Goal: Task Accomplishment & Management: Manage account settings

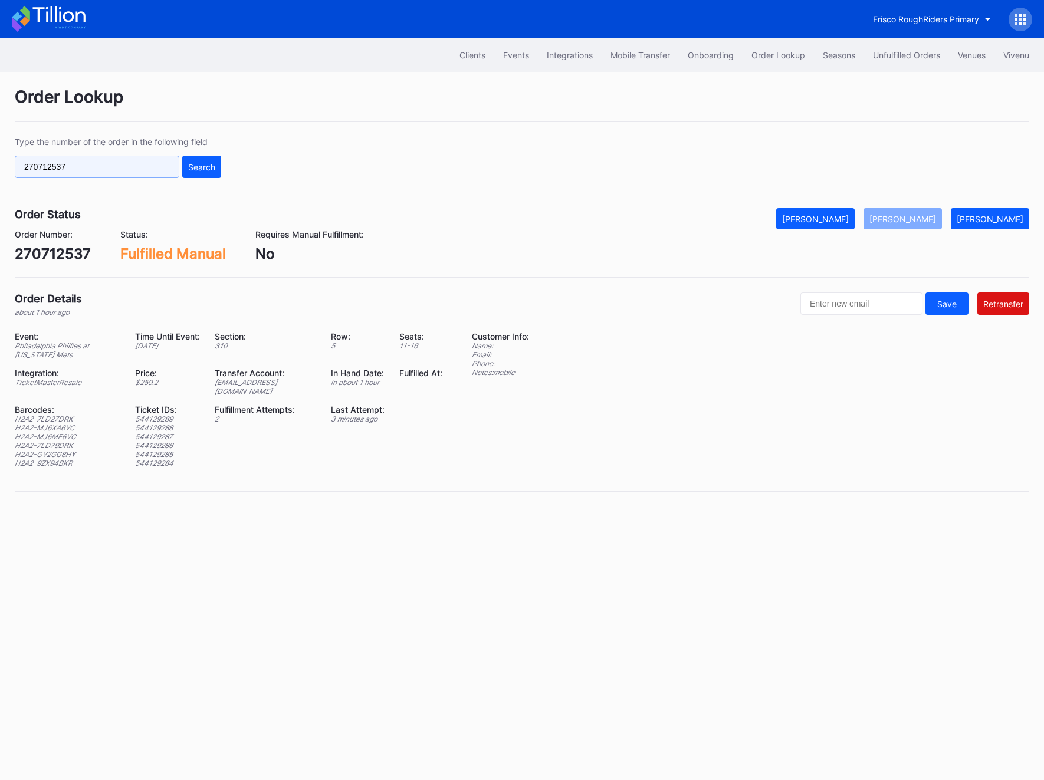
click at [113, 173] on input "270712537" at bounding box center [97, 167] width 164 height 22
paste input "620783643"
type input "620783643"
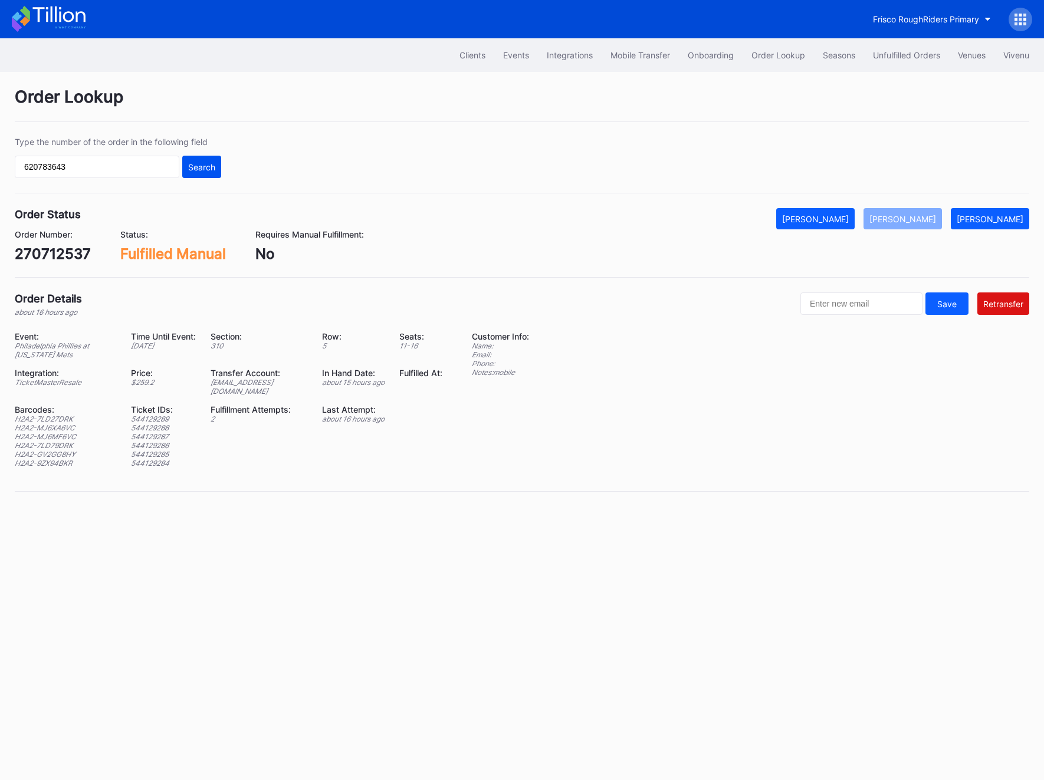
click at [209, 164] on div "Search" at bounding box center [201, 167] width 27 height 10
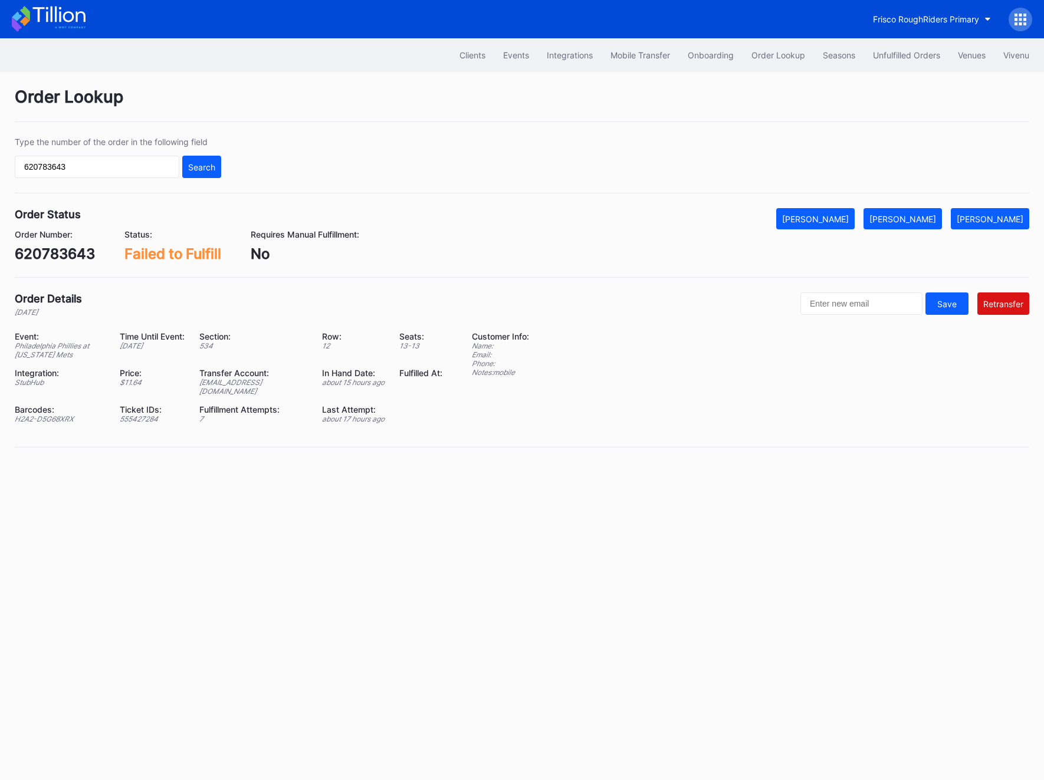
click at [255, 381] on div "ed-8162330@eventdynamic.com" at bounding box center [253, 387] width 108 height 18
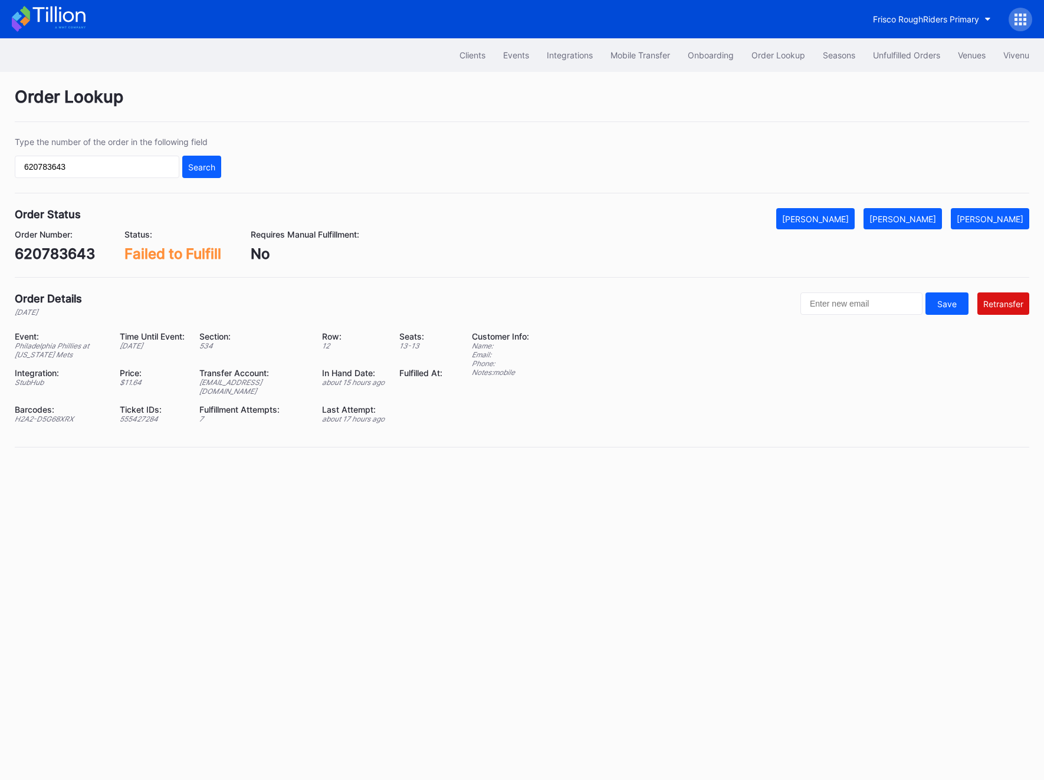
click at [52, 250] on div "620783643" at bounding box center [55, 253] width 80 height 17
copy div "620783643"
click at [87, 162] on input "620783643" at bounding box center [97, 167] width 164 height 22
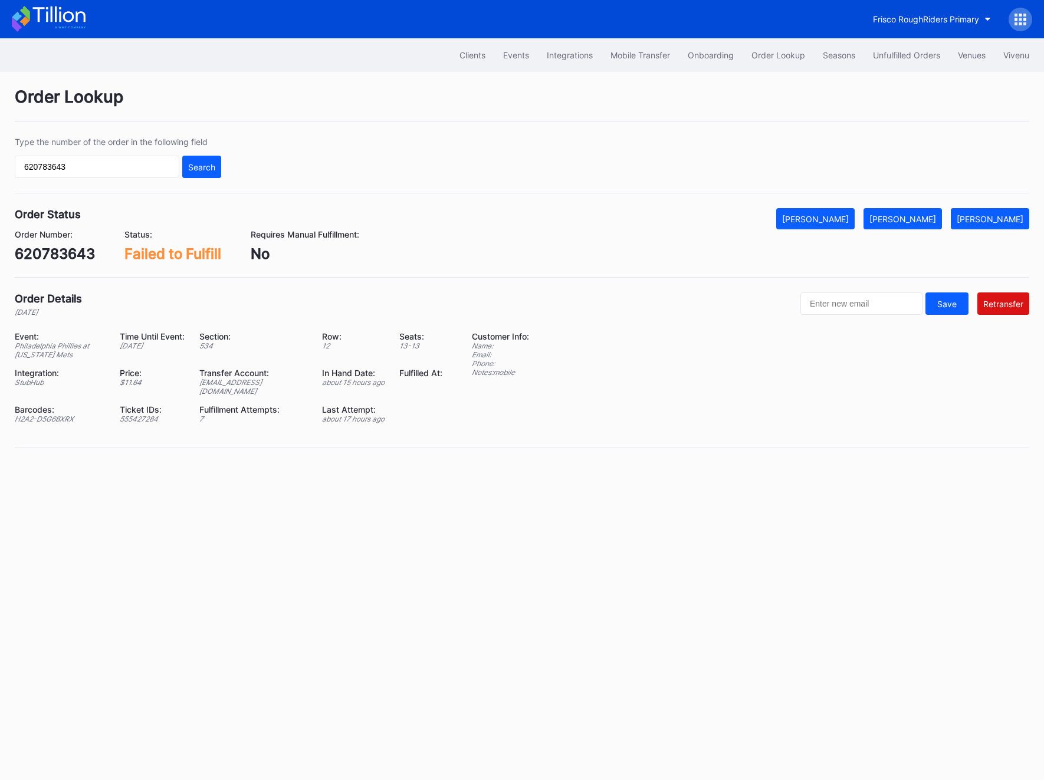
click at [42, 251] on div "620783643" at bounding box center [55, 253] width 80 height 17
copy div "620783643"
click at [62, 245] on div "Order Number: 620783643" at bounding box center [55, 245] width 80 height 33
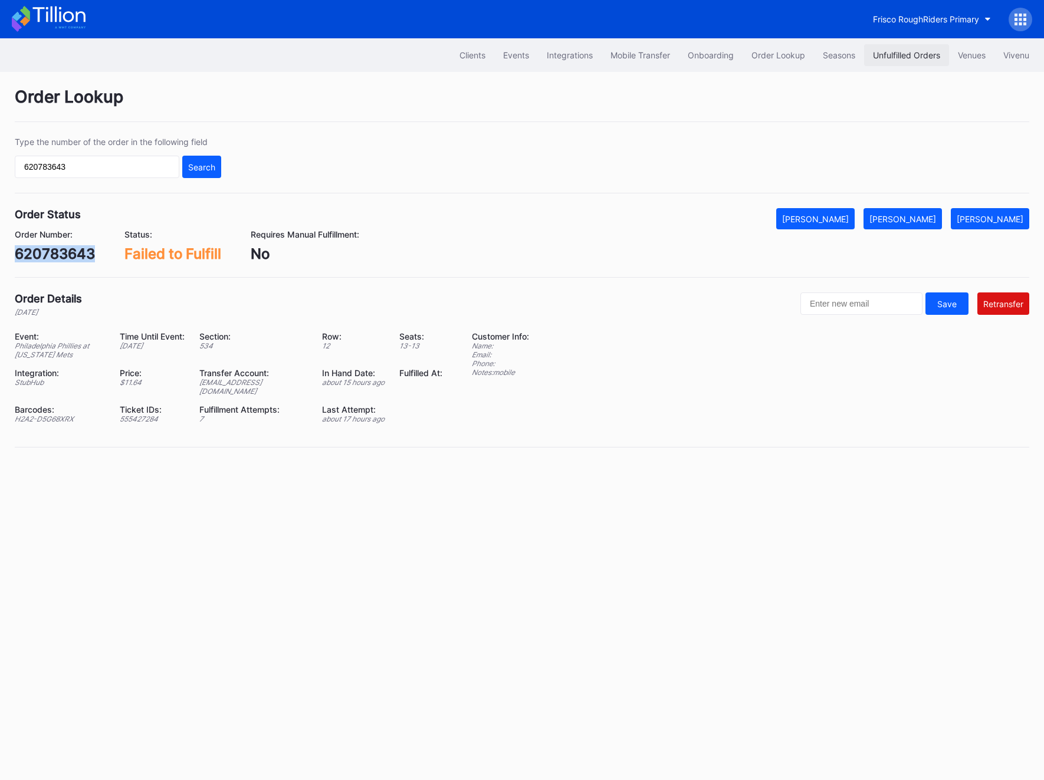
click at [914, 58] on div "Unfulfilled Orders" at bounding box center [906, 55] width 67 height 10
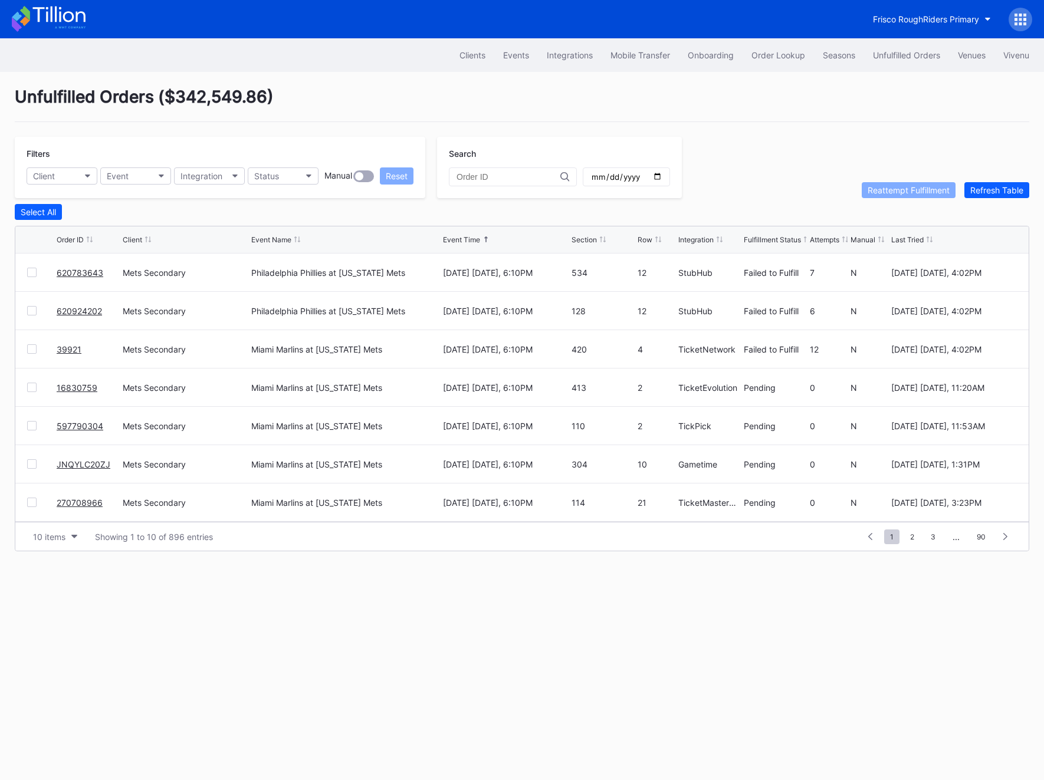
click at [475, 175] on input "text" at bounding box center [508, 176] width 104 height 9
paste input "620783643"
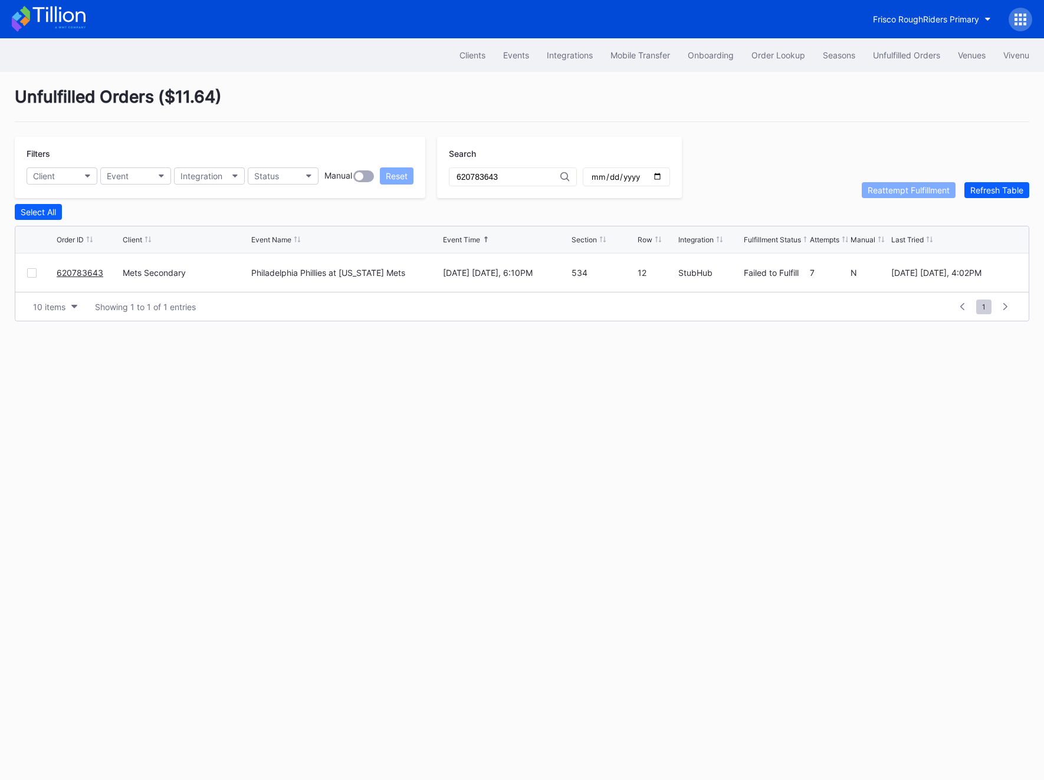
type input "620783643"
click at [36, 275] on div at bounding box center [31, 272] width 9 height 9
click at [911, 186] on div "Reattempt Fulfillment" at bounding box center [908, 190] width 82 height 10
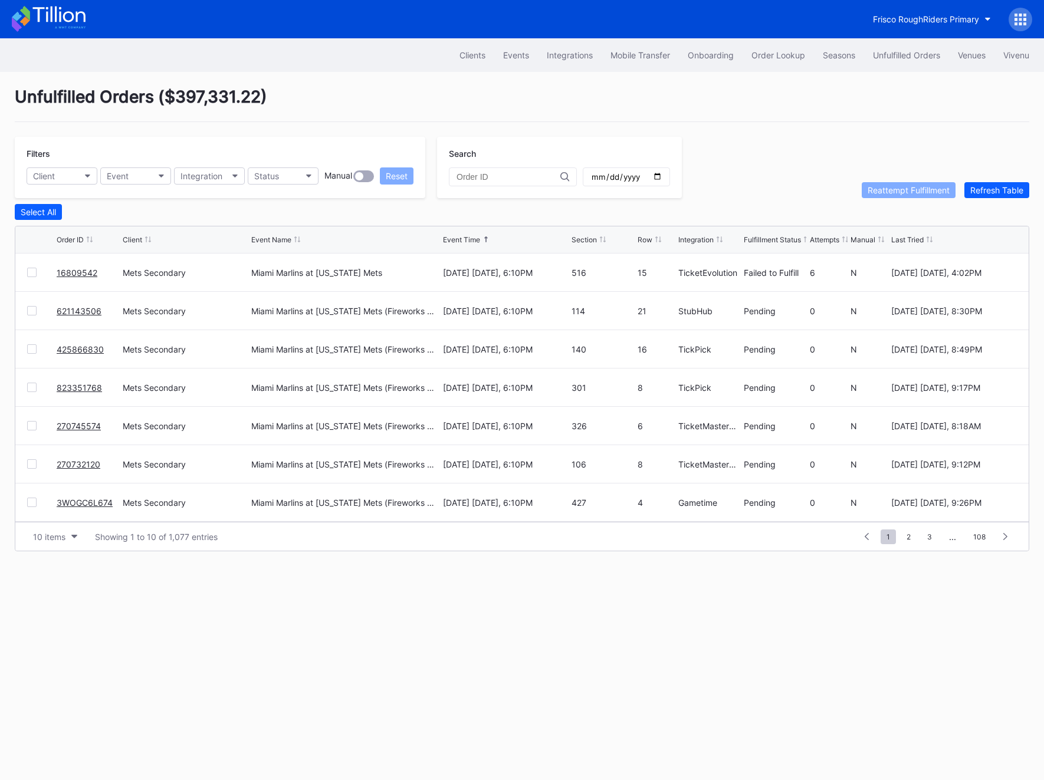
click at [493, 177] on input "text" at bounding box center [508, 176] width 104 height 9
paste input "620783643"
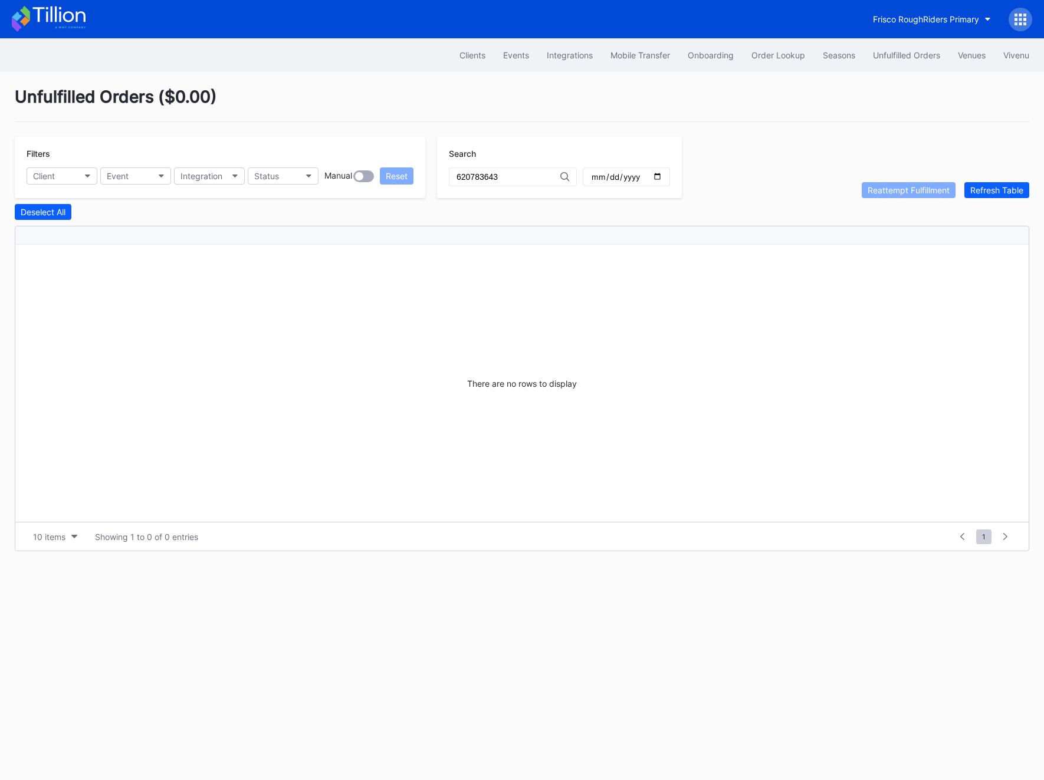
type input "620783643"
click at [781, 54] on div "Order Lookup" at bounding box center [778, 55] width 54 height 10
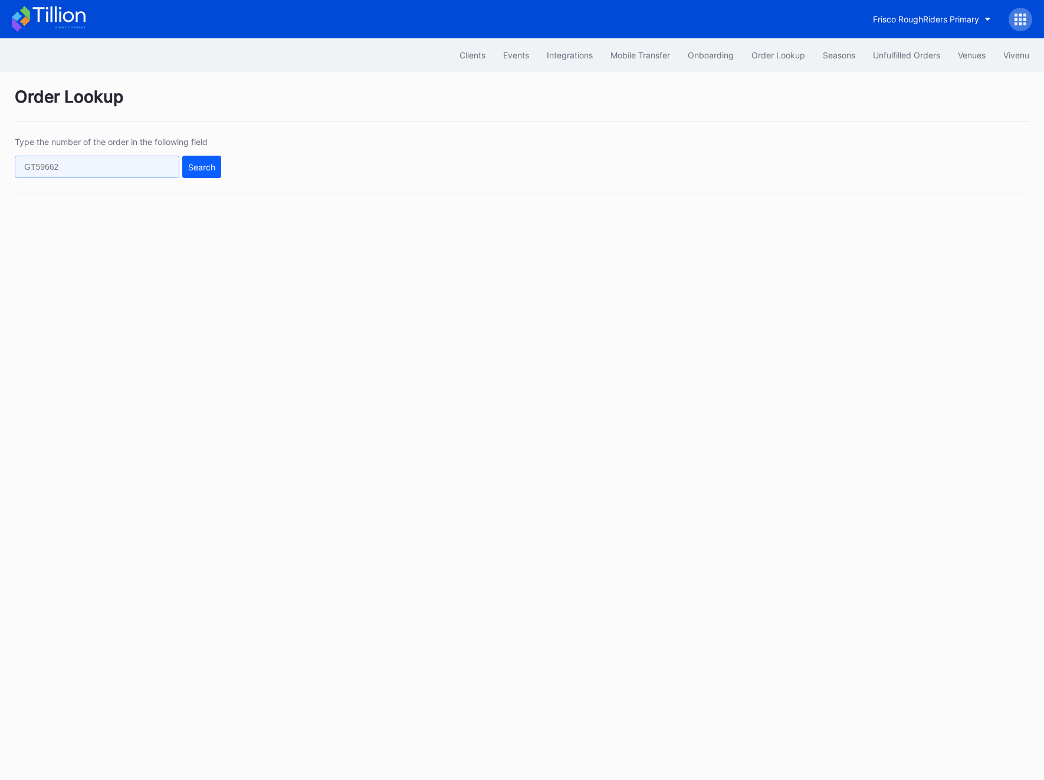
click at [43, 167] on input "text" at bounding box center [97, 167] width 164 height 22
paste input "50473667"
click at [200, 167] on div "Search" at bounding box center [201, 167] width 27 height 10
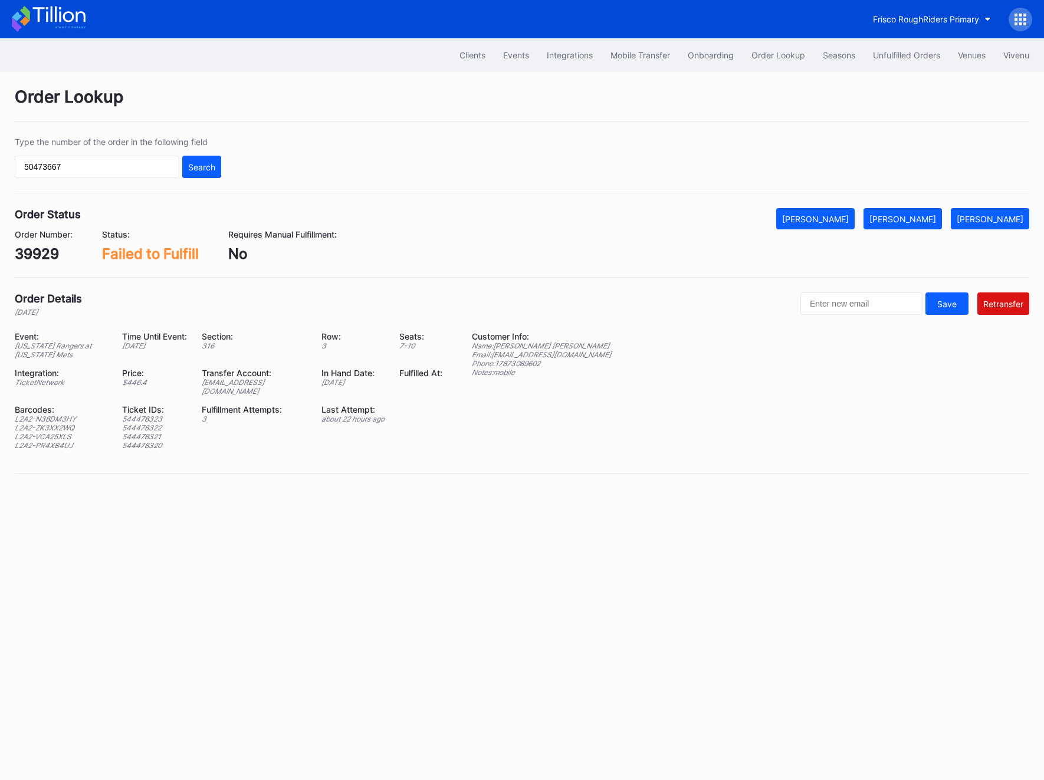
click at [229, 383] on div "ed-8180169@eventdynamic.com" at bounding box center [255, 387] width 106 height 18
copy div "ed-8180169@eventdynamic.com"
click at [108, 167] on input "50473667" at bounding box center [97, 167] width 164 height 22
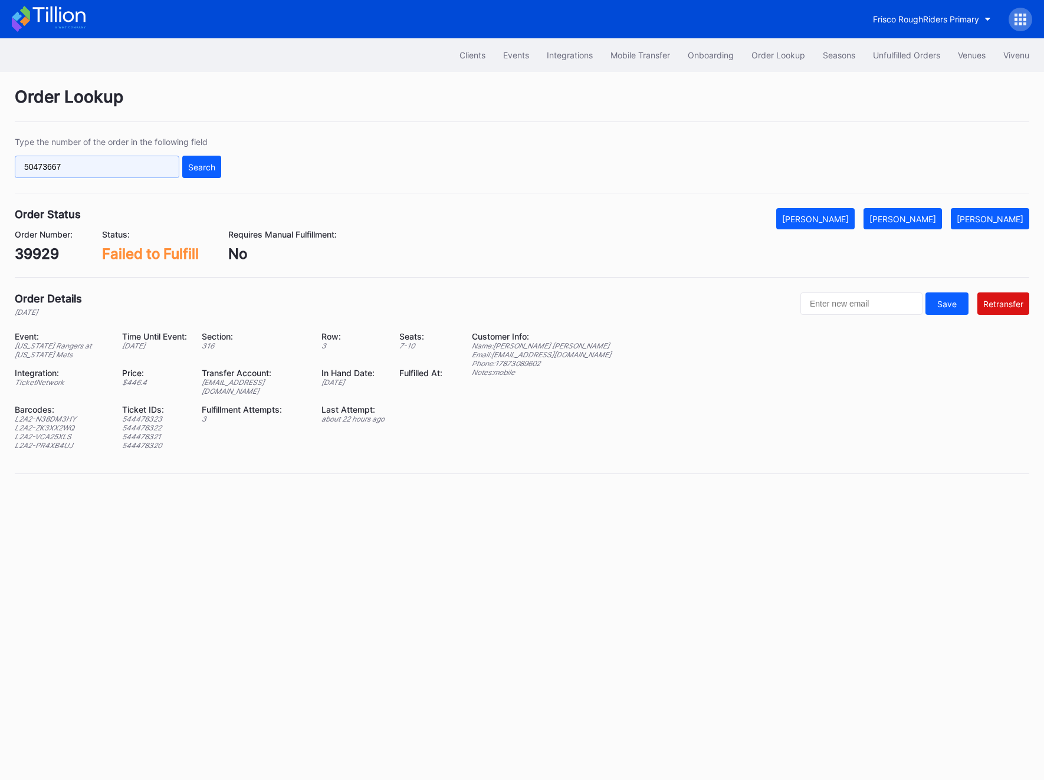
click at [108, 167] on input "50473667" at bounding box center [97, 167] width 164 height 22
click at [74, 173] on input "50473667" at bounding box center [97, 167] width 164 height 22
paste input "16808262"
click at [920, 222] on div "[PERSON_NAME]" at bounding box center [902, 219] width 67 height 10
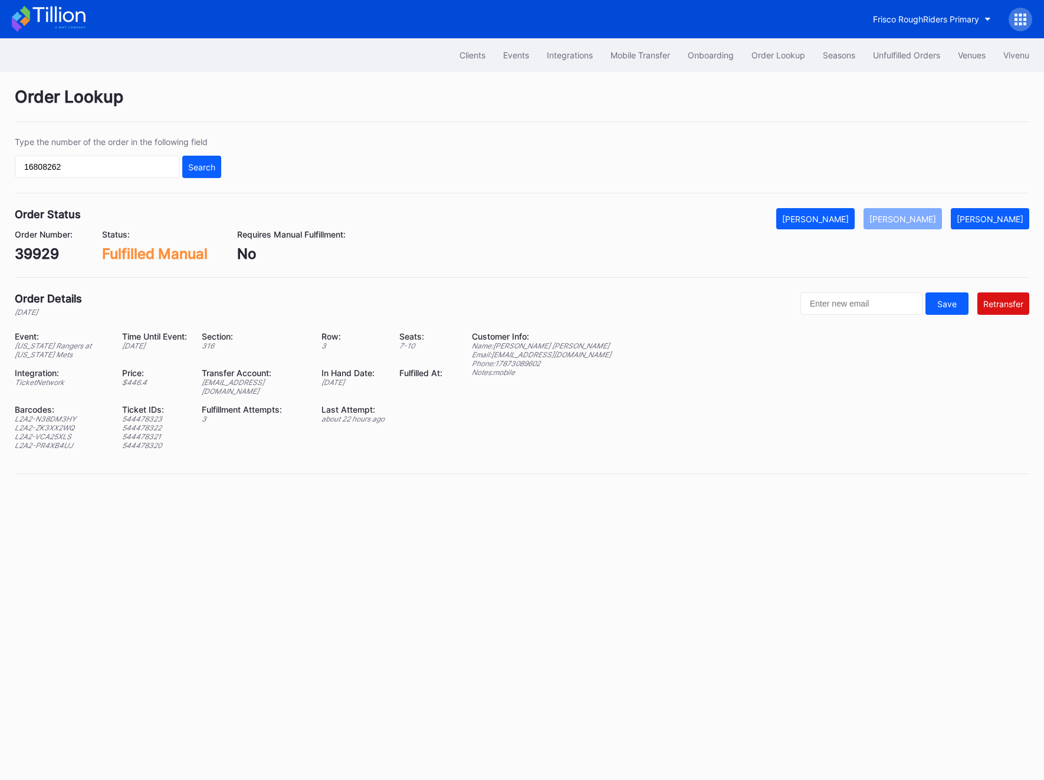
click at [112, 148] on div "Type the number of the order in the following field 16808262 Search" at bounding box center [118, 157] width 206 height 41
click at [107, 154] on div "Type the number of the order in the following field 16808262 Search" at bounding box center [118, 157] width 206 height 41
click at [98, 160] on input "16808262" at bounding box center [97, 167] width 164 height 22
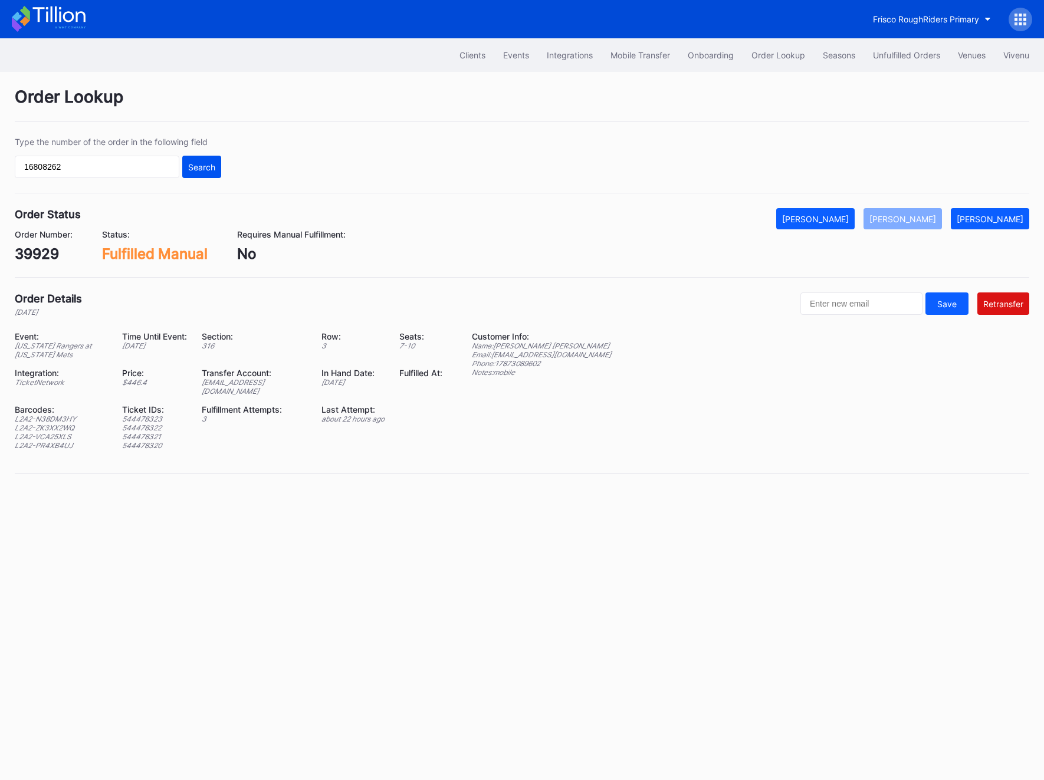
click at [197, 168] on div "Search" at bounding box center [201, 167] width 27 height 10
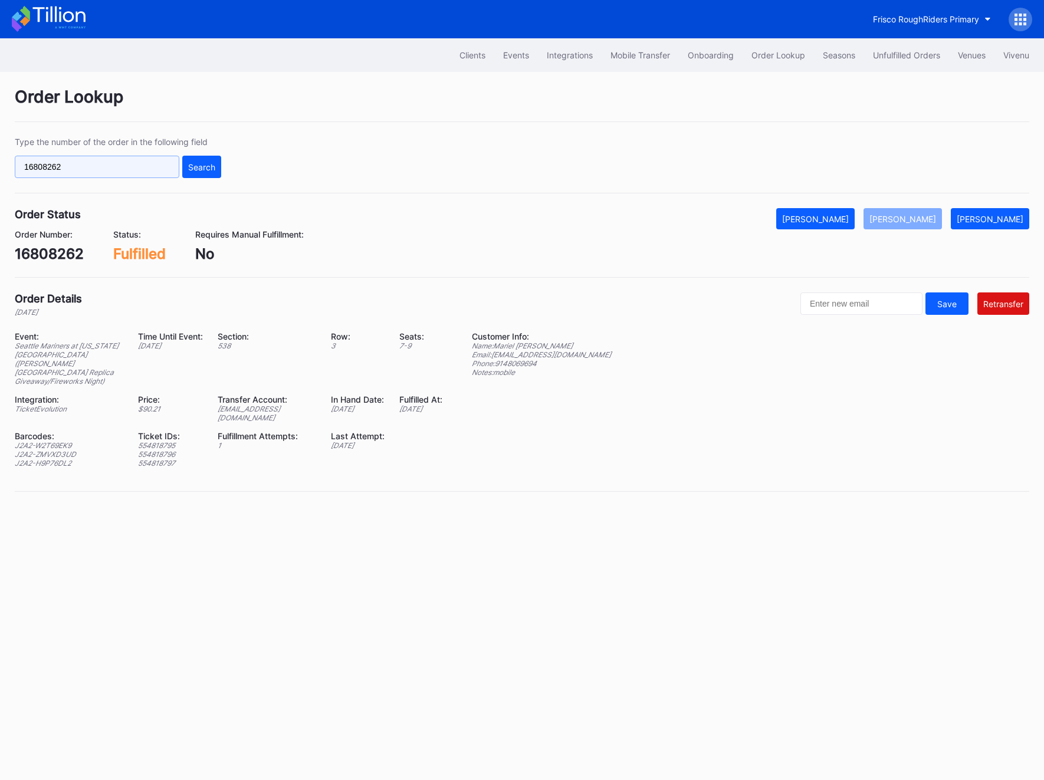
click at [83, 163] on input "16808262" at bounding box center [97, 167] width 164 height 22
paste input "621037316"
click at [191, 167] on div "Search" at bounding box center [201, 167] width 27 height 10
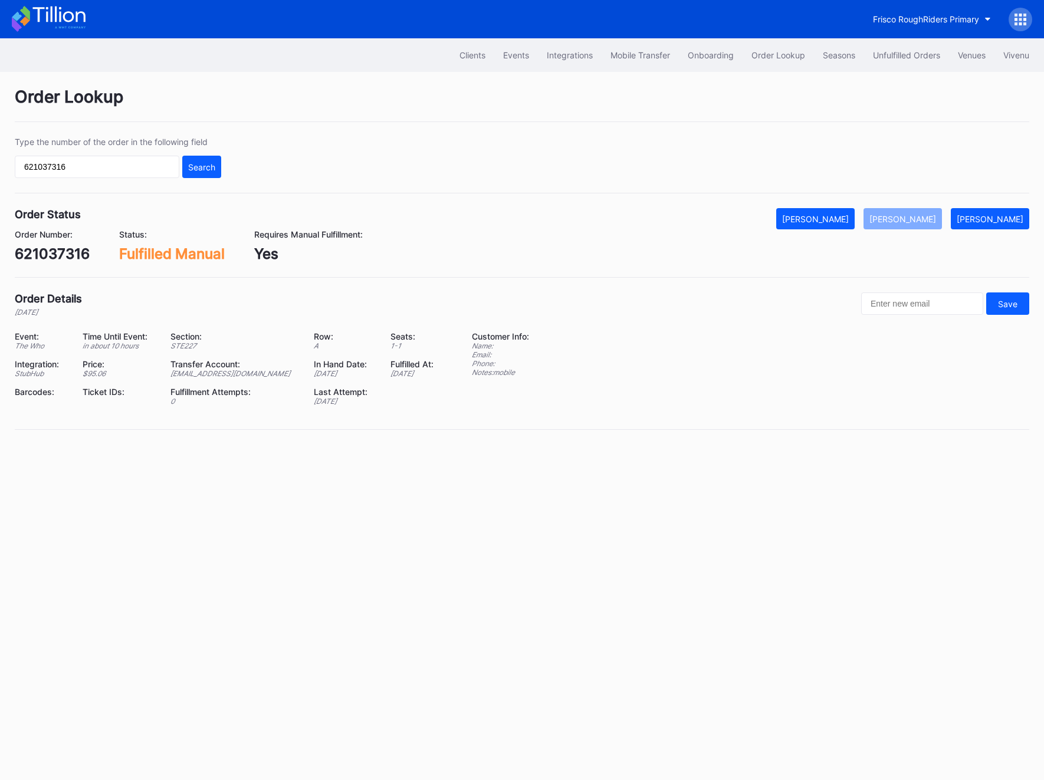
click at [46, 259] on div "621037316" at bounding box center [52, 253] width 75 height 17
click at [60, 257] on div "621037316" at bounding box center [52, 253] width 75 height 17
copy div "621037316"
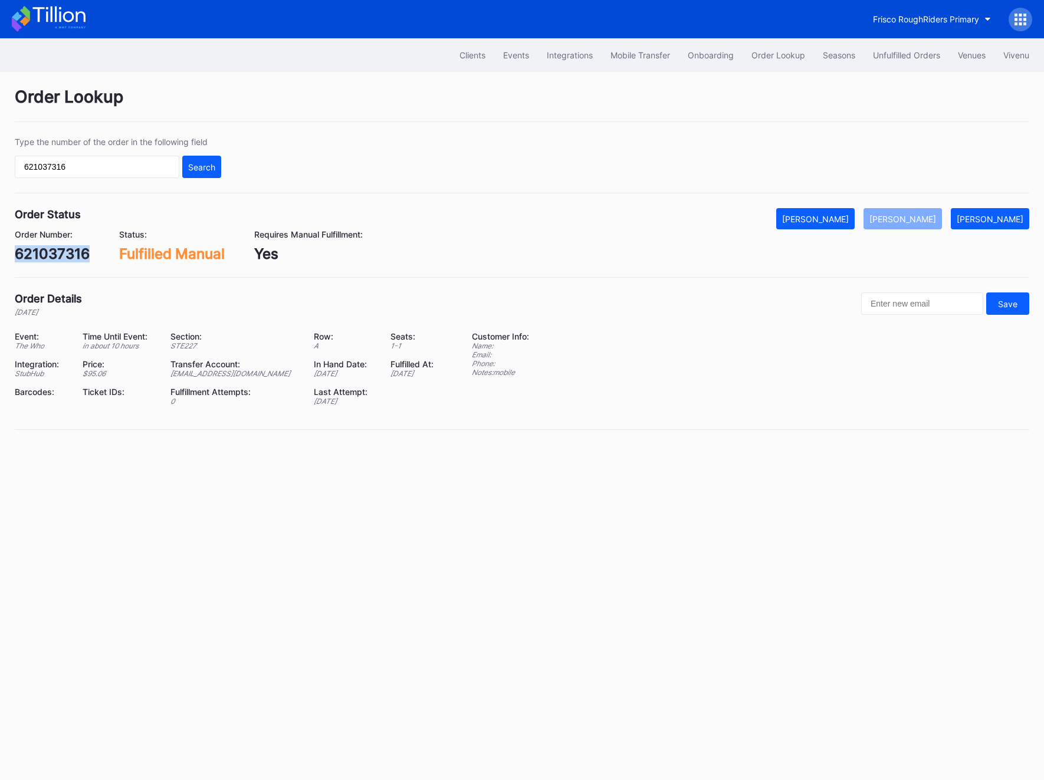
click at [51, 251] on div "621037316" at bounding box center [52, 253] width 75 height 17
click at [100, 168] on input "621037316" at bounding box center [97, 167] width 164 height 22
paste input "558076617"
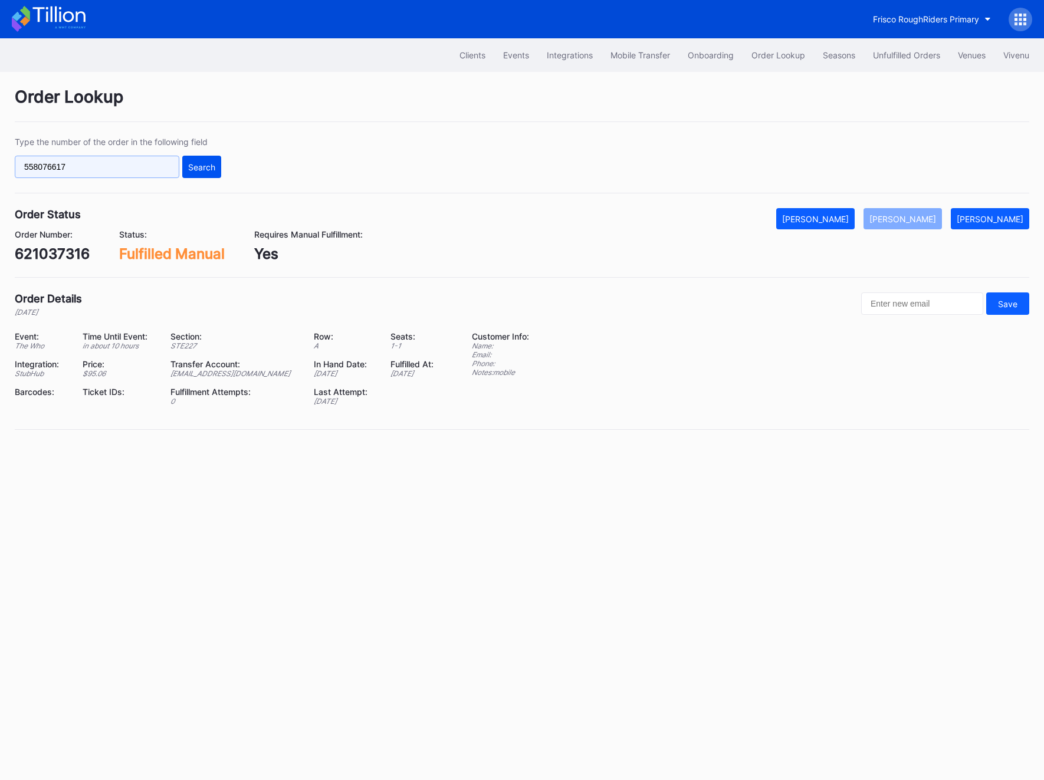
type input "558076617"
click at [207, 166] on div "Search" at bounding box center [201, 167] width 27 height 10
click at [875, 65] on button "Unfulfilled Orders" at bounding box center [906, 55] width 85 height 22
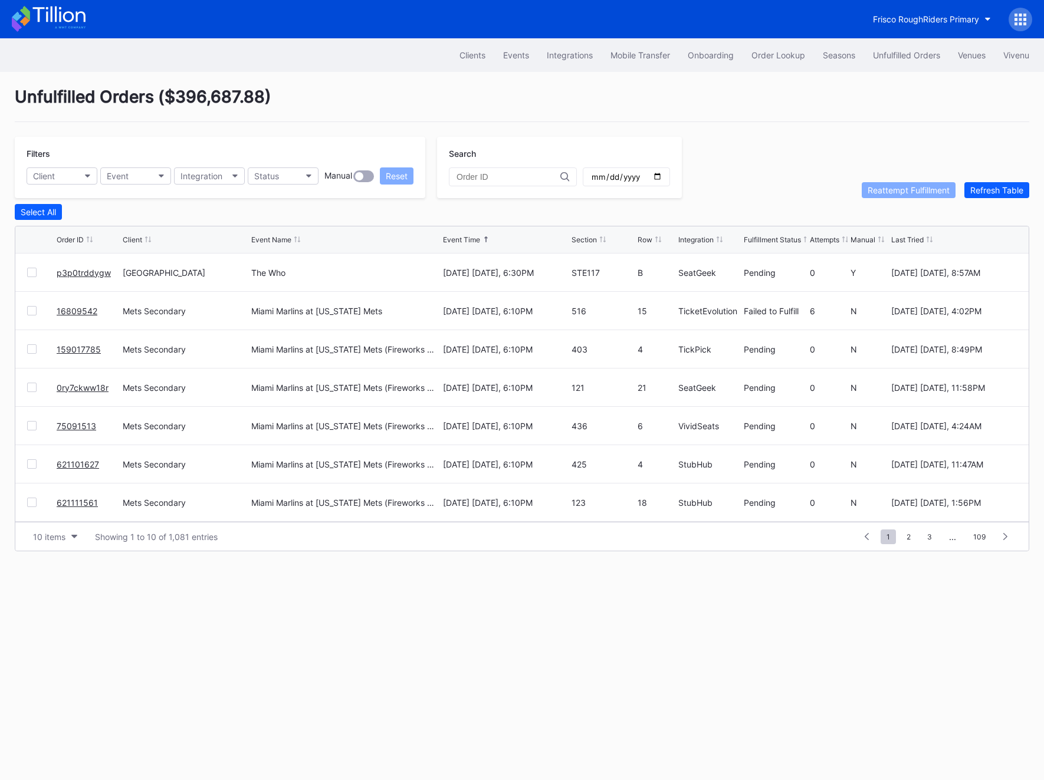
click at [87, 276] on link "p3p0trddygw" at bounding box center [84, 273] width 54 height 10
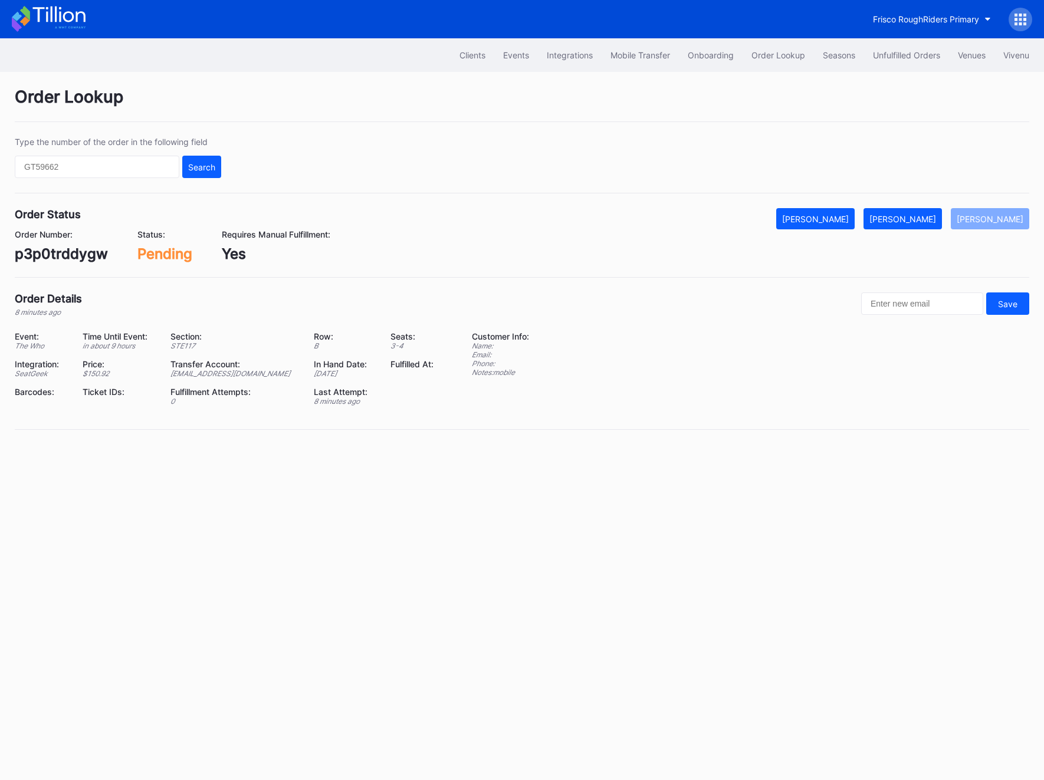
click at [926, 231] on div "Order Number: p3p0trddygw Status: Pending Requires Manual Fulfillment: Yes" at bounding box center [522, 245] width 1014 height 33
click at [923, 223] on button "[PERSON_NAME]" at bounding box center [902, 218] width 78 height 21
click at [41, 254] on div "p3p0trddygw" at bounding box center [61, 253] width 93 height 17
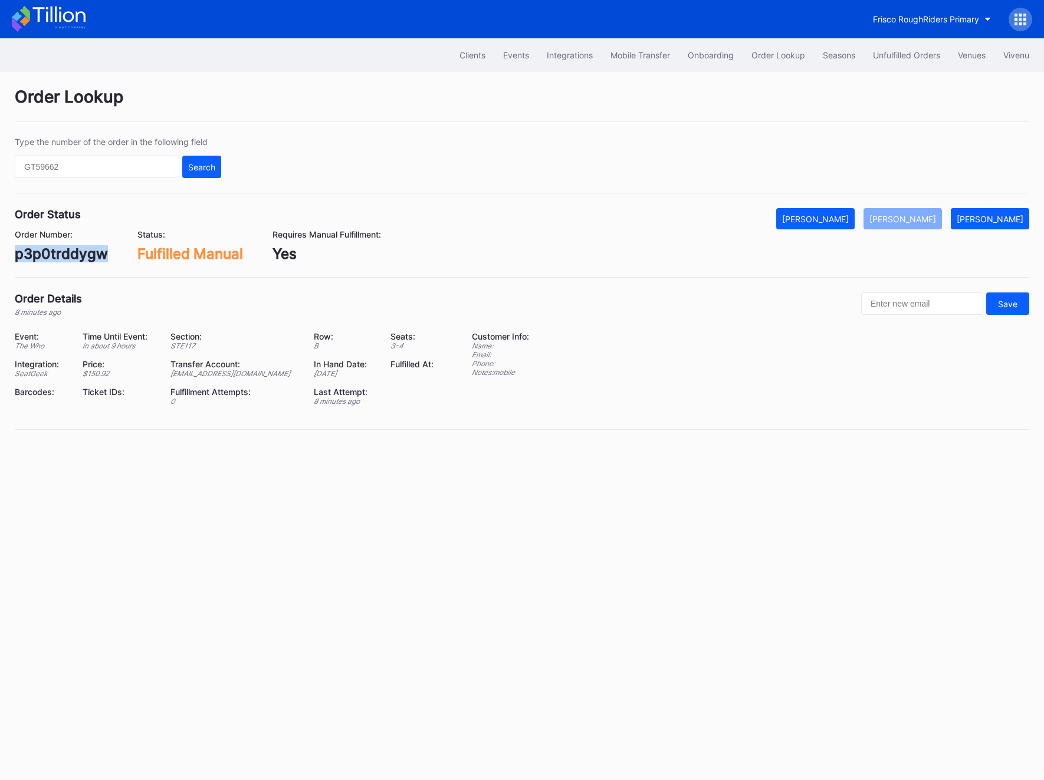
click at [41, 254] on div "p3p0trddygw" at bounding box center [61, 253] width 93 height 17
copy div "p3p0trddygw"
click at [919, 53] on div "Unfulfilled Orders" at bounding box center [906, 55] width 67 height 10
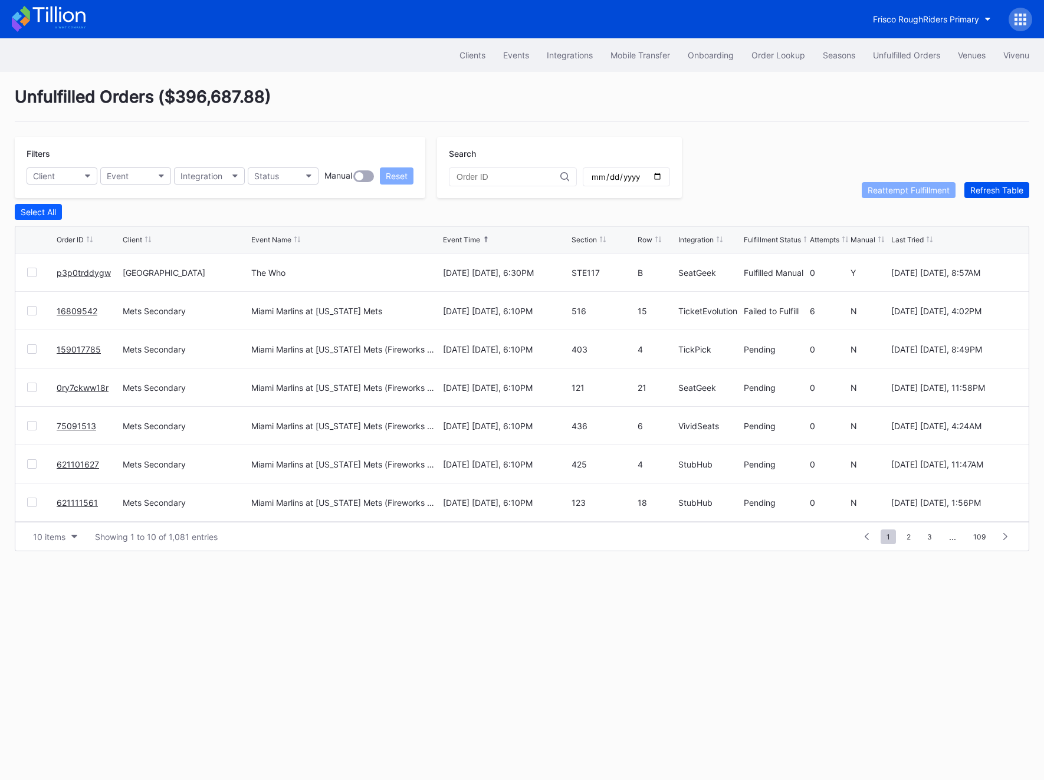
click at [977, 184] on button "Refresh Table" at bounding box center [996, 190] width 65 height 16
click at [977, 185] on div "Refresh Table" at bounding box center [996, 190] width 53 height 10
click at [71, 272] on link "IDE9SXNGUP" at bounding box center [83, 273] width 52 height 10
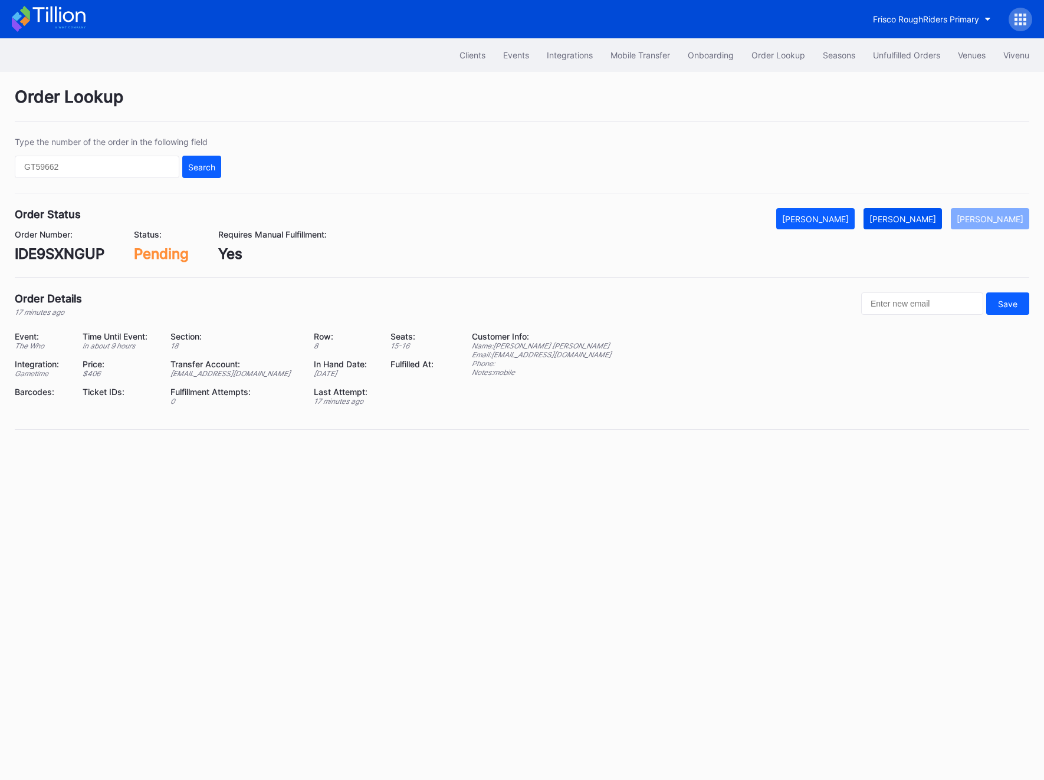
click at [917, 215] on div "[PERSON_NAME]" at bounding box center [902, 219] width 67 height 10
click at [61, 251] on div "IDE9SXNGUP" at bounding box center [60, 253] width 90 height 17
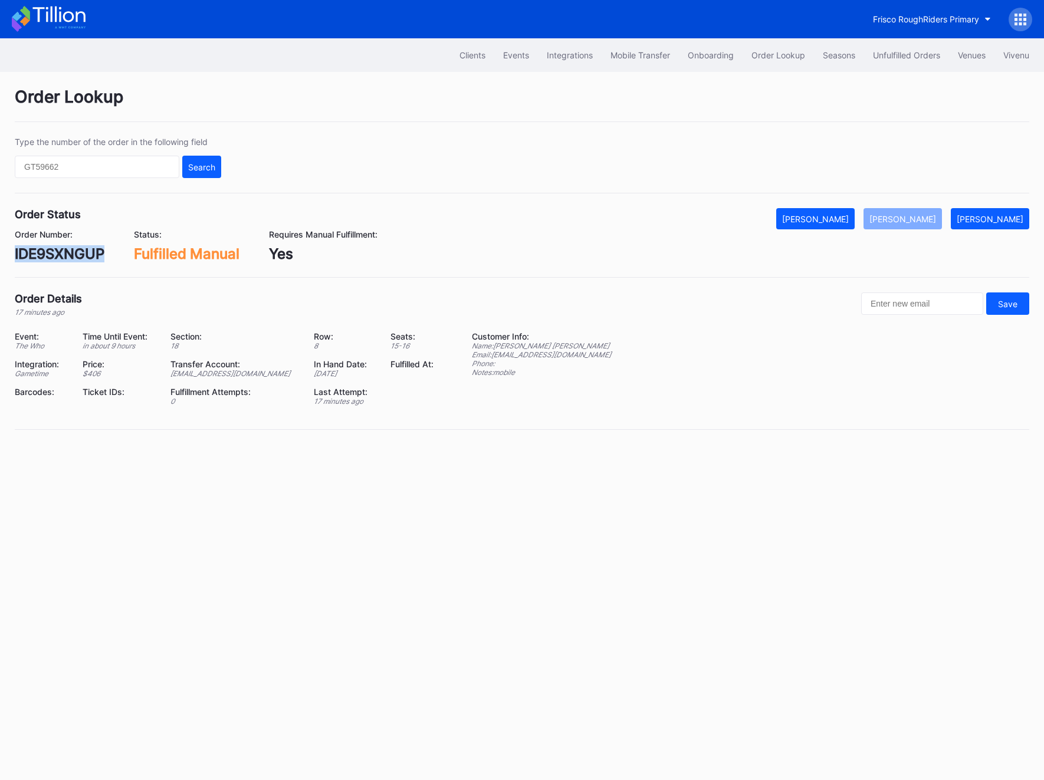
click at [61, 251] on div "IDE9SXNGUP" at bounding box center [60, 253] width 90 height 17
copy div "IDE9SXNGUP"
click at [912, 62] on button "Unfulfilled Orders" at bounding box center [906, 55] width 85 height 22
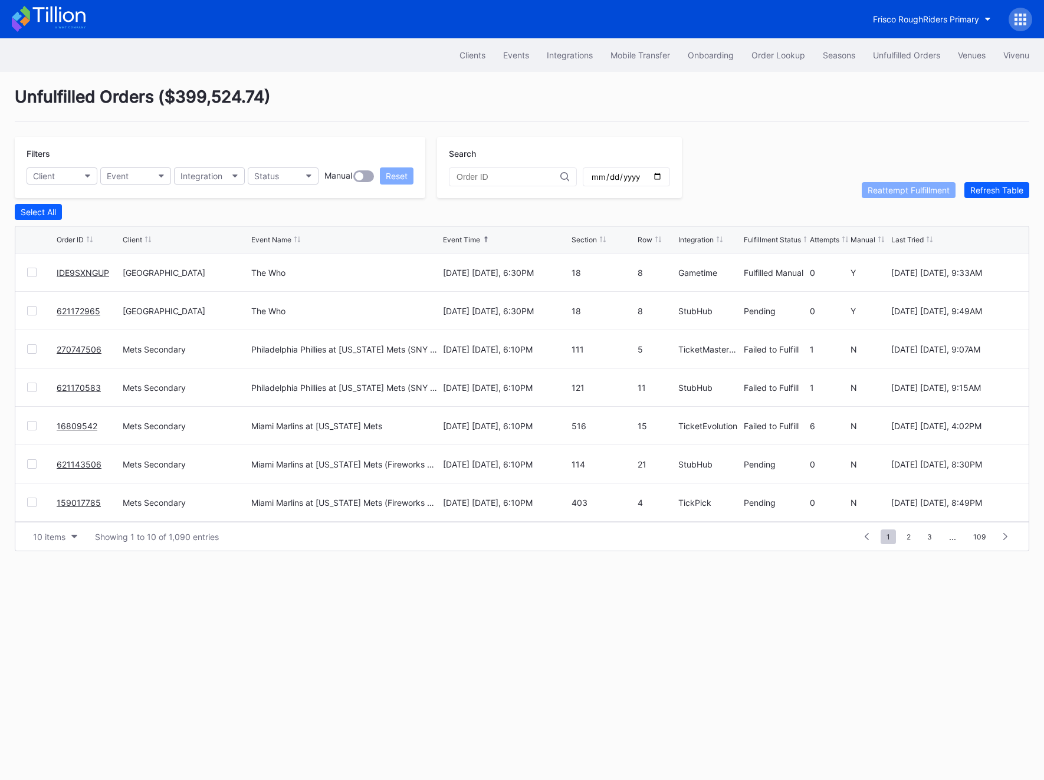
click at [67, 311] on link "621172965" at bounding box center [79, 311] width 44 height 10
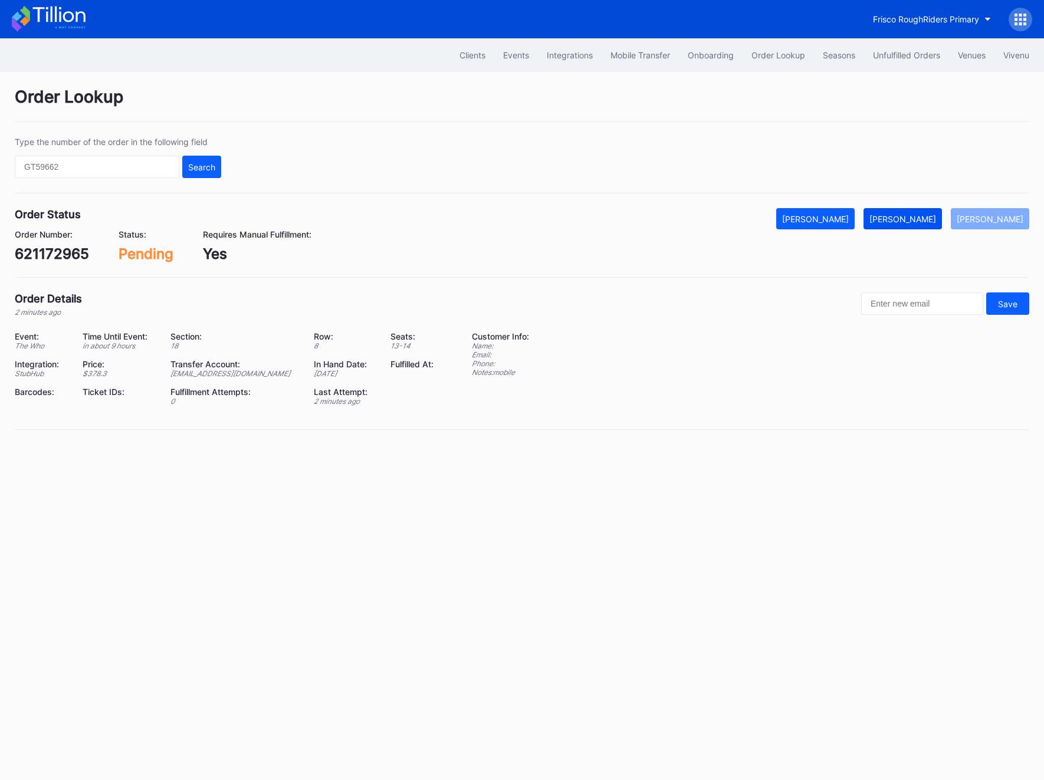
click at [902, 208] on button "[PERSON_NAME]" at bounding box center [902, 218] width 78 height 21
click at [42, 261] on div "621172965" at bounding box center [52, 253] width 74 height 17
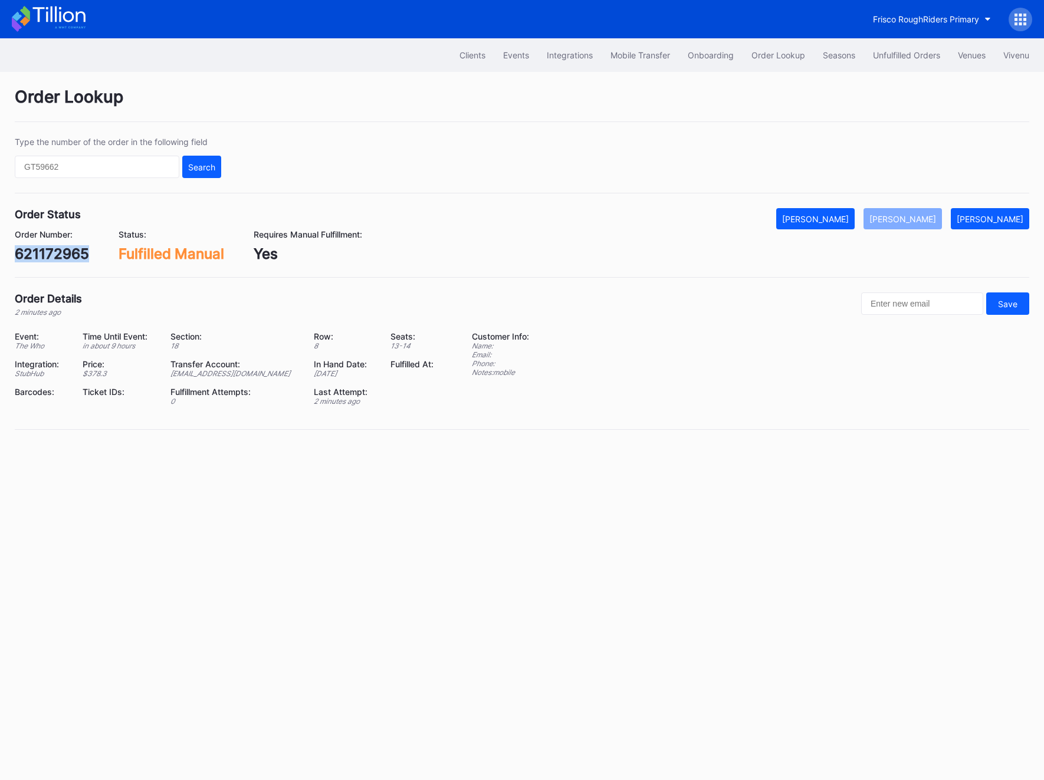
click at [42, 261] on div "621172965" at bounding box center [52, 253] width 74 height 17
copy div "621172965"
click at [886, 51] on div "Unfulfilled Orders" at bounding box center [906, 55] width 67 height 10
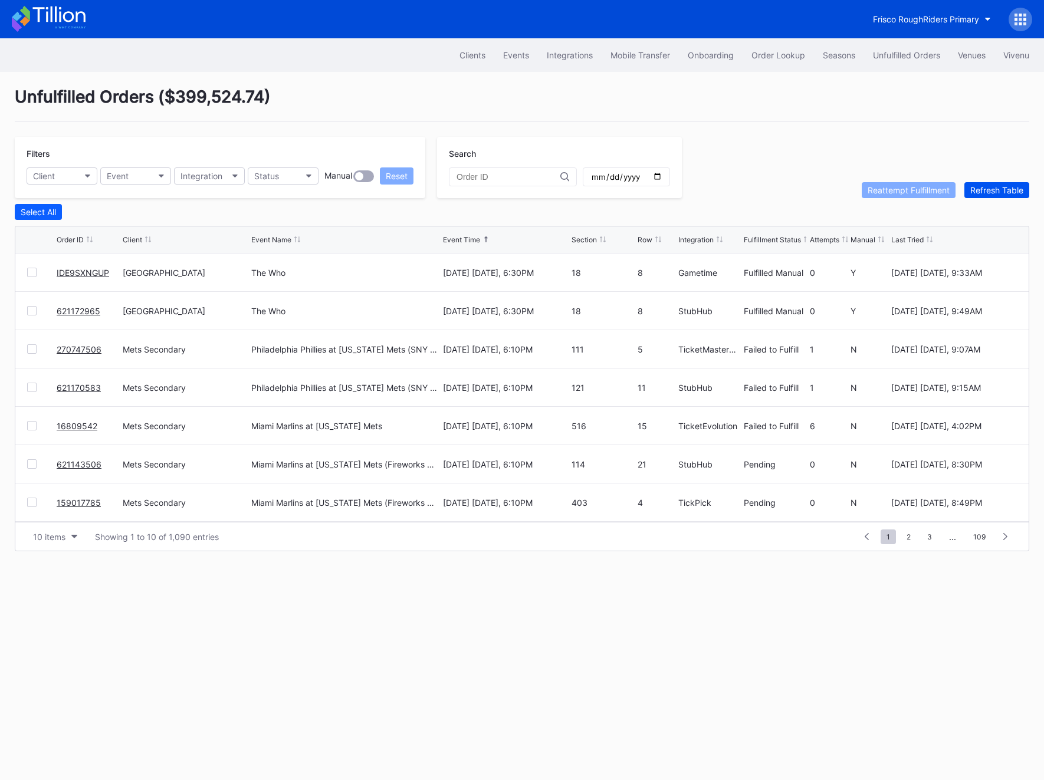
click at [981, 195] on button "Refresh Table" at bounding box center [996, 190] width 65 height 16
click at [901, 52] on div "Unfulfilled Orders" at bounding box center [906, 55] width 67 height 10
click at [817, 62] on button "Seasons" at bounding box center [839, 55] width 50 height 22
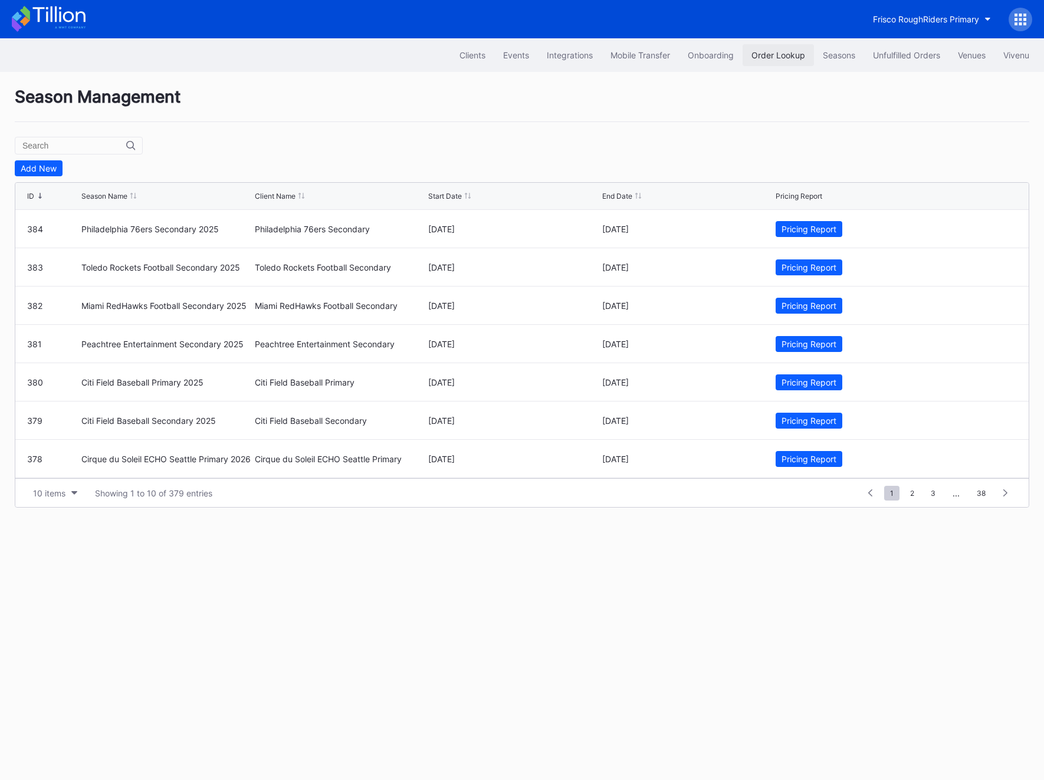
click at [804, 62] on button "Order Lookup" at bounding box center [777, 55] width 71 height 22
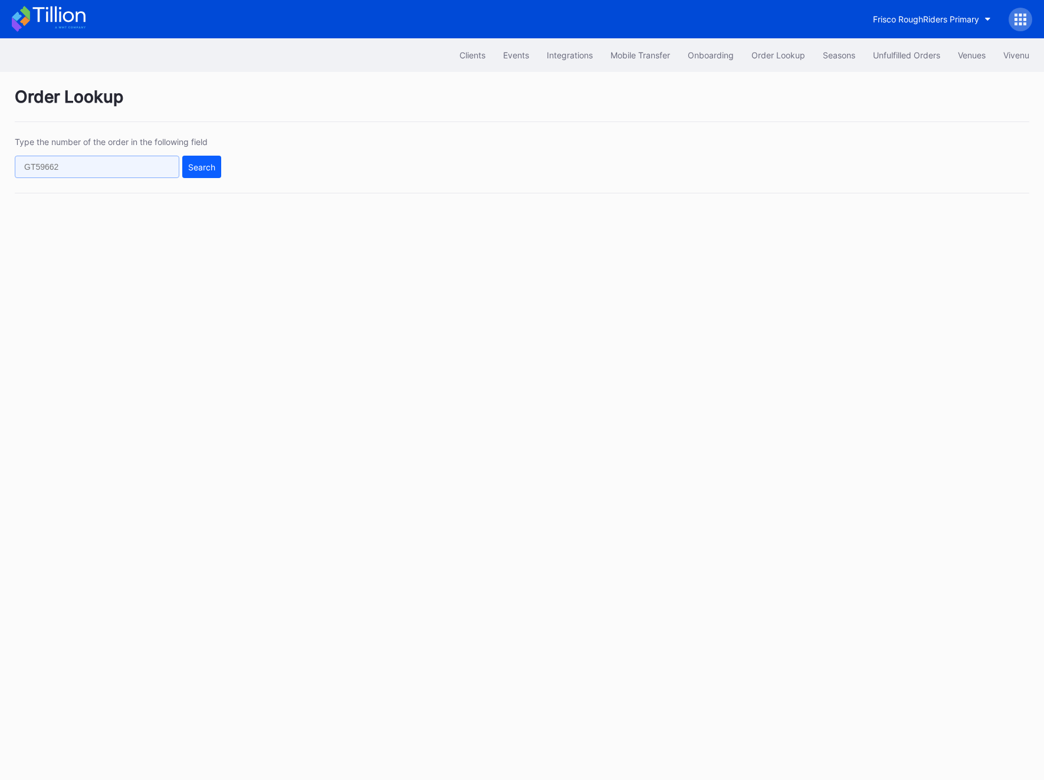
click at [115, 168] on input "text" at bounding box center [97, 167] width 164 height 22
paste input "621166942"
click at [205, 174] on button "Search" at bounding box center [201, 167] width 39 height 22
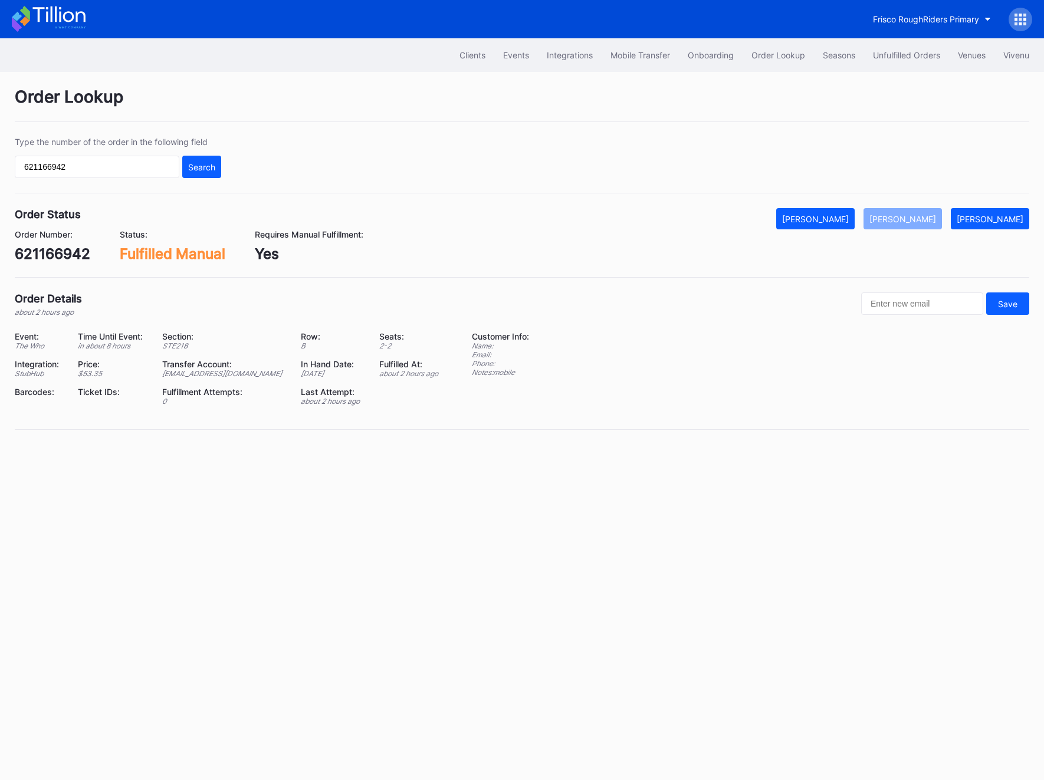
click at [70, 253] on div "621166942" at bounding box center [52, 253] width 75 height 17
click at [93, 156] on input "621166942" at bounding box center [97, 167] width 164 height 22
click at [88, 165] on input "621166942" at bounding box center [97, 167] width 164 height 22
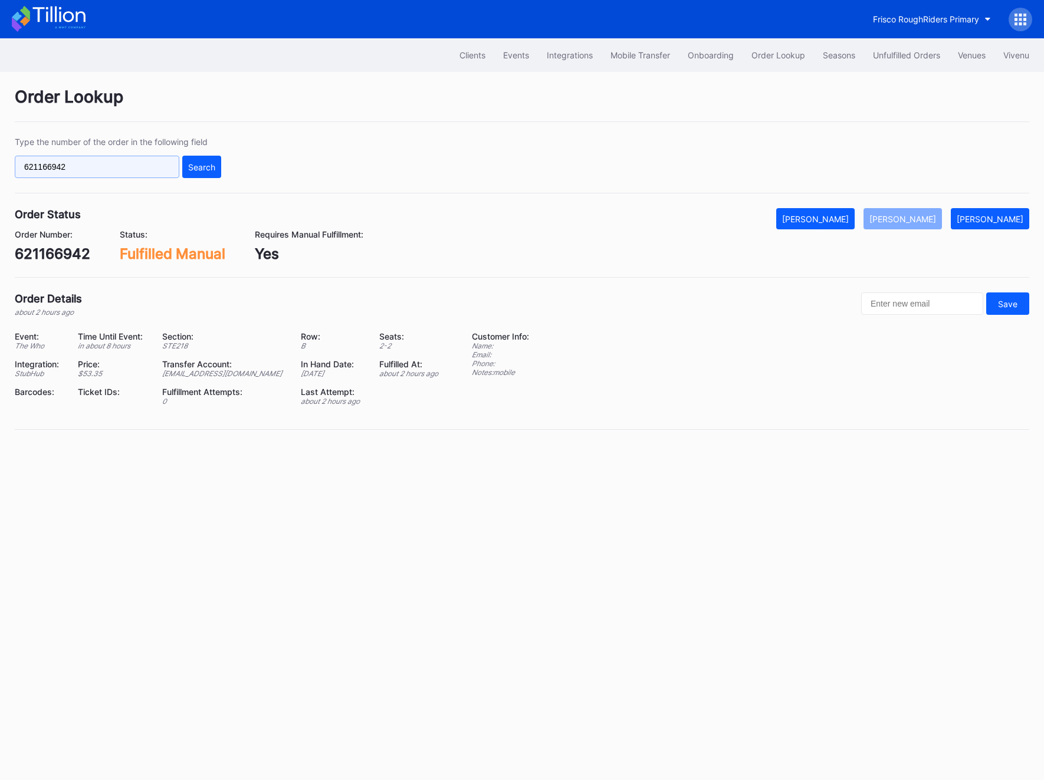
paste input "JULGMYV2OZ"
click at [187, 166] on button "Search" at bounding box center [201, 167] width 39 height 22
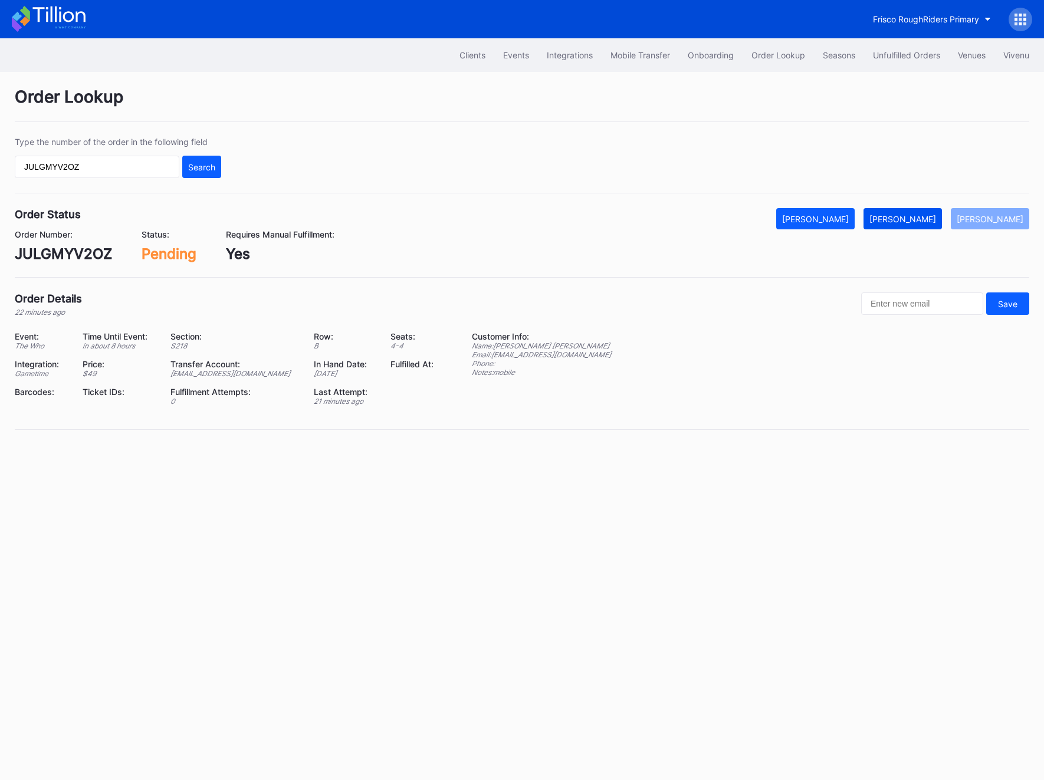
click at [921, 210] on button "[PERSON_NAME]" at bounding box center [902, 218] width 78 height 21
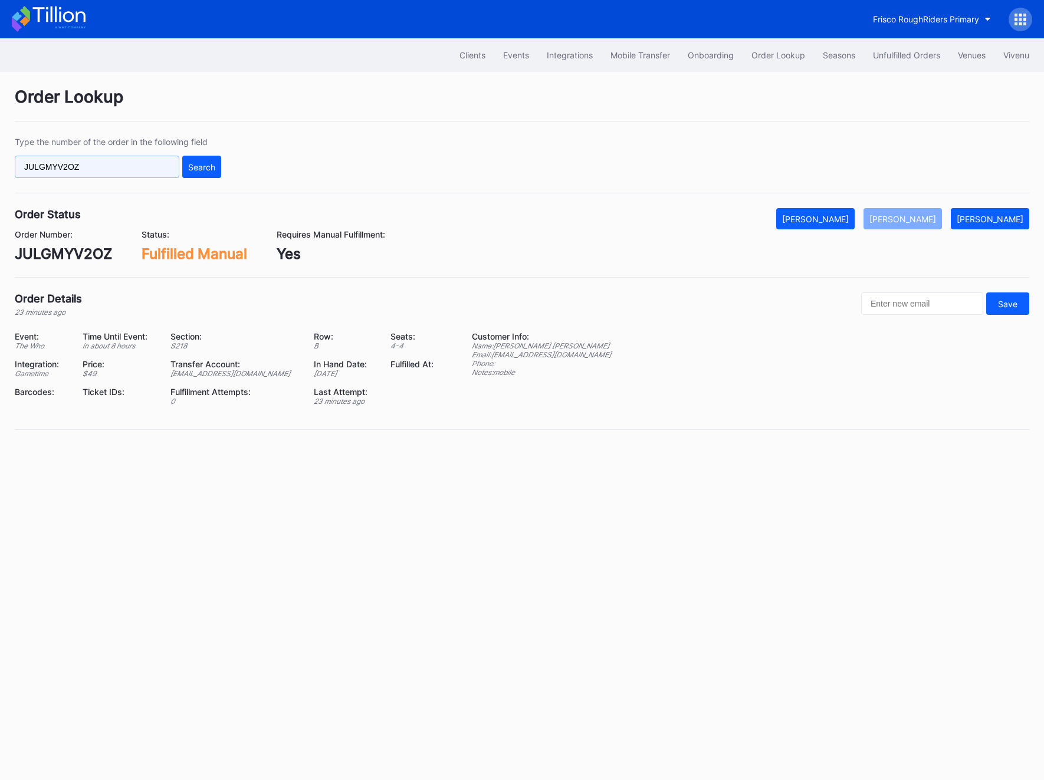
click at [82, 172] on input "JULGMYV2OZ" at bounding box center [97, 167] width 164 height 22
paste input "621063207"
type input "621063207"
click at [195, 176] on button "Search" at bounding box center [201, 167] width 39 height 22
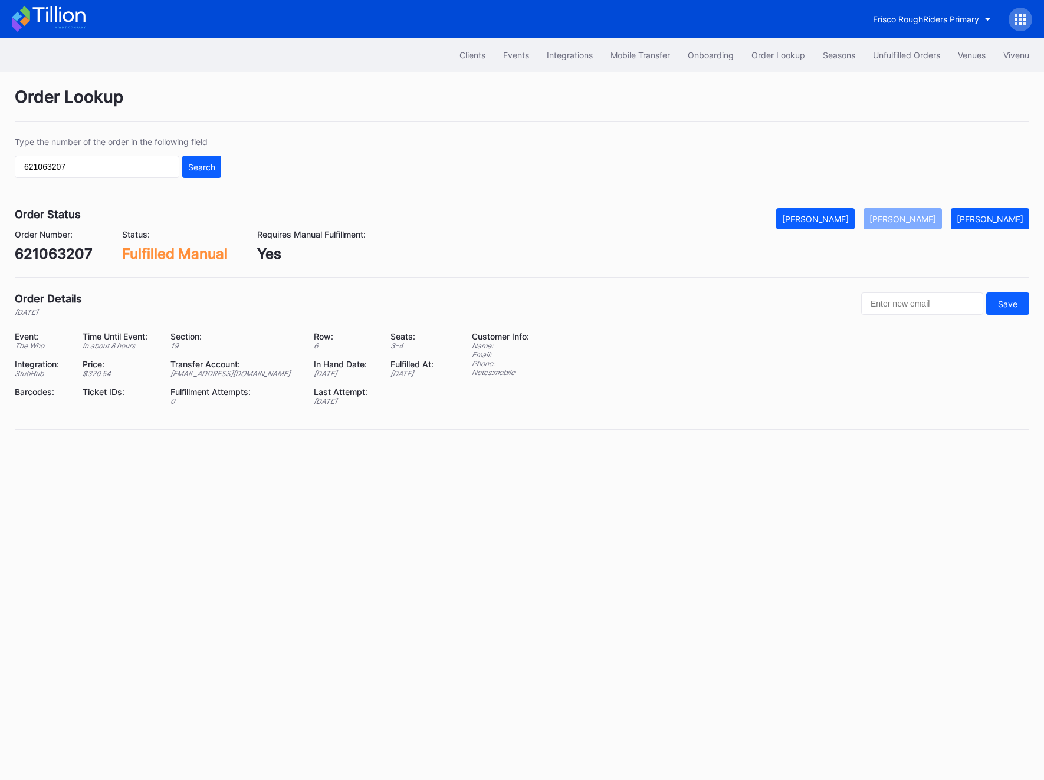
click at [906, 74] on div "Order Lookup Type the number of the order in the following field 621063207 Sear…" at bounding box center [522, 265] width 1044 height 387
click at [900, 60] on div "Unfulfilled Orders" at bounding box center [906, 55] width 67 height 10
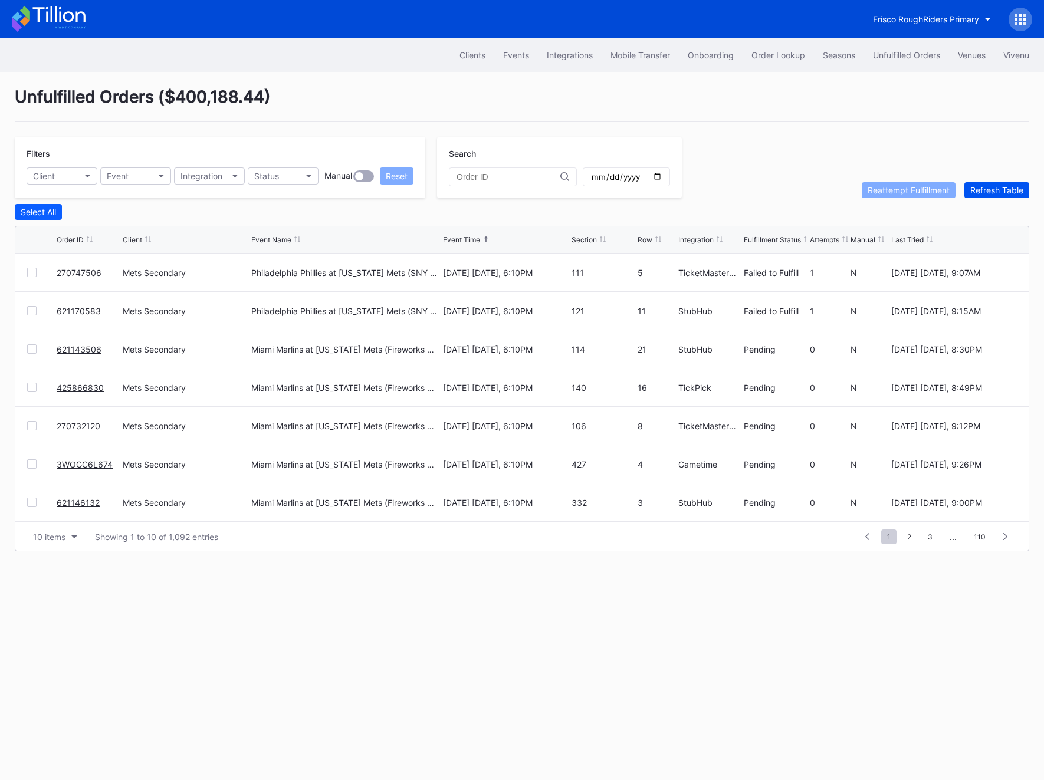
click at [997, 196] on button "Refresh Table" at bounding box center [996, 190] width 65 height 16
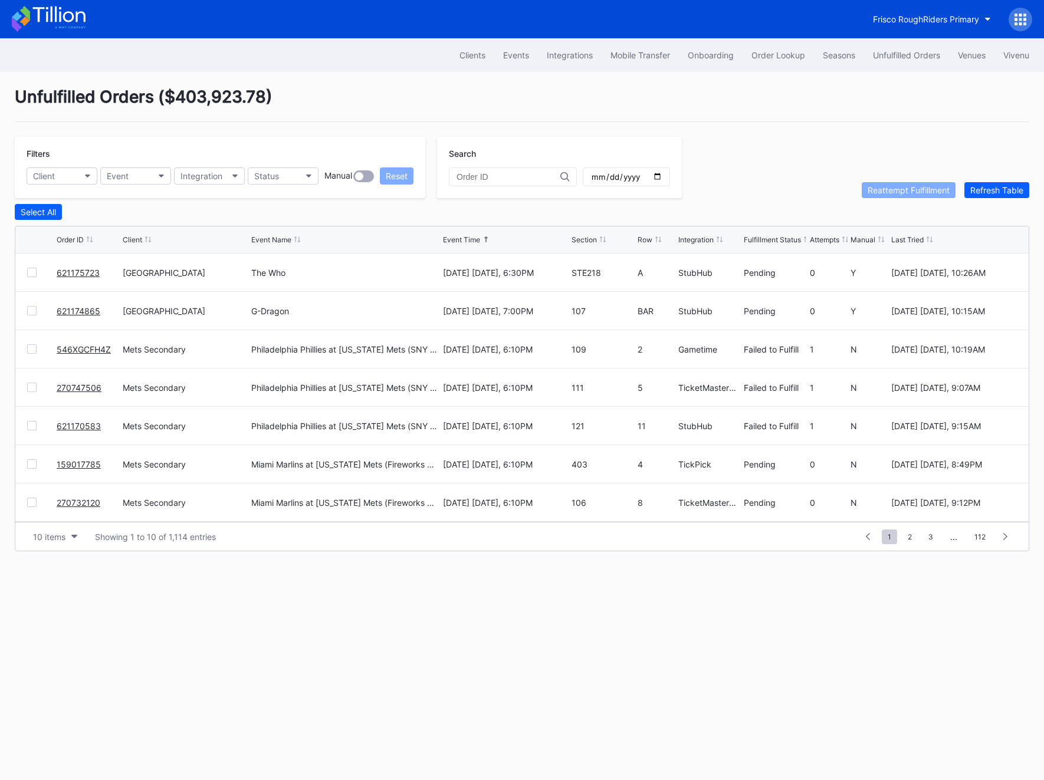
click at [71, 277] on div "621175723" at bounding box center [88, 273] width 63 height 38
click at [68, 269] on link "621175723" at bounding box center [78, 273] width 43 height 10
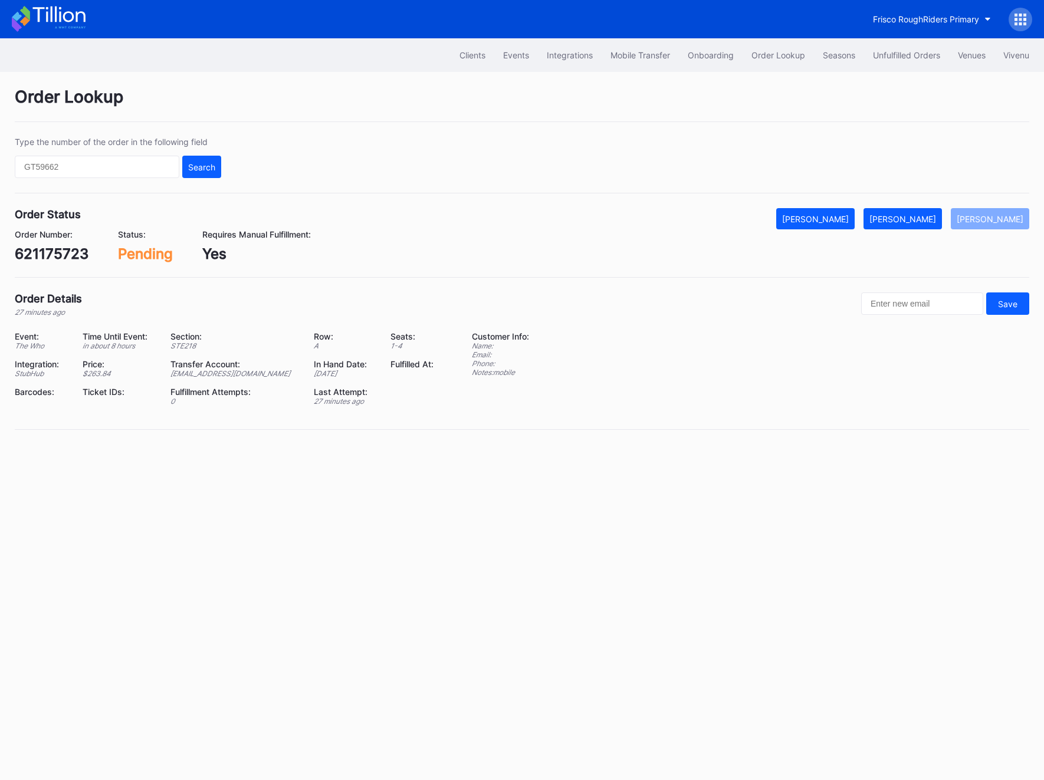
click at [45, 261] on div "621175723" at bounding box center [52, 253] width 74 height 17
copy div "621175723"
click at [933, 222] on div "[PERSON_NAME]" at bounding box center [902, 219] width 67 height 10
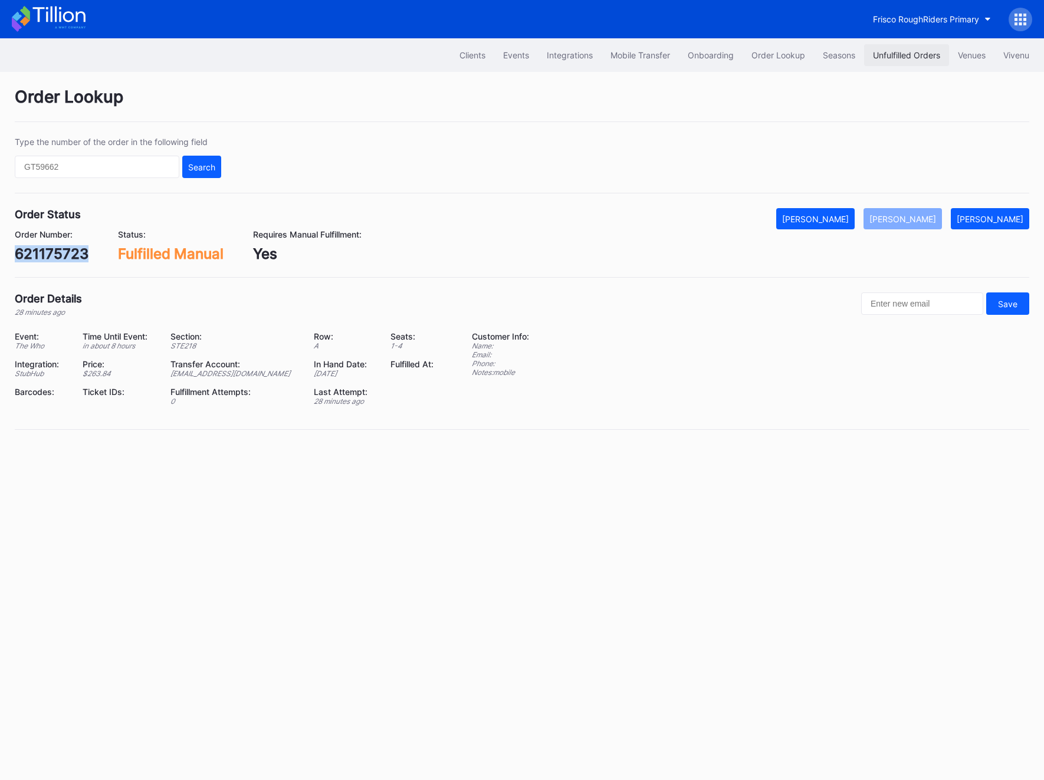
click at [875, 65] on button "Unfulfilled Orders" at bounding box center [906, 55] width 85 height 22
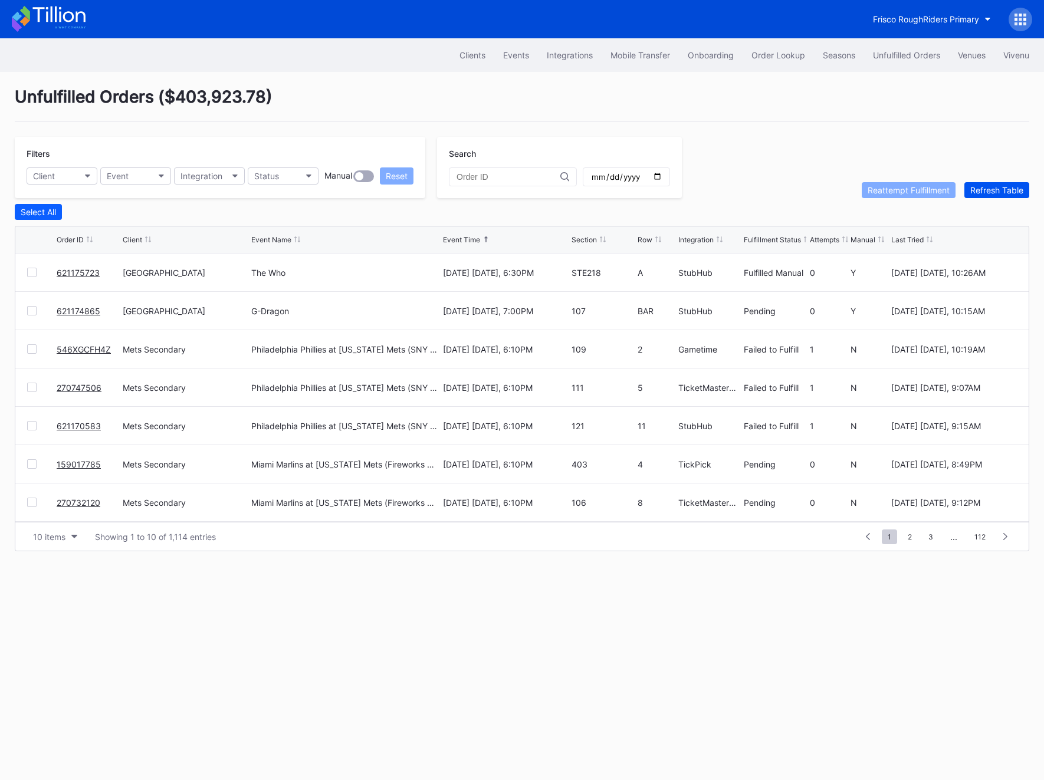
click at [993, 192] on div "Refresh Table" at bounding box center [996, 190] width 53 height 10
click at [1024, 27] on div at bounding box center [1020, 20] width 24 height 24
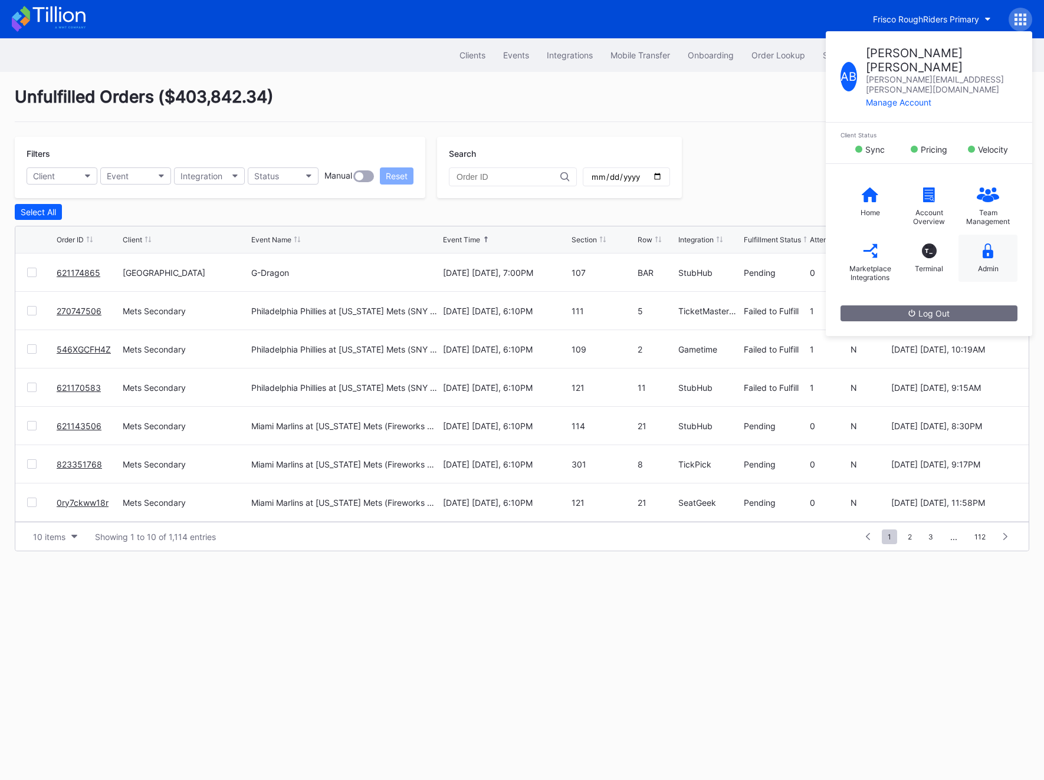
click at [1008, 239] on div "Admin" at bounding box center [987, 258] width 59 height 47
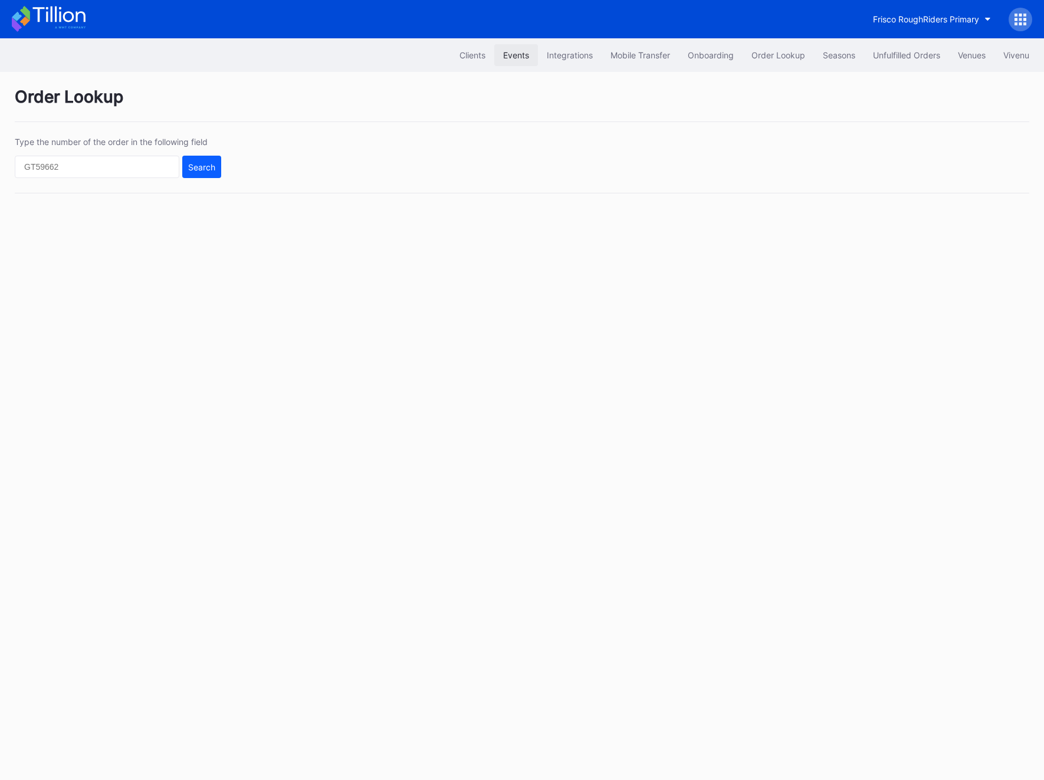
click at [494, 52] on button "Events" at bounding box center [516, 55] width 44 height 22
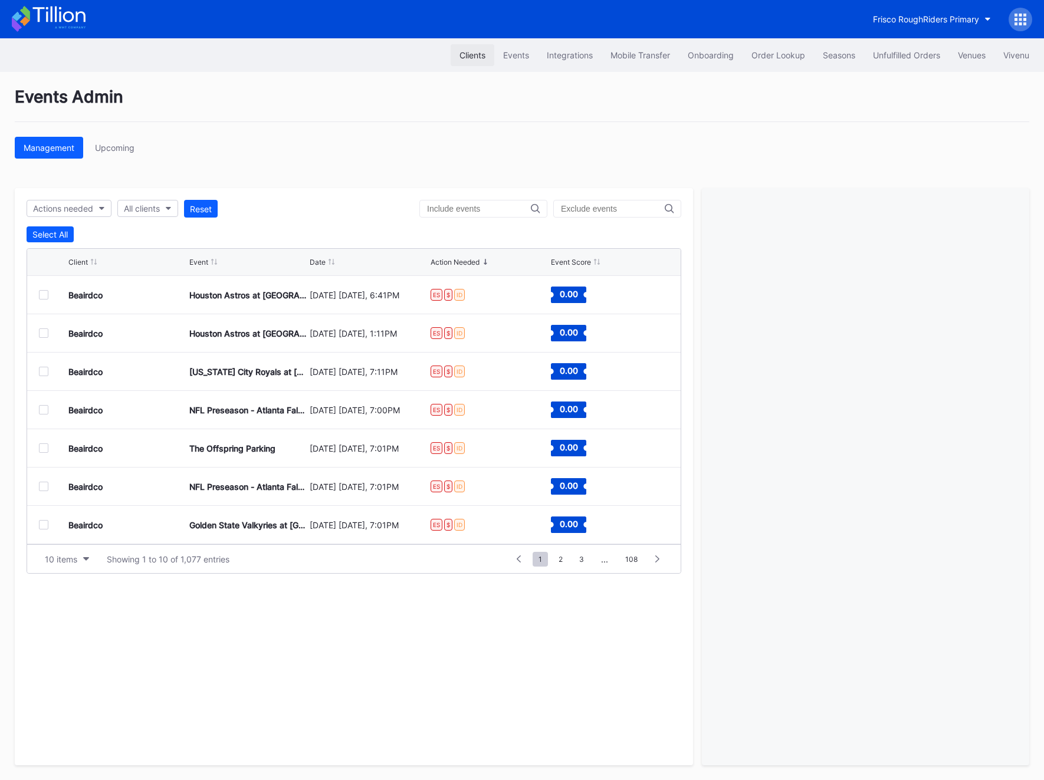
click at [460, 54] on div "Clients" at bounding box center [472, 55] width 26 height 10
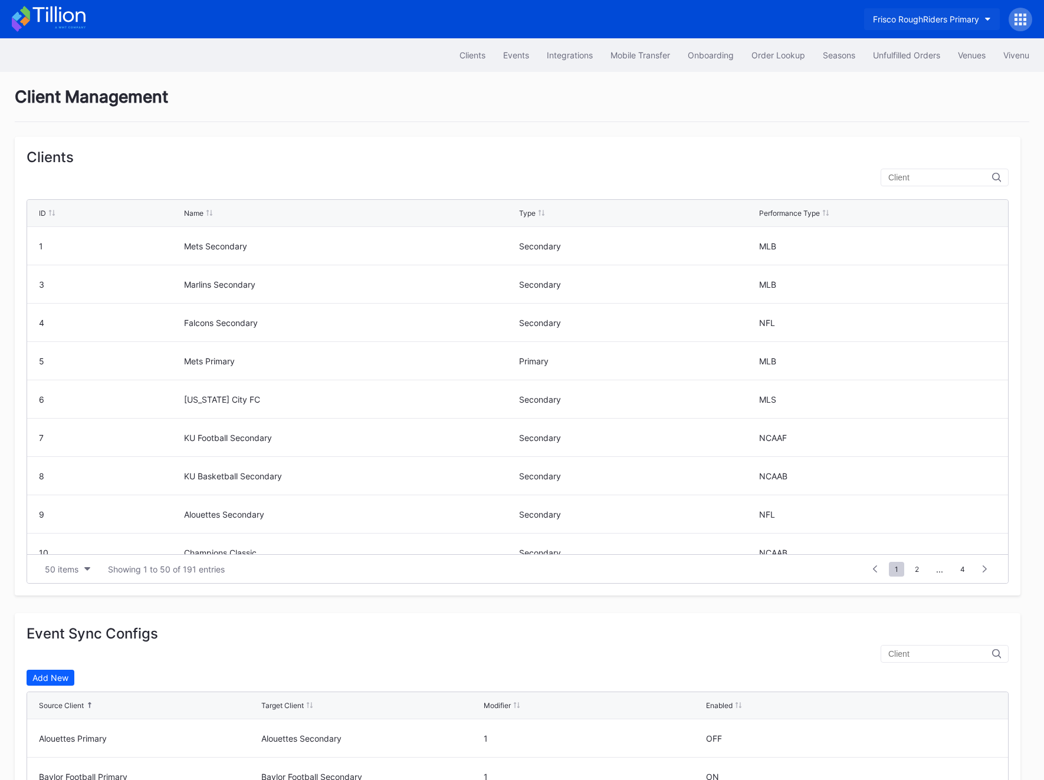
click at [900, 15] on div "Frisco RoughRiders Primary" at bounding box center [926, 19] width 106 height 10
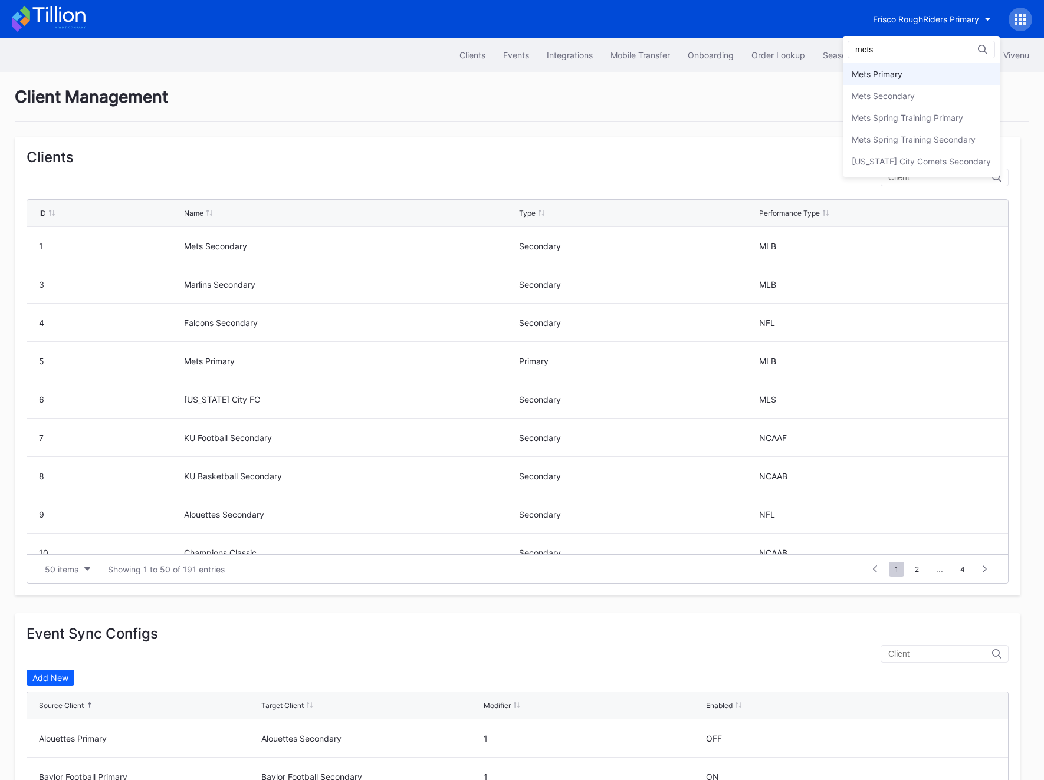
type input "mets"
drag, startPoint x: 911, startPoint y: 84, endPoint x: 910, endPoint y: 91, distance: 7.9
click at [910, 91] on div "Mets Primary Mets Secondary Mets Spring Training Primary Mets Spring Training S…" at bounding box center [920, 117] width 157 height 109
click at [910, 91] on div "Mets Secondary" at bounding box center [882, 96] width 63 height 10
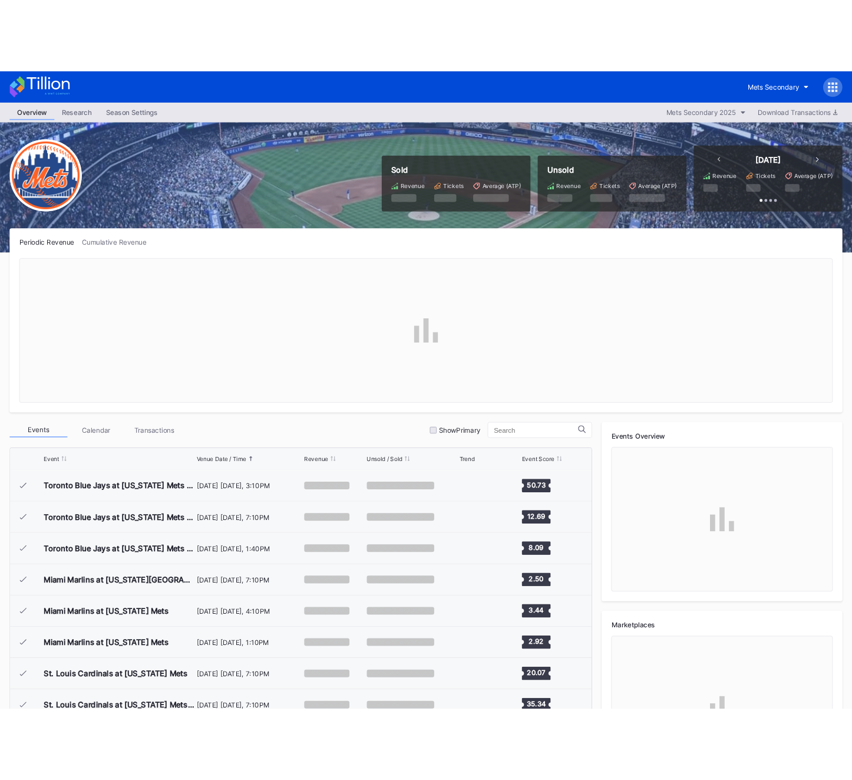
scroll to position [2453, 0]
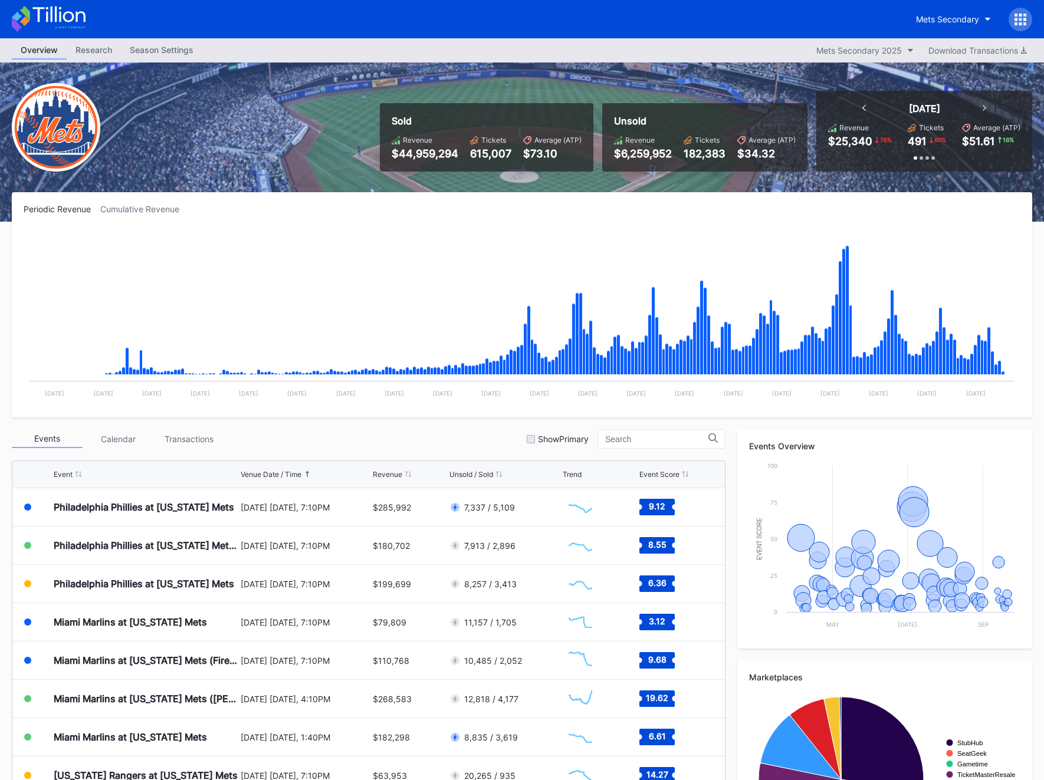
click at [1022, 14] on icon at bounding box center [1020, 20] width 12 height 12
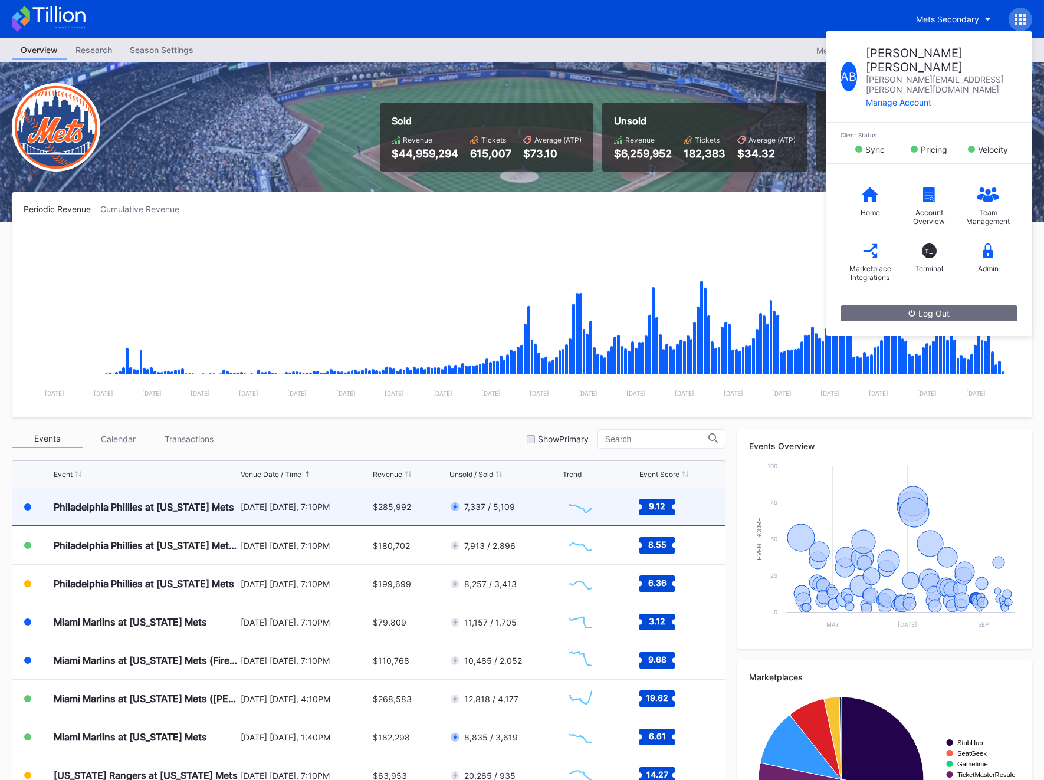
click at [287, 521] on div "[DATE] [DATE], 7:10PM" at bounding box center [305, 506] width 129 height 37
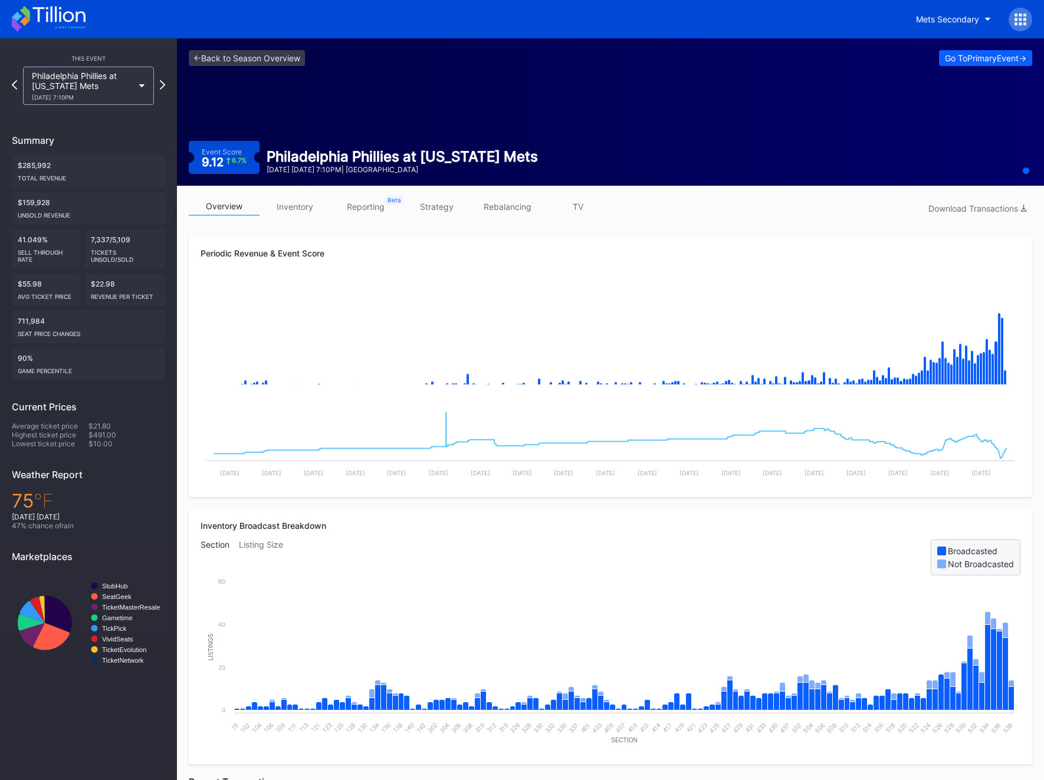
click at [292, 204] on link "inventory" at bounding box center [294, 206] width 71 height 18
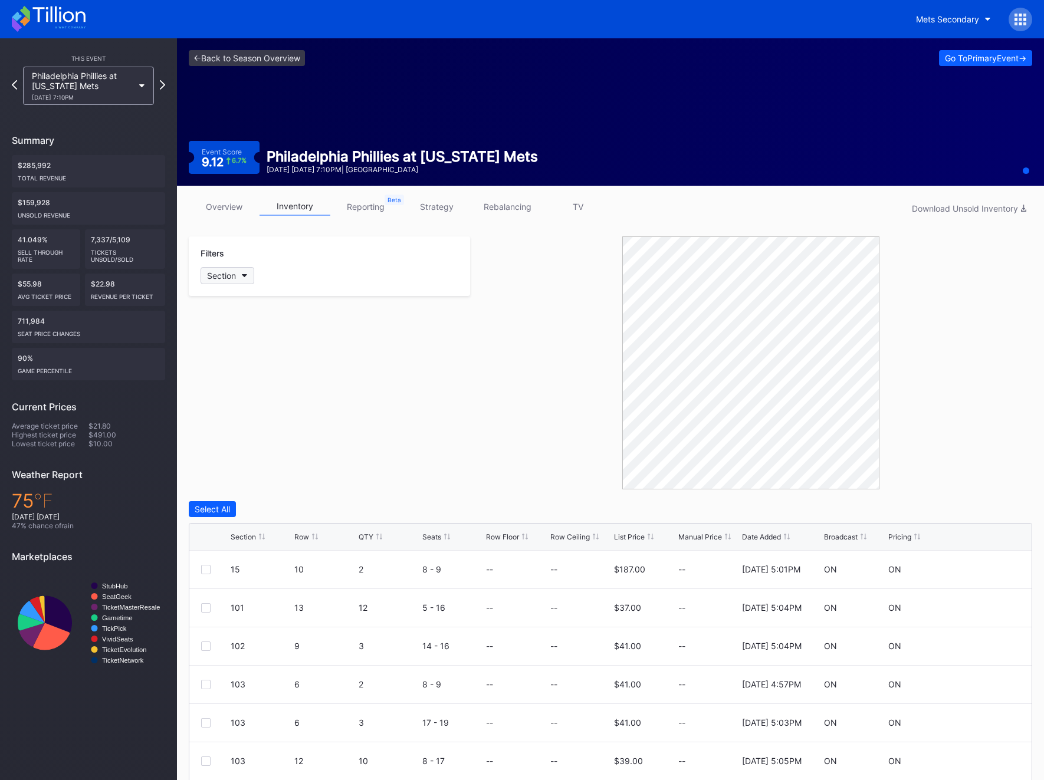
click at [238, 272] on button "Section" at bounding box center [227, 275] width 54 height 17
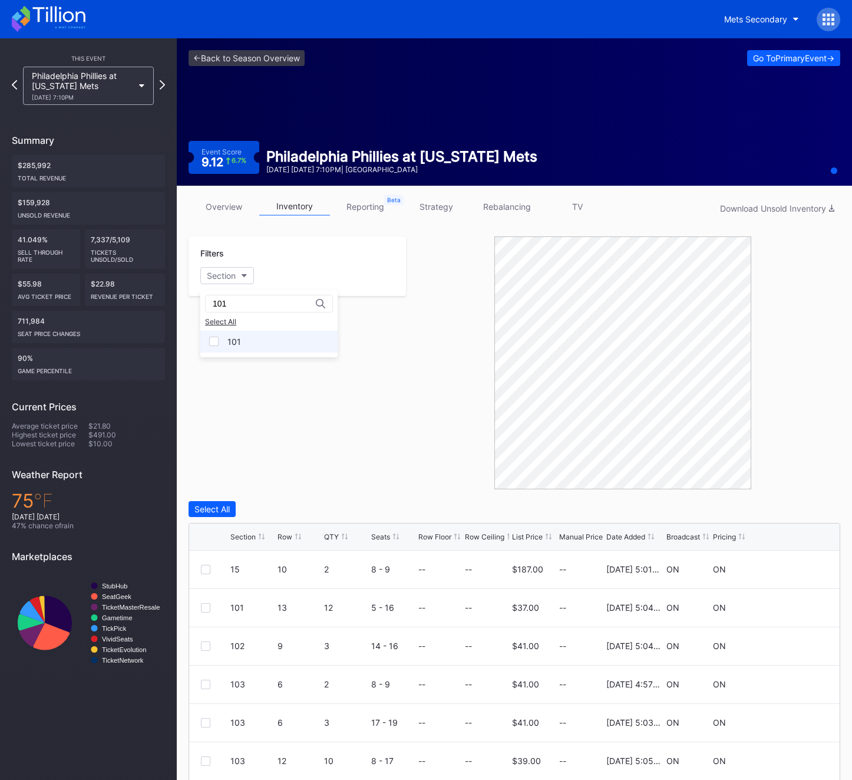
type input "101"
click at [224, 345] on div "101" at bounding box center [268, 342] width 137 height 22
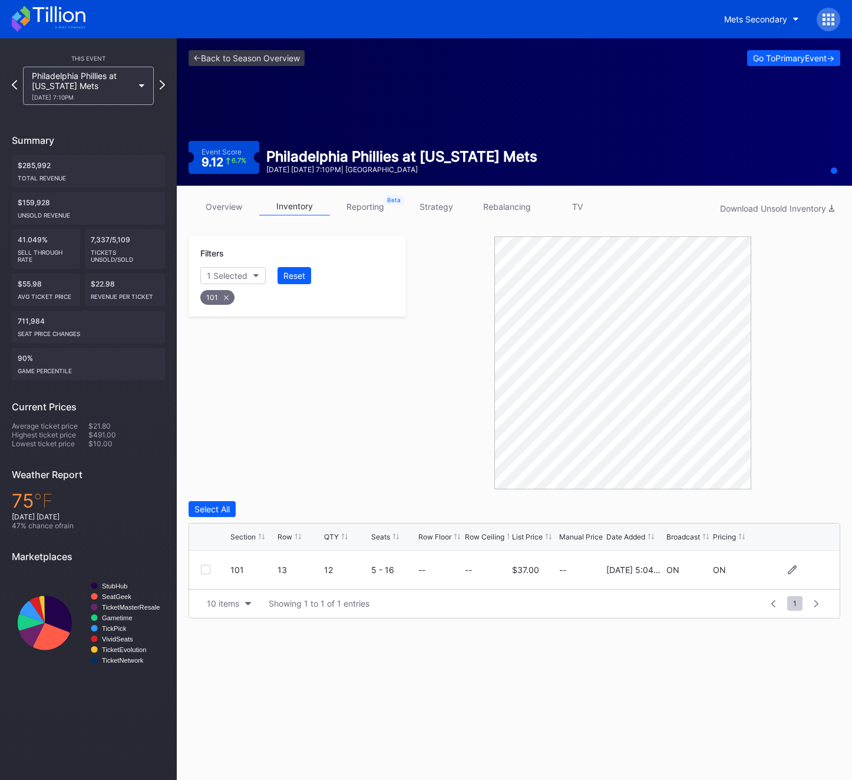
click at [200, 567] on div "101 13 12 5 - 16 -- -- $37.00 -- [DATE] 5:04PM ON ON" at bounding box center [514, 570] width 651 height 38
click at [206, 568] on div at bounding box center [205, 569] width 9 height 9
click at [800, 513] on div "Delete 1 Row" at bounding box center [811, 509] width 48 height 10
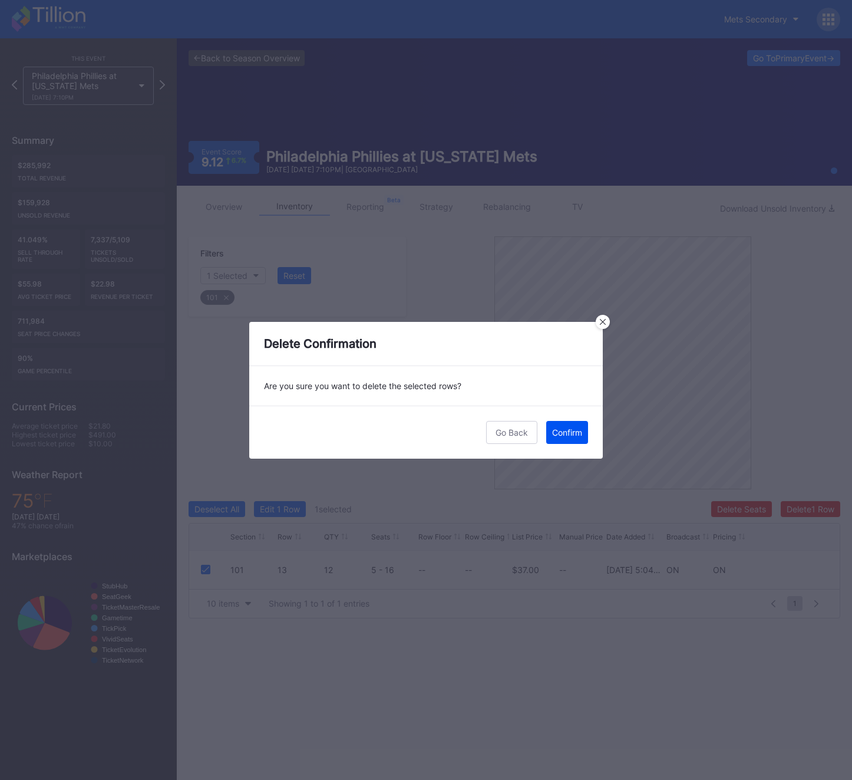
click at [561, 432] on div "Confirm" at bounding box center [567, 432] width 30 height 10
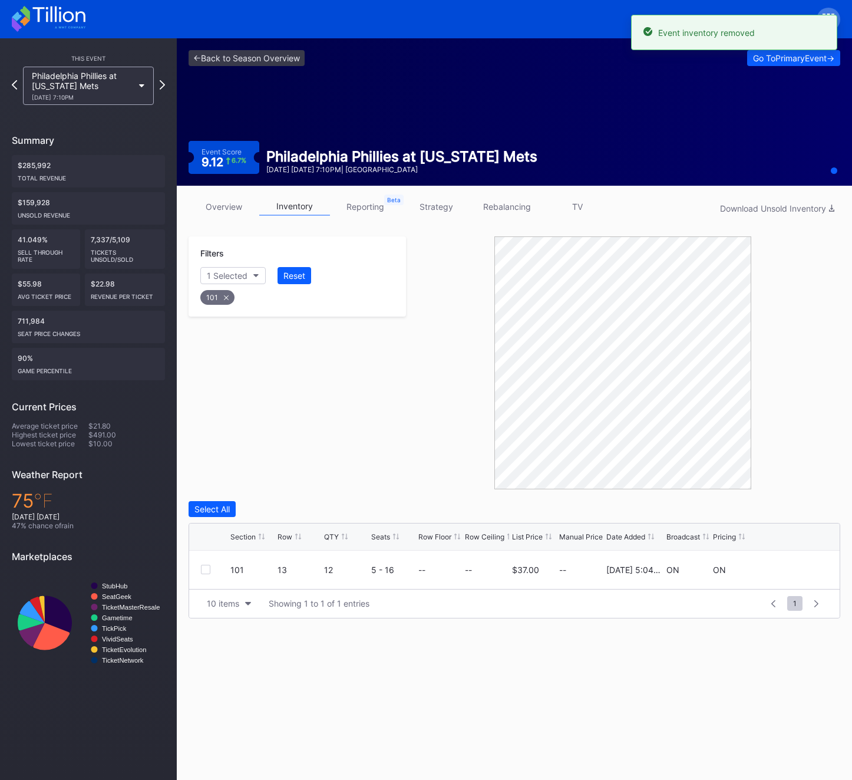
click at [224, 299] on icon at bounding box center [226, 297] width 5 height 5
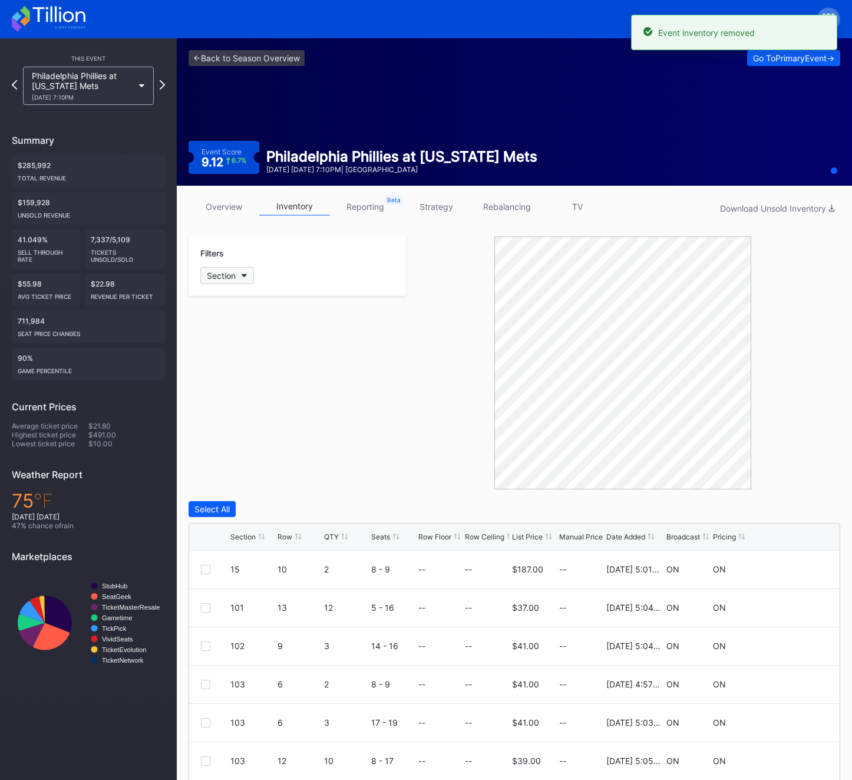
click at [227, 275] on div "Section" at bounding box center [221, 276] width 29 height 10
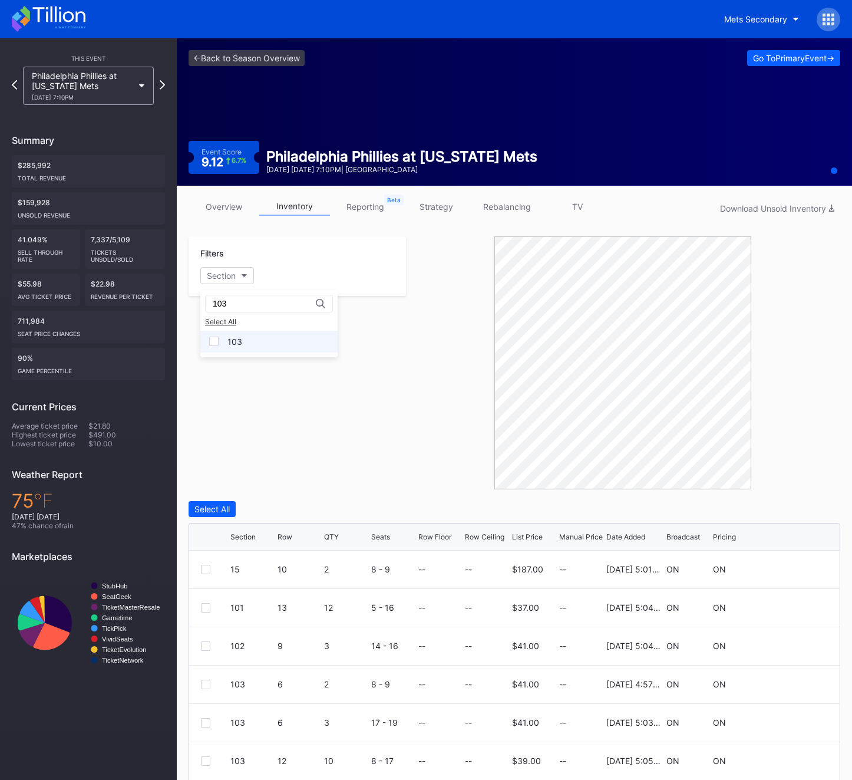
type input "103"
click at [224, 350] on div "103" at bounding box center [268, 342] width 137 height 22
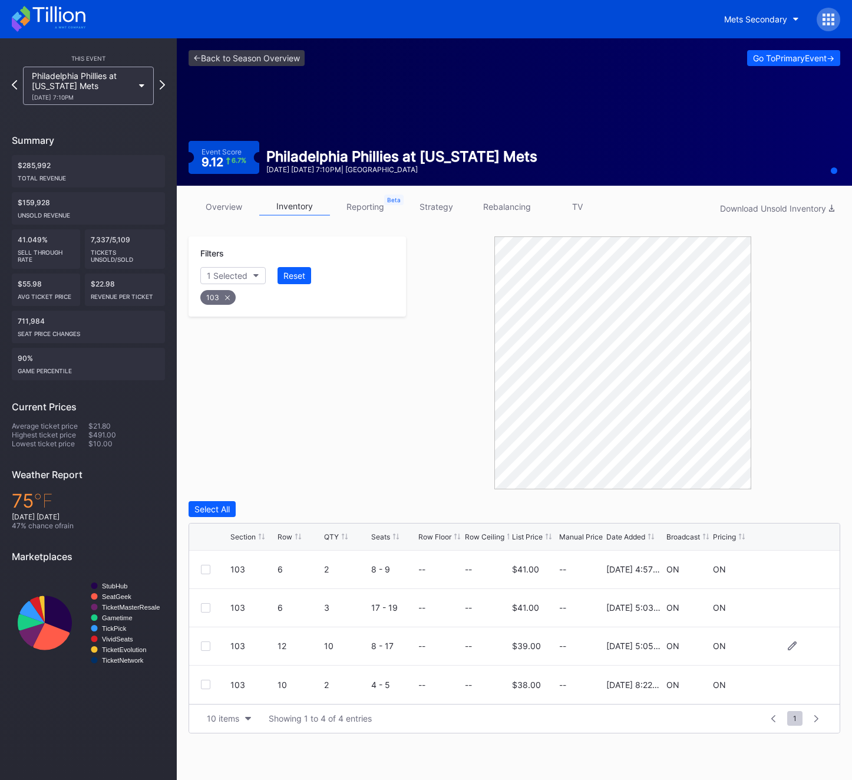
click at [201, 637] on div "103 12 10 8 - 17 -- -- $39.00 -- [DATE] 5:05PM ON ON" at bounding box center [514, 646] width 651 height 38
click at [201, 640] on div "103 12 10 8 - 17 -- -- $39.00 -- [DATE] 5:05PM ON ON" at bounding box center [514, 646] width 651 height 38
click at [203, 643] on div at bounding box center [205, 645] width 9 height 9
click at [222, 298] on div "103" at bounding box center [217, 297] width 35 height 15
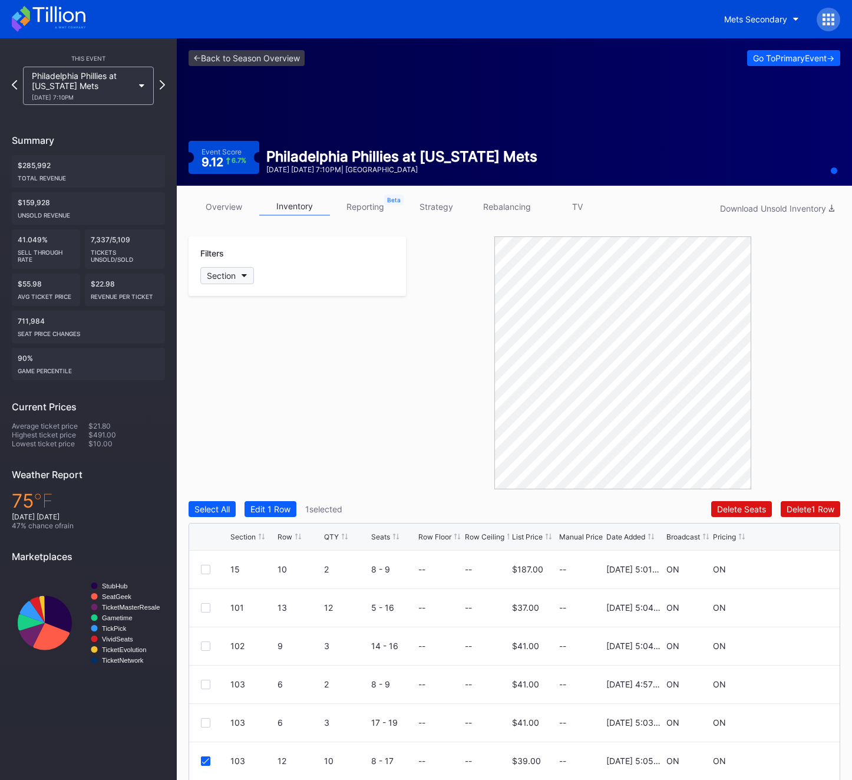
click at [223, 282] on button "Section" at bounding box center [227, 275] width 54 height 17
type input "106"
click at [255, 343] on div "106" at bounding box center [268, 342] width 137 height 22
click at [264, 352] on div "106" at bounding box center [268, 342] width 137 height 22
click at [240, 344] on div "106" at bounding box center [235, 342] width 15 height 10
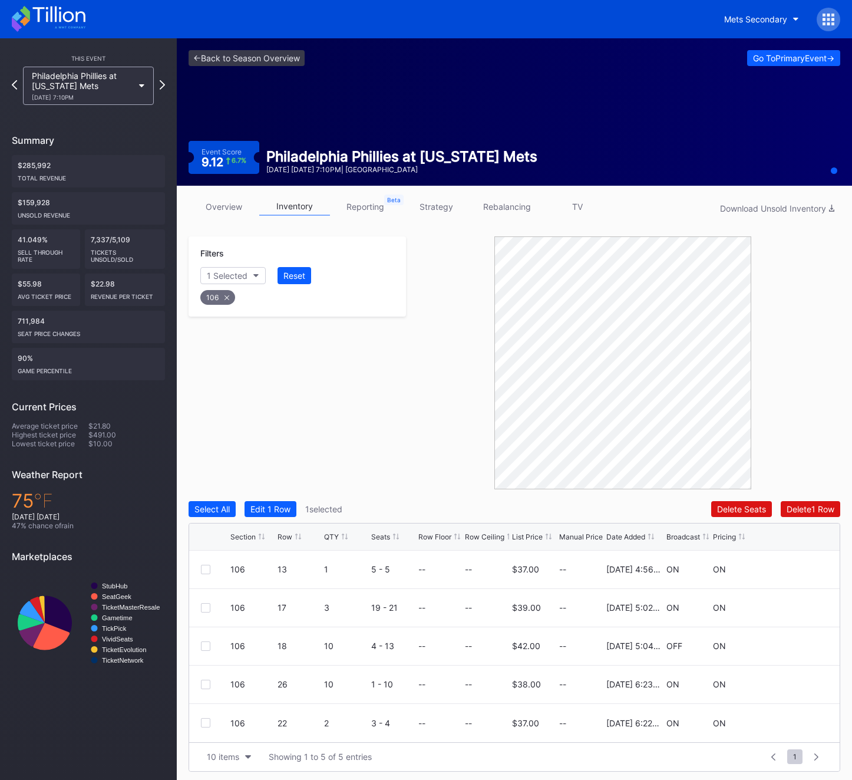
scroll to position [3, 0]
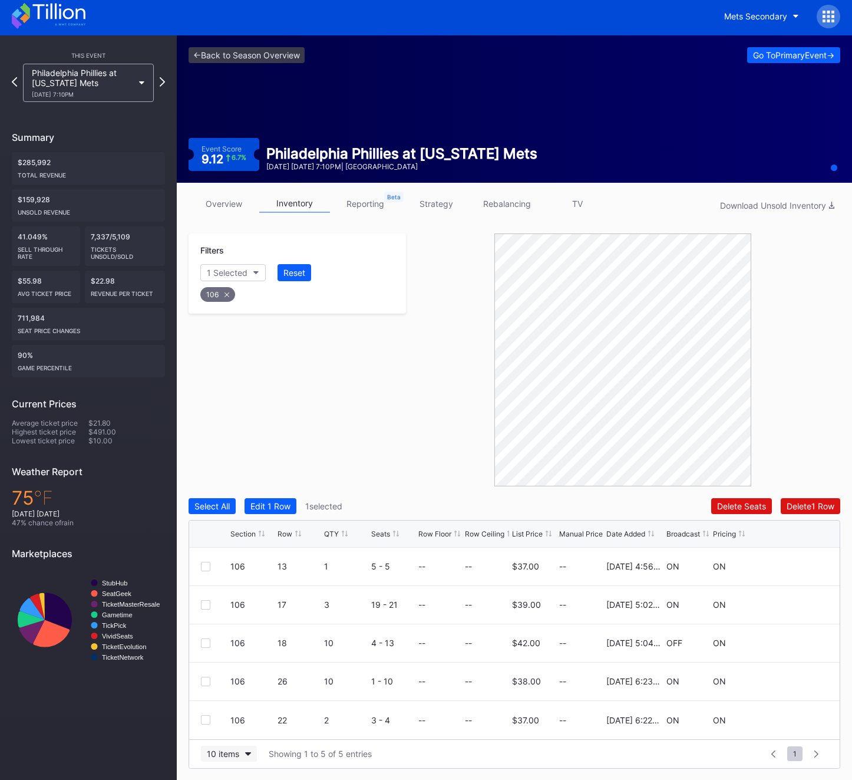
click at [232, 760] on button "10 items" at bounding box center [229, 754] width 56 height 16
click at [220, 733] on div "200 items" at bounding box center [229, 724] width 56 height 22
click at [206, 642] on div at bounding box center [205, 642] width 9 height 9
click at [229, 298] on div "106" at bounding box center [217, 294] width 35 height 15
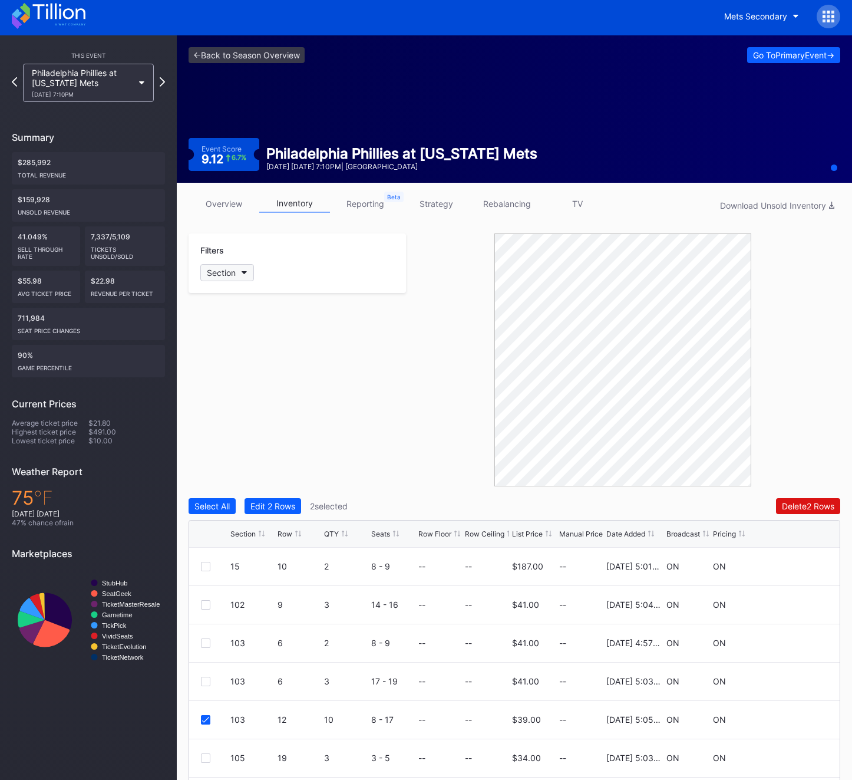
click at [225, 265] on button "Section" at bounding box center [227, 272] width 54 height 17
type input "106"
click at [222, 340] on div "106" at bounding box center [268, 339] width 137 height 22
click at [285, 535] on div "Row" at bounding box center [285, 533] width 15 height 9
click at [205, 719] on div at bounding box center [205, 719] width 9 height 9
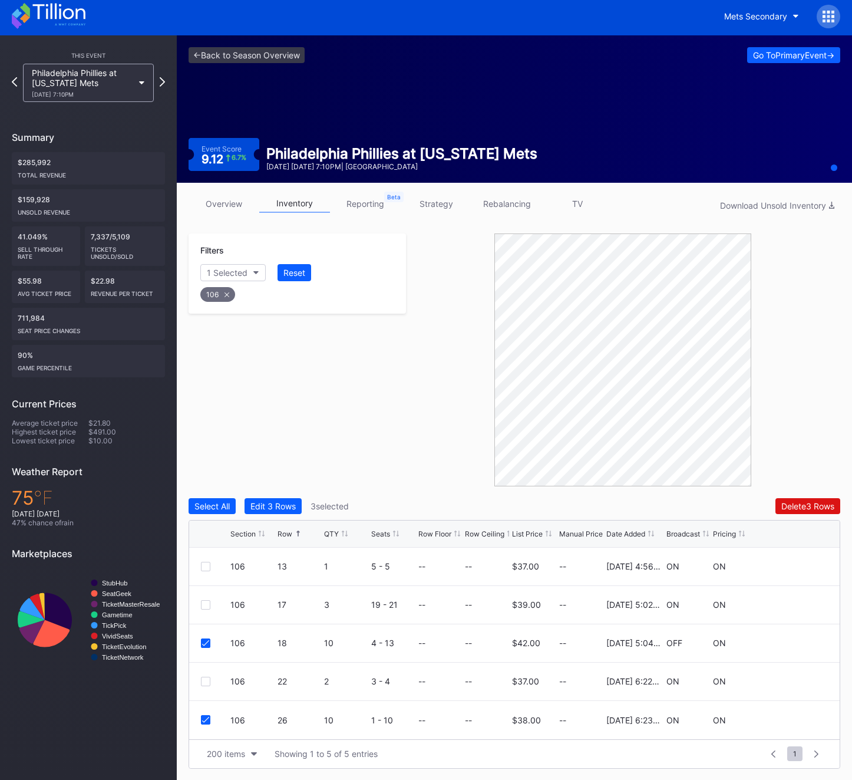
click at [229, 294] on icon at bounding box center [227, 294] width 5 height 5
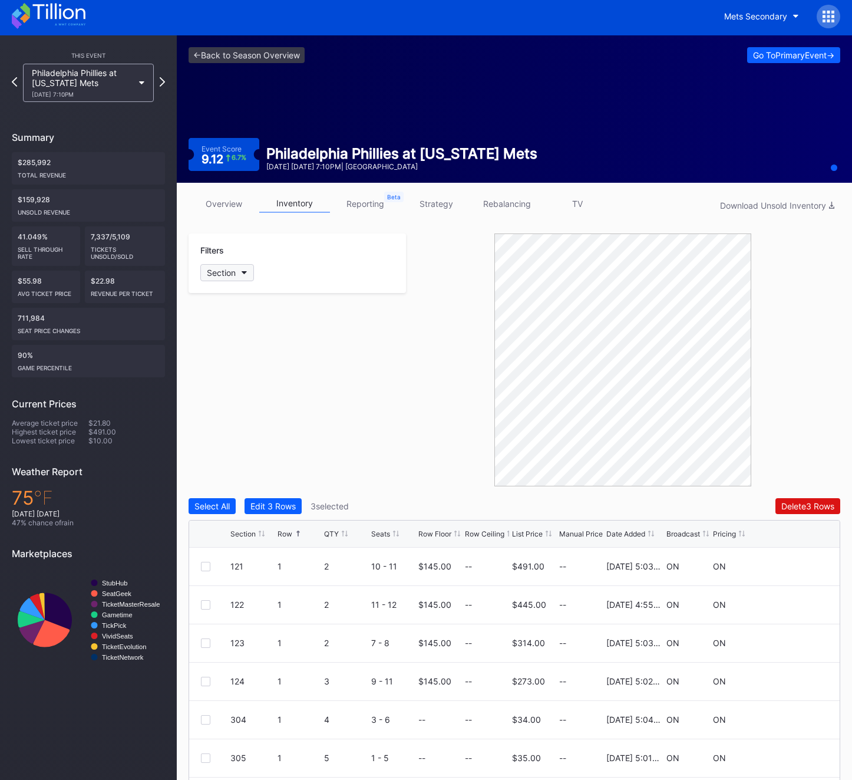
click at [219, 266] on button "Section" at bounding box center [227, 272] width 54 height 17
type input "109"
click at [250, 332] on div "109" at bounding box center [268, 339] width 137 height 22
click at [206, 601] on div at bounding box center [205, 604] width 9 height 9
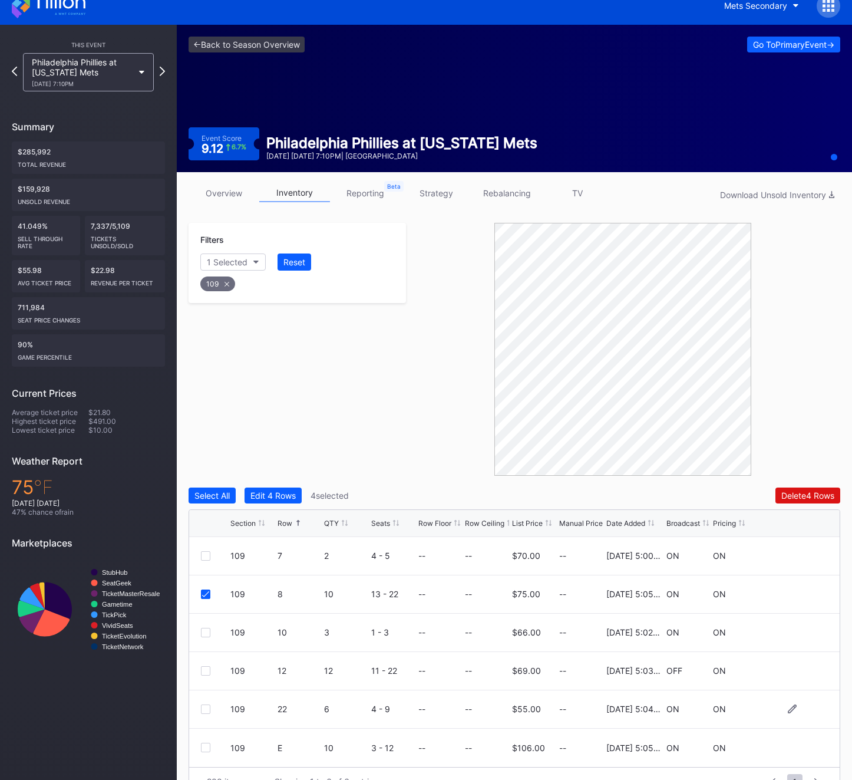
scroll to position [41, 0]
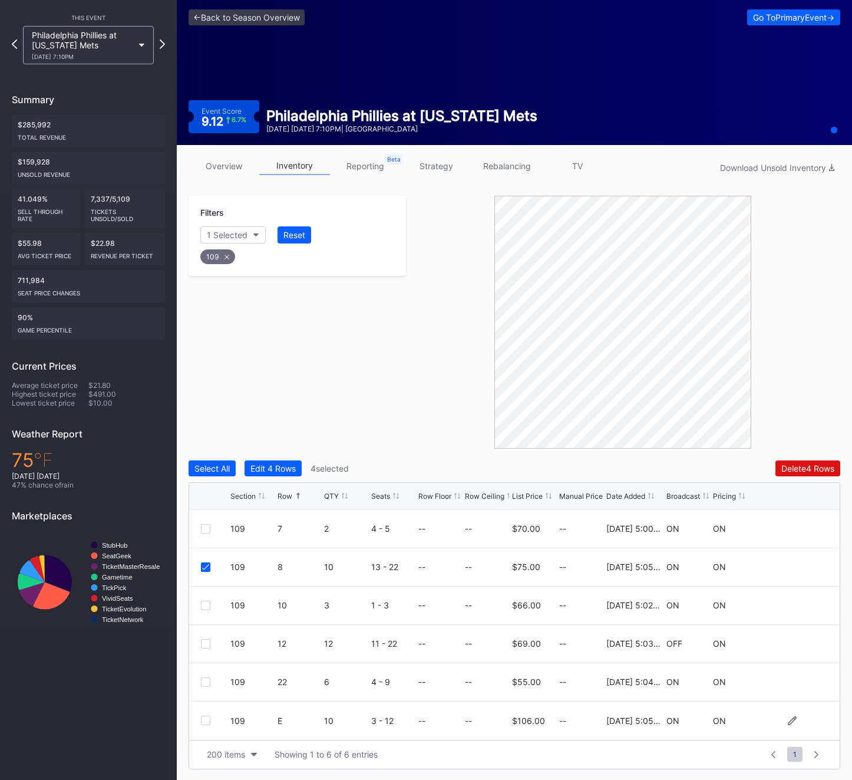
click at [205, 722] on div at bounding box center [205, 720] width 9 height 9
click at [218, 258] on div "109" at bounding box center [217, 256] width 35 height 15
click at [219, 243] on div "Filters Section" at bounding box center [298, 226] width 218 height 60
click at [219, 241] on button "Section" at bounding box center [227, 234] width 54 height 17
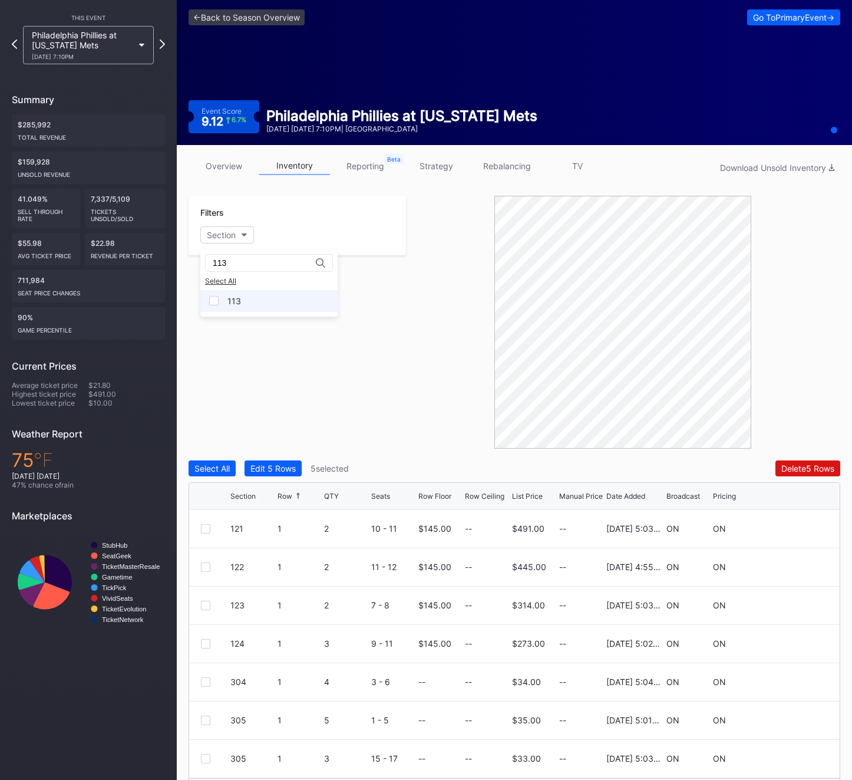
type input "113"
click at [258, 304] on div "113" at bounding box center [268, 301] width 137 height 22
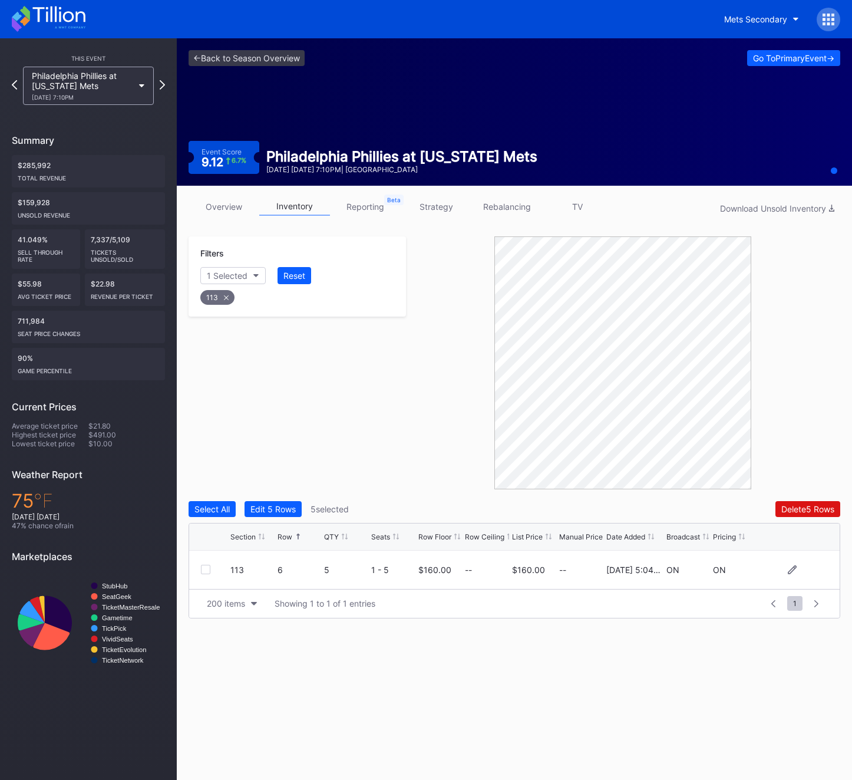
click at [203, 570] on div at bounding box center [205, 569] width 9 height 9
click at [217, 298] on div "113" at bounding box center [217, 297] width 34 height 15
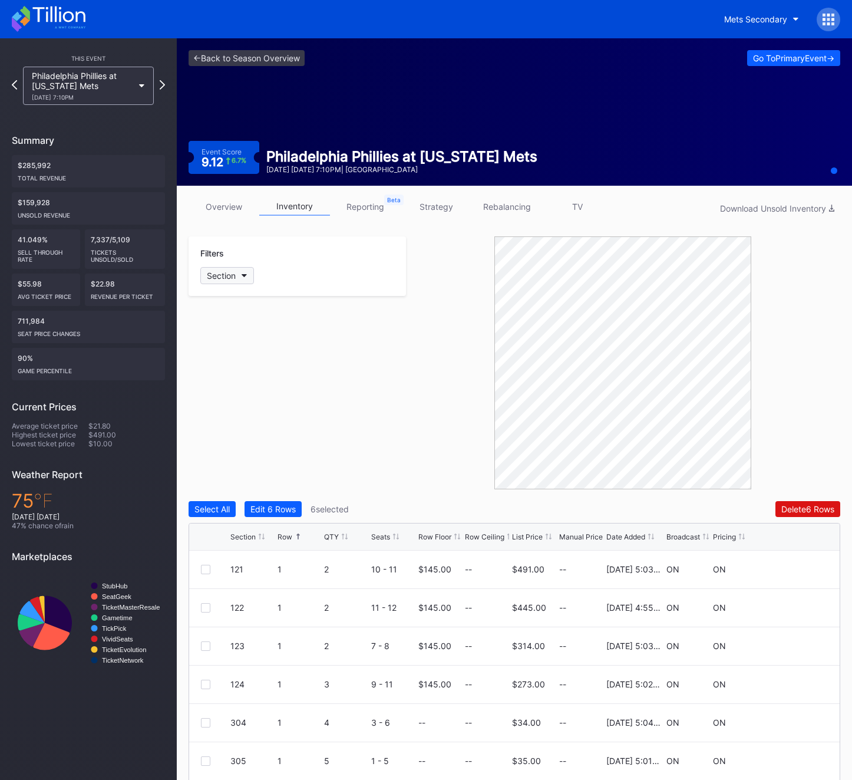
click at [235, 271] on div "Section" at bounding box center [221, 276] width 29 height 10
type input "122"
click at [238, 338] on div "122" at bounding box center [235, 342] width 14 height 10
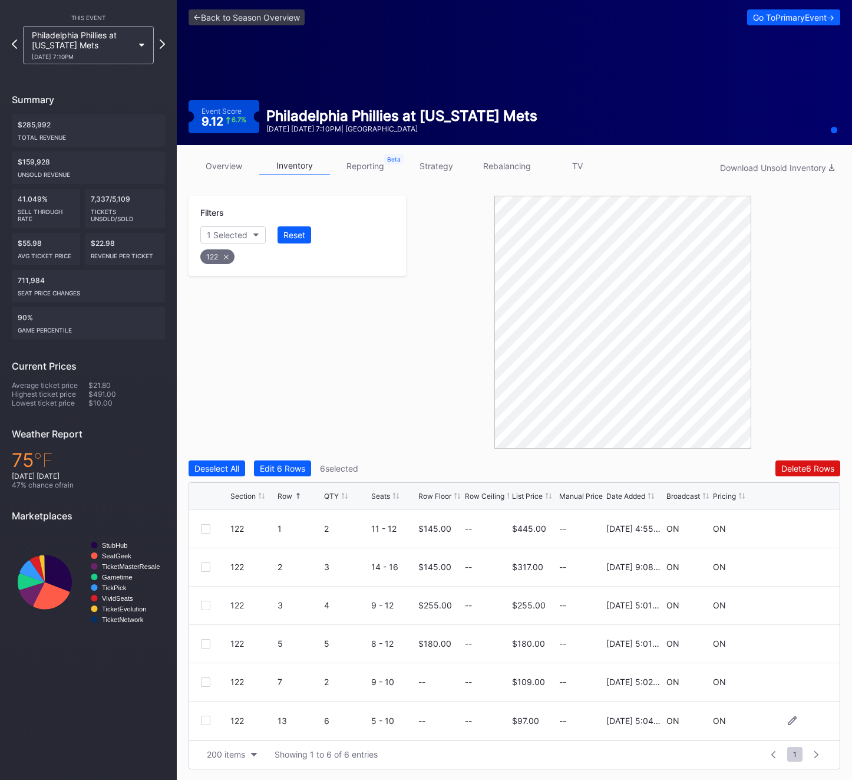
click at [203, 719] on div at bounding box center [205, 720] width 9 height 9
click at [226, 255] on icon at bounding box center [226, 257] width 5 height 5
click at [225, 233] on div "Section" at bounding box center [221, 235] width 29 height 10
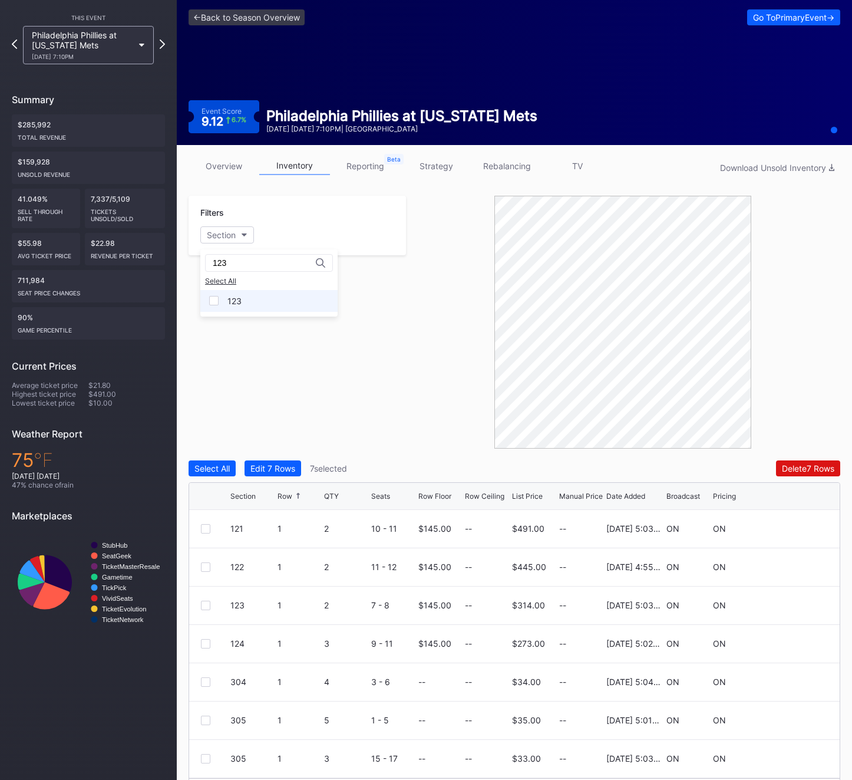
type input "123"
click at [246, 304] on div "123" at bounding box center [268, 301] width 137 height 22
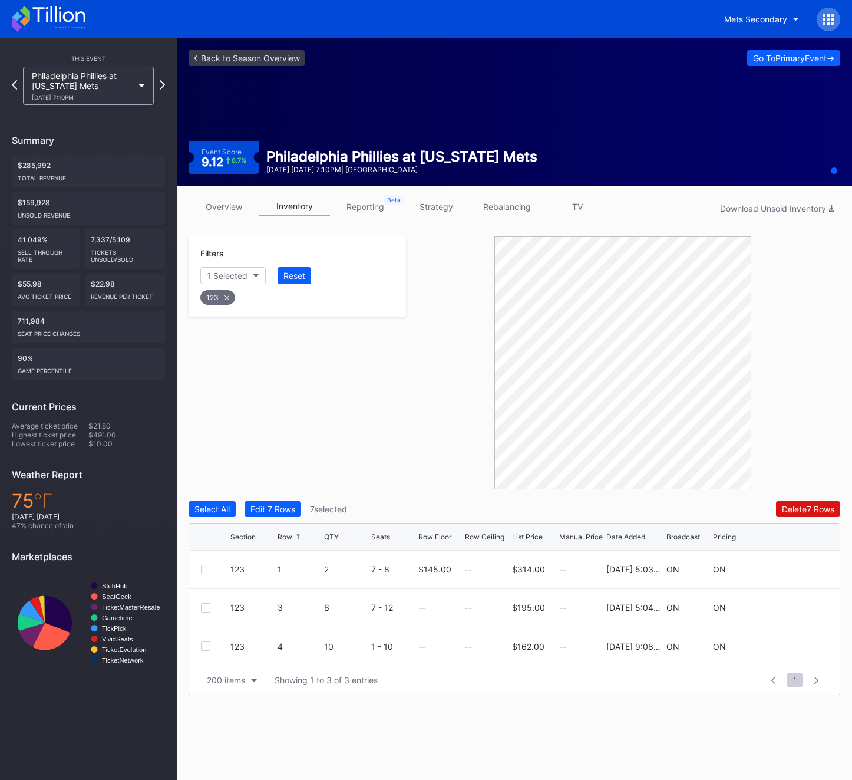
scroll to position [0, 0]
click at [208, 638] on div "123 4 10 1 - 10 -- -- $162.00 -- [DATE] 9:08PM ON ON" at bounding box center [514, 646] width 651 height 38
click at [207, 654] on div "123 4 10 1 - 10 -- -- $162.00 -- [DATE] 9:08PM ON ON" at bounding box center [514, 646] width 651 height 38
click at [204, 644] on div at bounding box center [205, 645] width 9 height 9
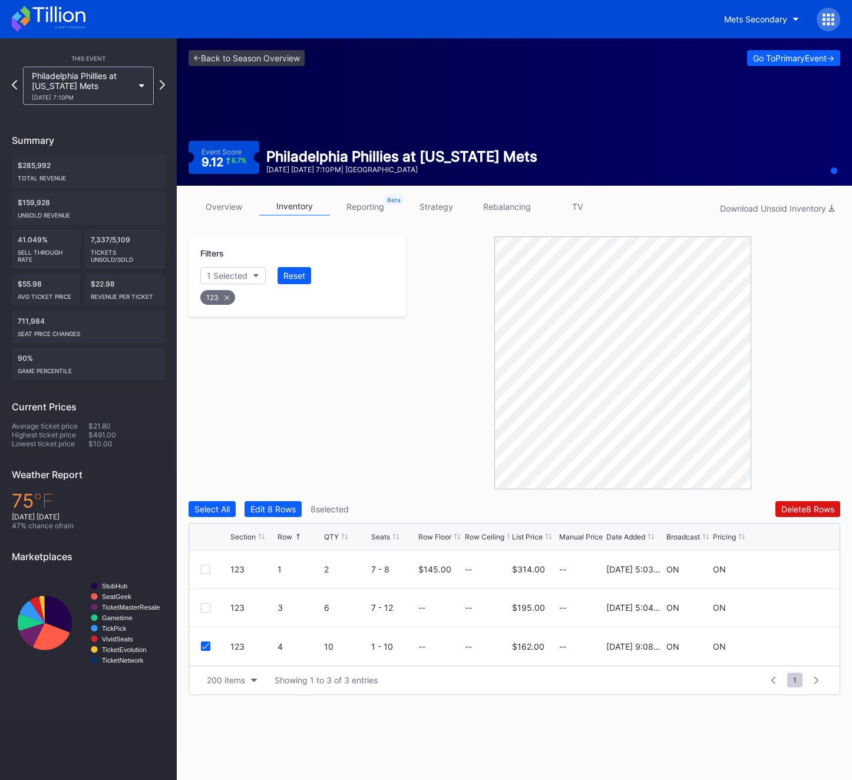
click at [227, 295] on icon at bounding box center [227, 297] width 5 height 5
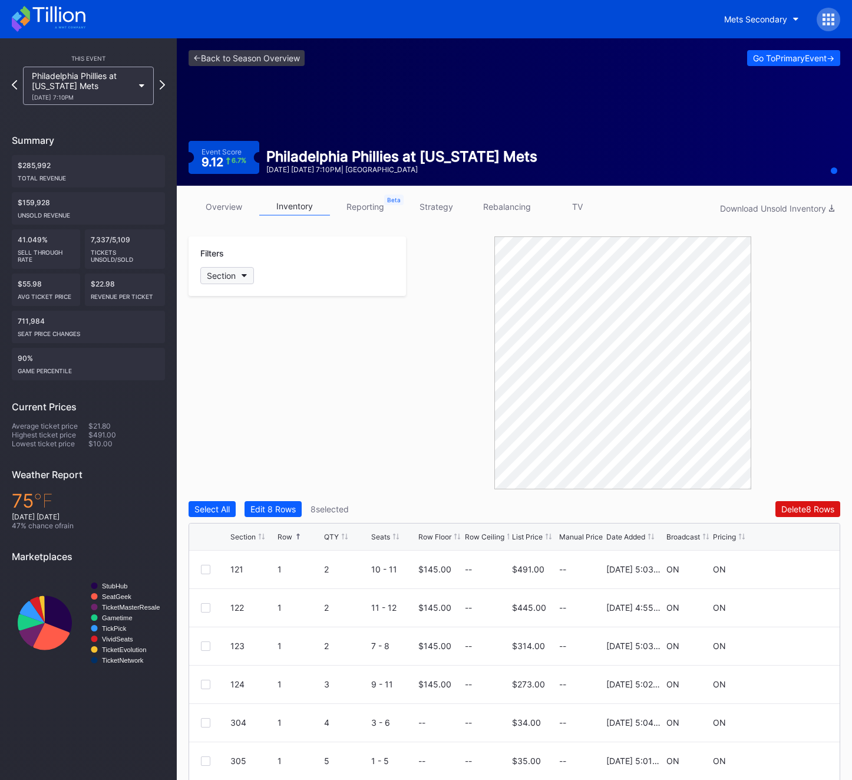
click at [226, 277] on div "Section" at bounding box center [221, 276] width 29 height 10
type input "124"
click at [238, 341] on div "124" at bounding box center [235, 342] width 14 height 10
click at [205, 646] on div at bounding box center [205, 645] width 9 height 9
click at [220, 298] on div "124" at bounding box center [217, 297] width 35 height 15
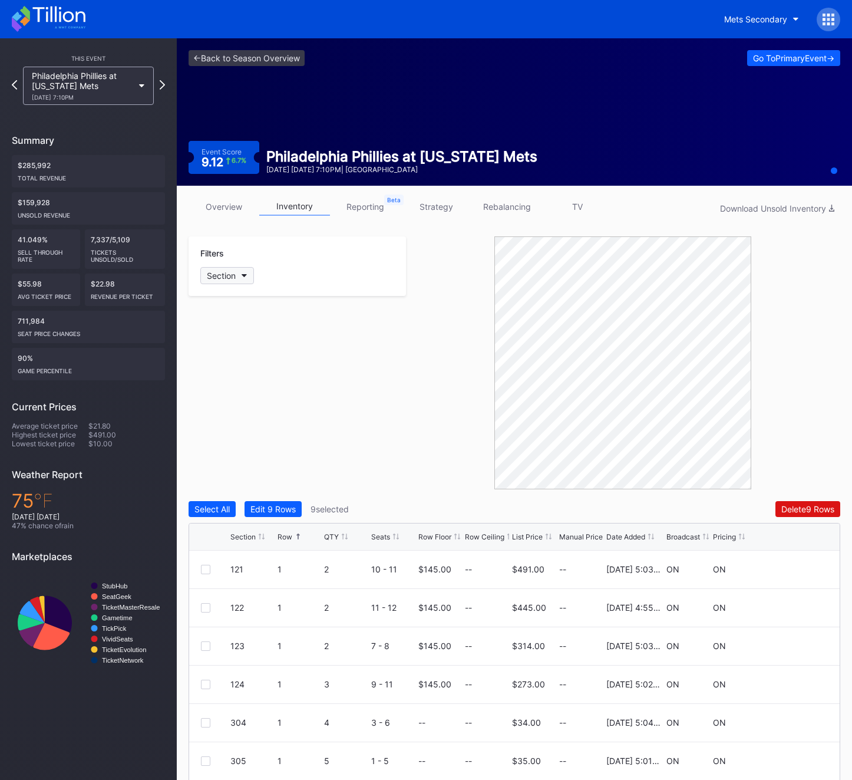
click at [228, 274] on div "Section" at bounding box center [221, 276] width 29 height 10
type input "126"
click at [231, 343] on div "126" at bounding box center [235, 342] width 14 height 10
click at [205, 565] on div at bounding box center [205, 569] width 9 height 9
click at [214, 691] on div "126 C 12 11 - 22 -- -- $110.00 -- [DATE] 5:04PM ON ON" at bounding box center [514, 685] width 651 height 38
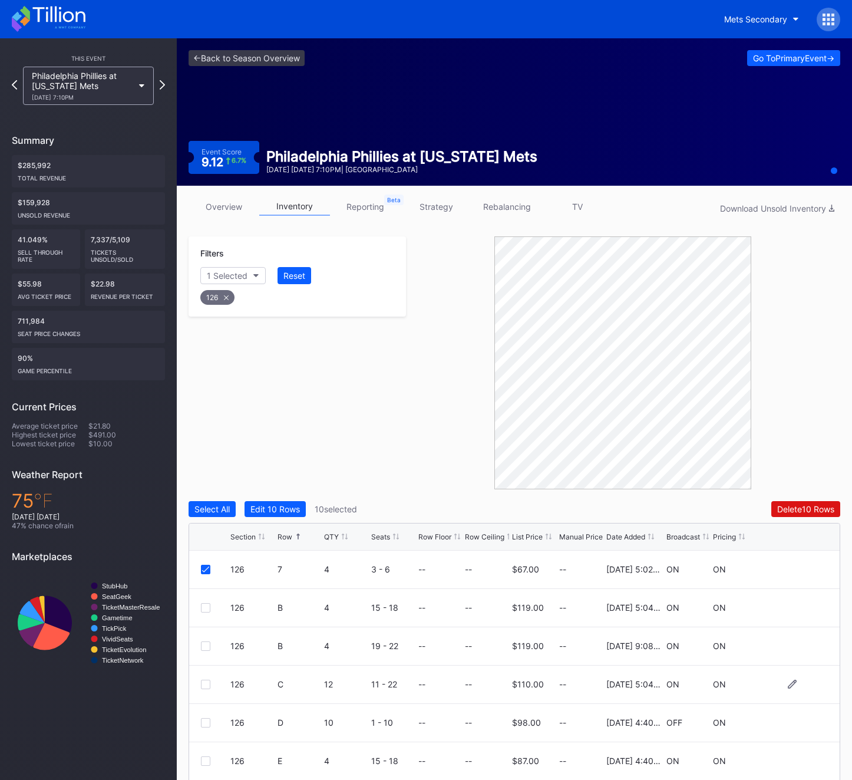
click at [210, 686] on div at bounding box center [215, 684] width 29 height 9
click at [208, 685] on div at bounding box center [205, 684] width 9 height 9
click at [207, 757] on div at bounding box center [205, 760] width 9 height 9
click at [215, 297] on div "126" at bounding box center [217, 297] width 34 height 15
click at [218, 271] on div "Section" at bounding box center [221, 276] width 29 height 10
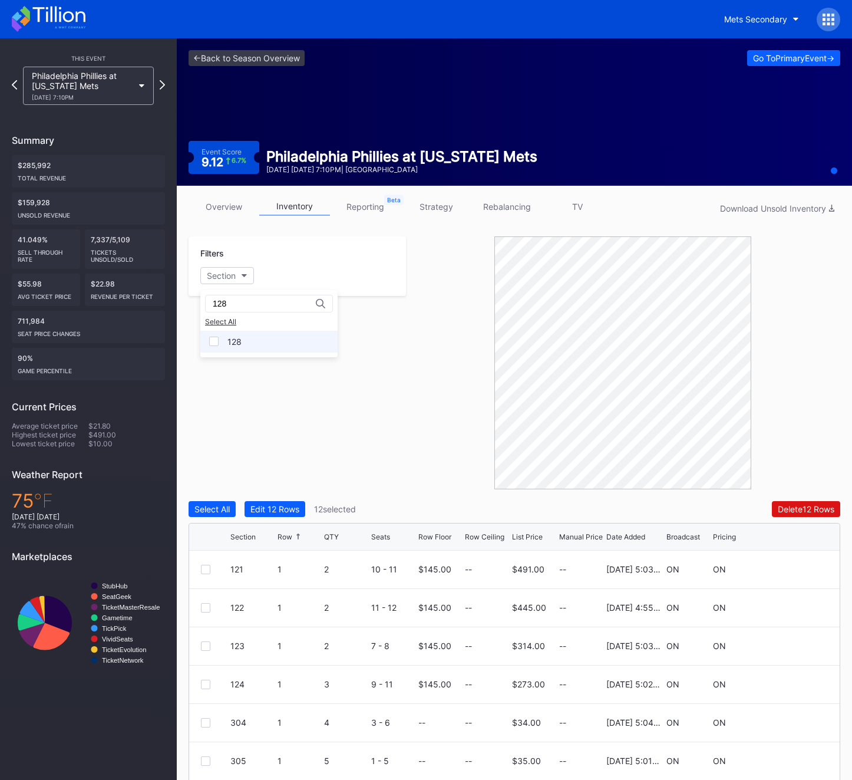
type input "128"
click at [235, 345] on div "128" at bounding box center [235, 342] width 14 height 10
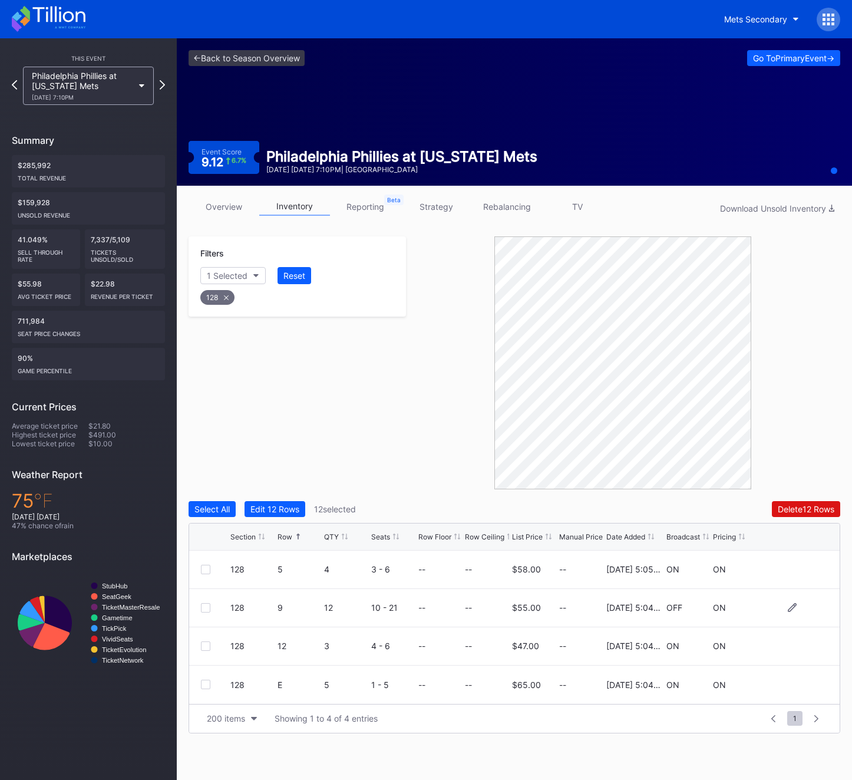
click at [212, 607] on div at bounding box center [215, 607] width 29 height 9
click at [206, 607] on div at bounding box center [205, 607] width 9 height 9
drag, startPoint x: 231, startPoint y: 297, endPoint x: 229, endPoint y: 291, distance: 6.0
click at [229, 296] on div "128" at bounding box center [217, 297] width 34 height 15
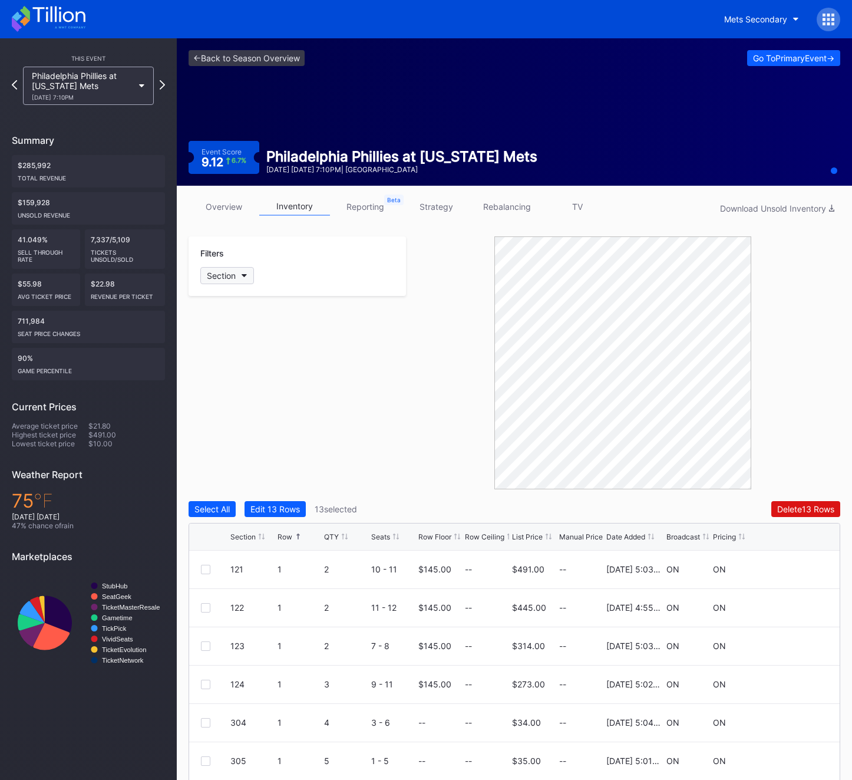
click at [231, 279] on div "Section" at bounding box center [221, 276] width 29 height 10
type input "129"
click at [227, 335] on div "129" at bounding box center [268, 342] width 137 height 22
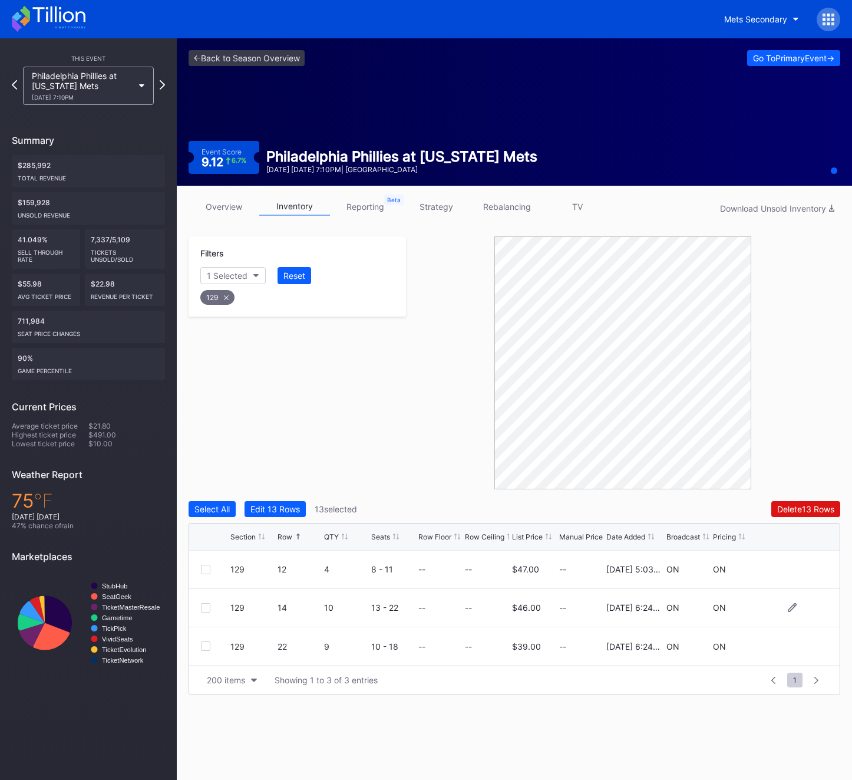
click at [210, 608] on div at bounding box center [215, 607] width 29 height 9
click at [201, 607] on div at bounding box center [205, 607] width 9 height 9
click at [216, 302] on div "129" at bounding box center [217, 297] width 34 height 15
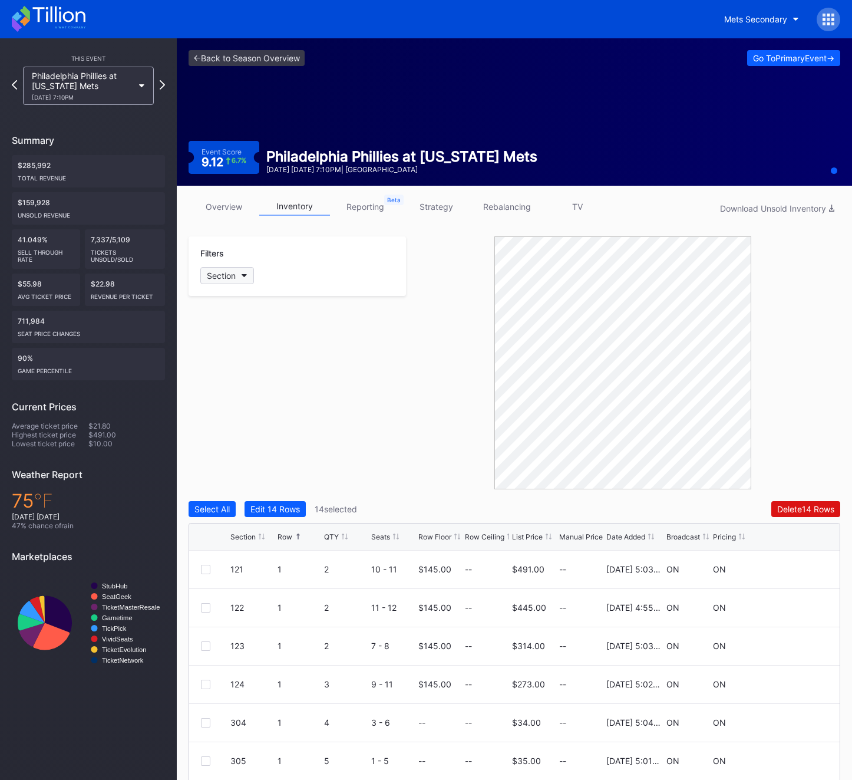
click at [220, 281] on button "Section" at bounding box center [227, 275] width 54 height 17
type input "132"
click at [246, 335] on div "132" at bounding box center [268, 342] width 137 height 22
click at [201, 644] on div at bounding box center [205, 645] width 9 height 9
click at [205, 728] on div "132 30 10 1 - 10 -- -- $32.00 -- [DATE] 6:24PM ON ON" at bounding box center [514, 723] width 651 height 38
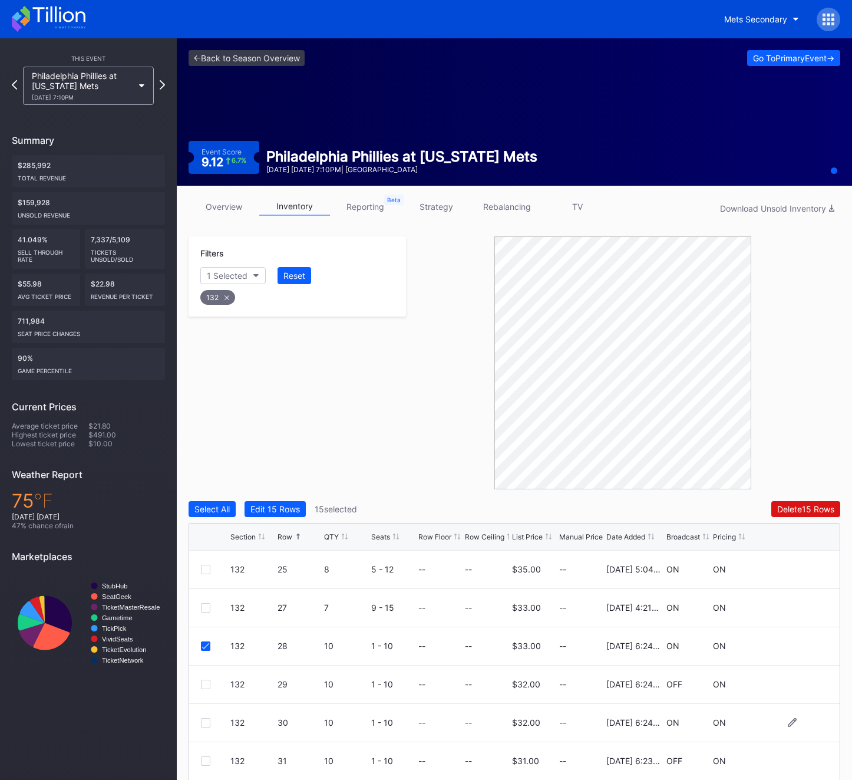
click at [205, 720] on div at bounding box center [205, 722] width 9 height 9
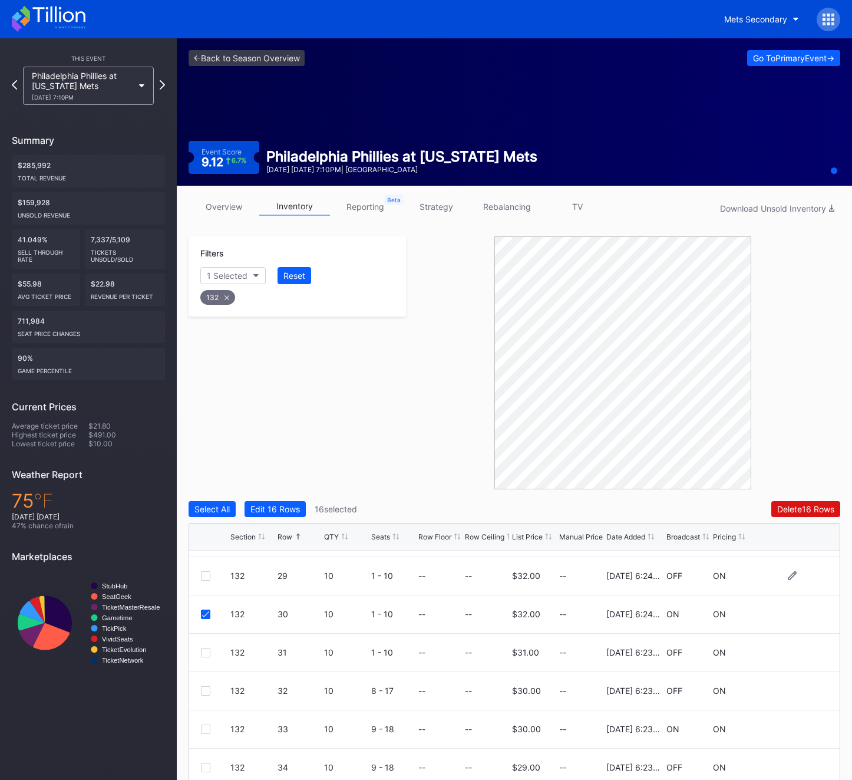
scroll to position [115, 0]
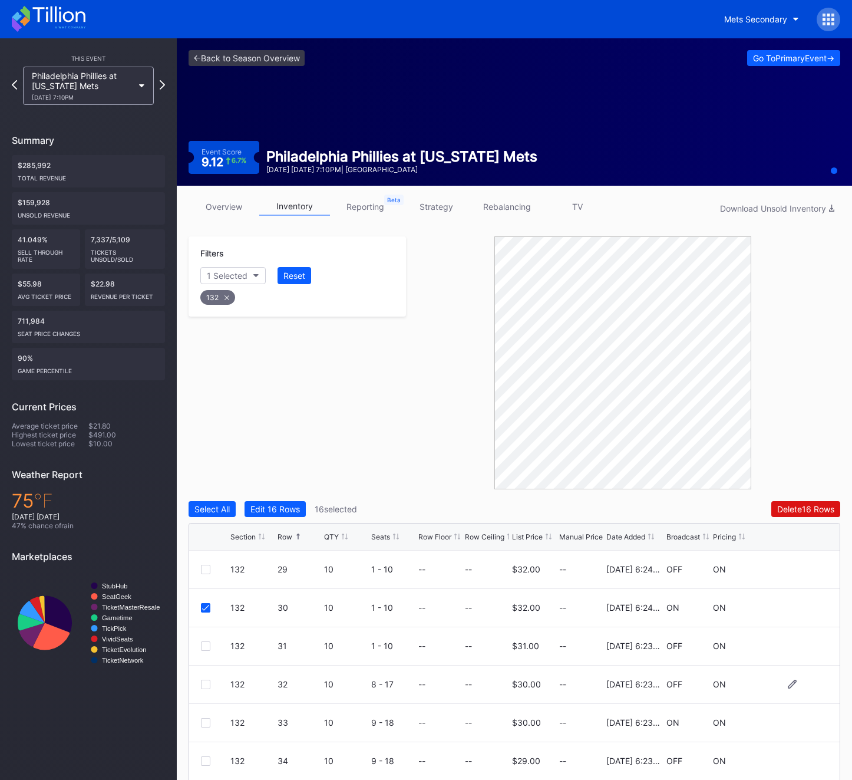
click at [205, 680] on div at bounding box center [205, 684] width 9 height 9
click at [205, 765] on div at bounding box center [205, 760] width 9 height 9
click at [227, 298] on icon at bounding box center [227, 297] width 5 height 5
click at [214, 268] on button "Section" at bounding box center [227, 275] width 54 height 17
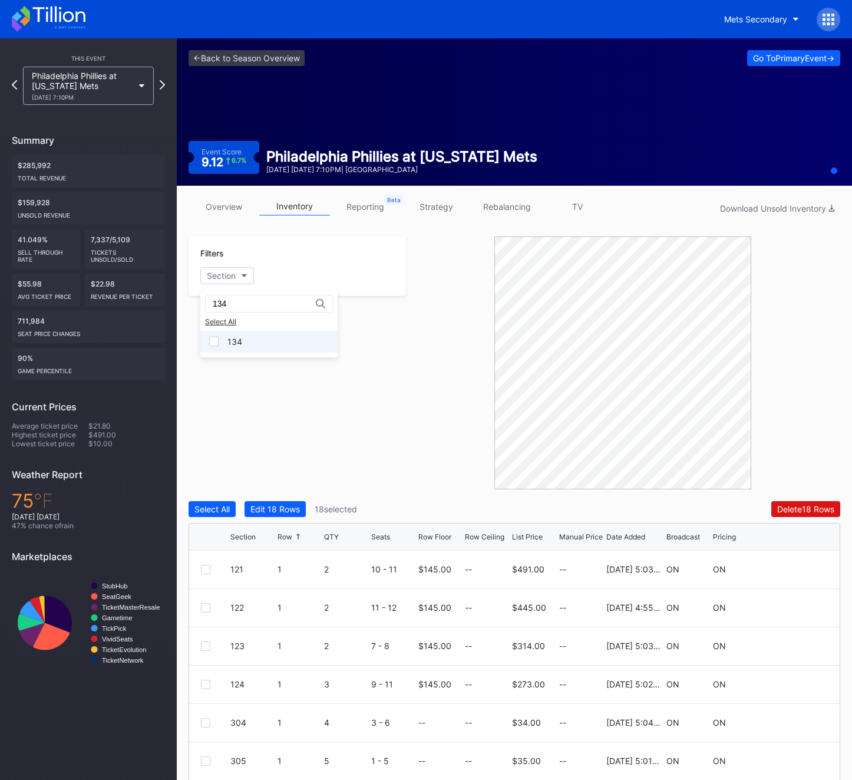
type input "134"
click at [241, 347] on div "134" at bounding box center [268, 342] width 137 height 22
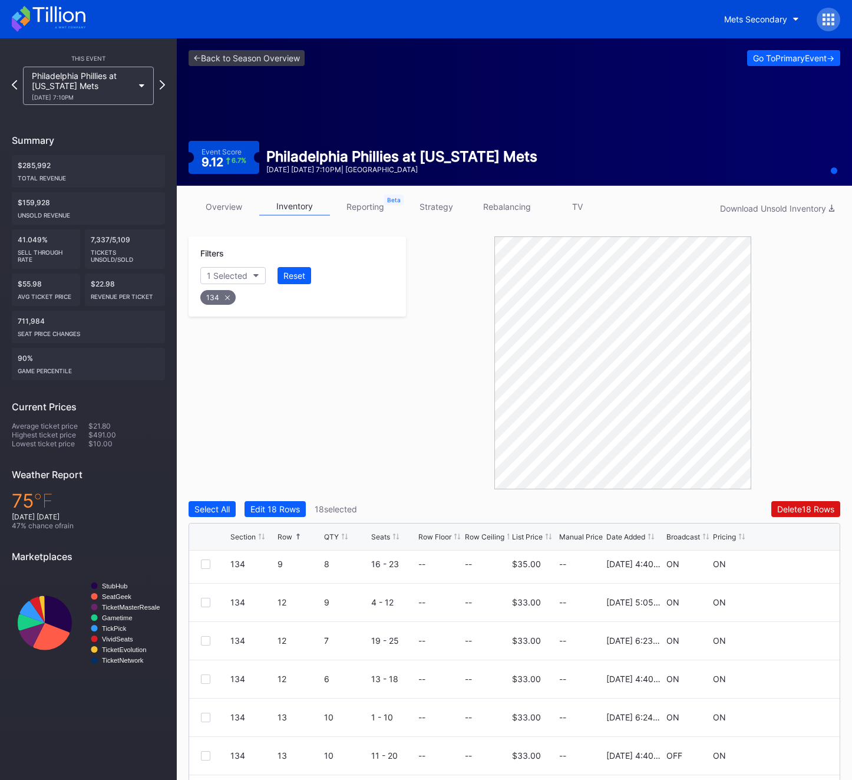
scroll to position [236, 0]
click at [203, 712] on div at bounding box center [205, 716] width 9 height 9
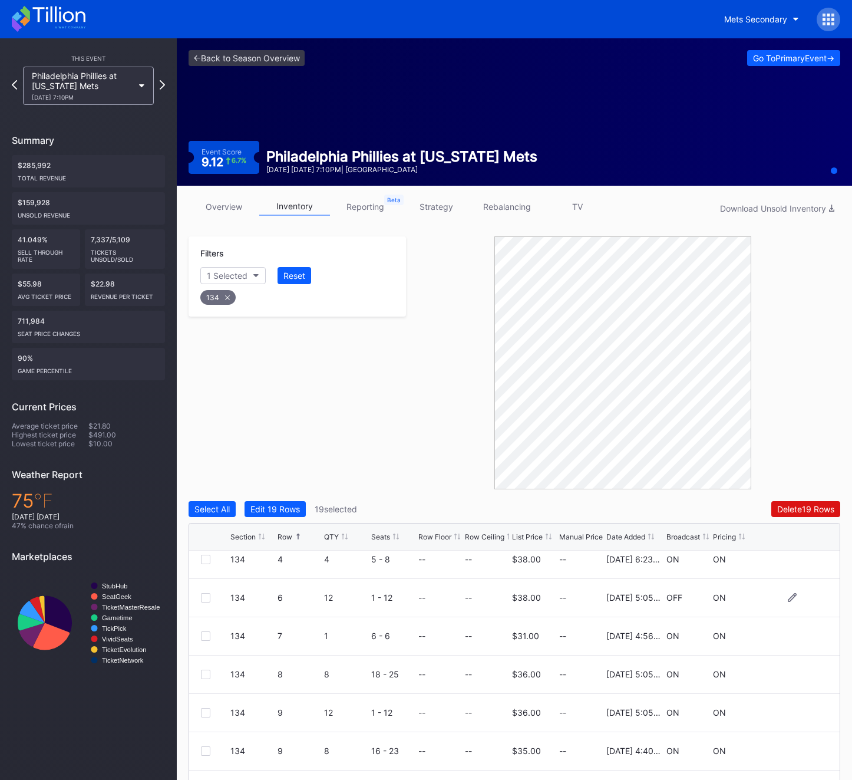
click at [208, 593] on div at bounding box center [205, 597] width 9 height 9
click at [203, 711] on div at bounding box center [205, 712] width 9 height 9
click at [846, 502] on div "overview inventory reporting strategy rebalancing TV Download Unsold Inventory …" at bounding box center [515, 523] width 676 height 674
click at [825, 515] on button "Delete 21 Rows" at bounding box center [806, 509] width 68 height 16
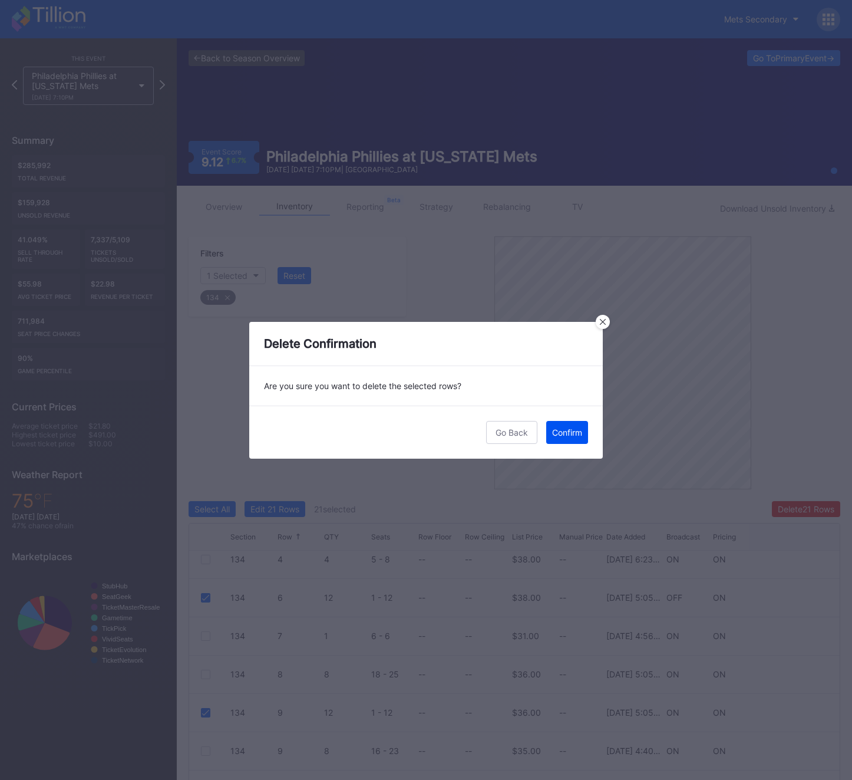
click at [573, 432] on div "Confirm" at bounding box center [567, 432] width 30 height 10
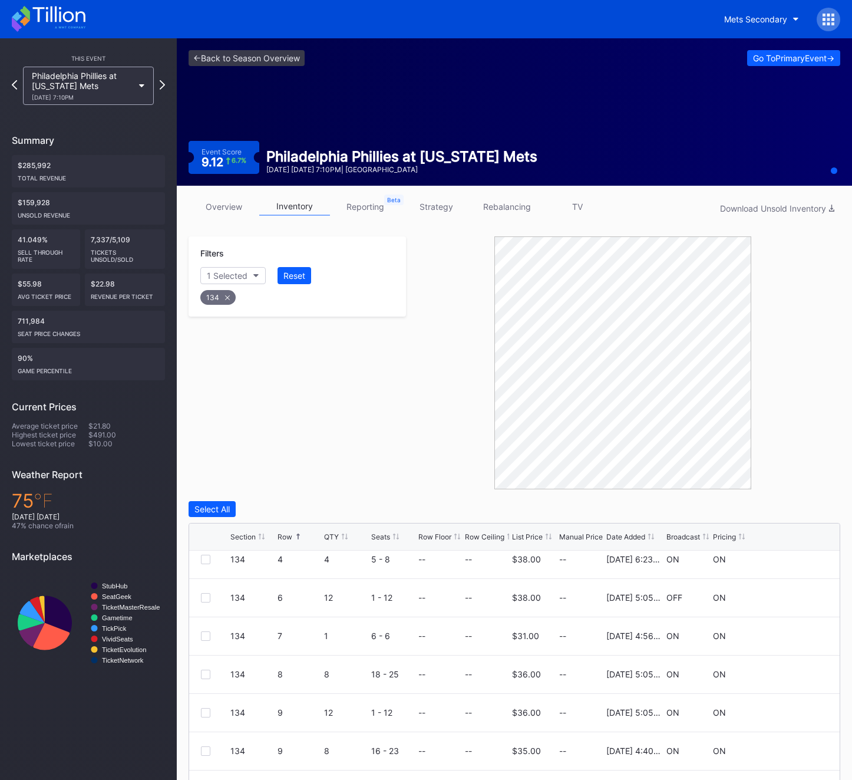
click at [216, 296] on div "134" at bounding box center [217, 297] width 35 height 15
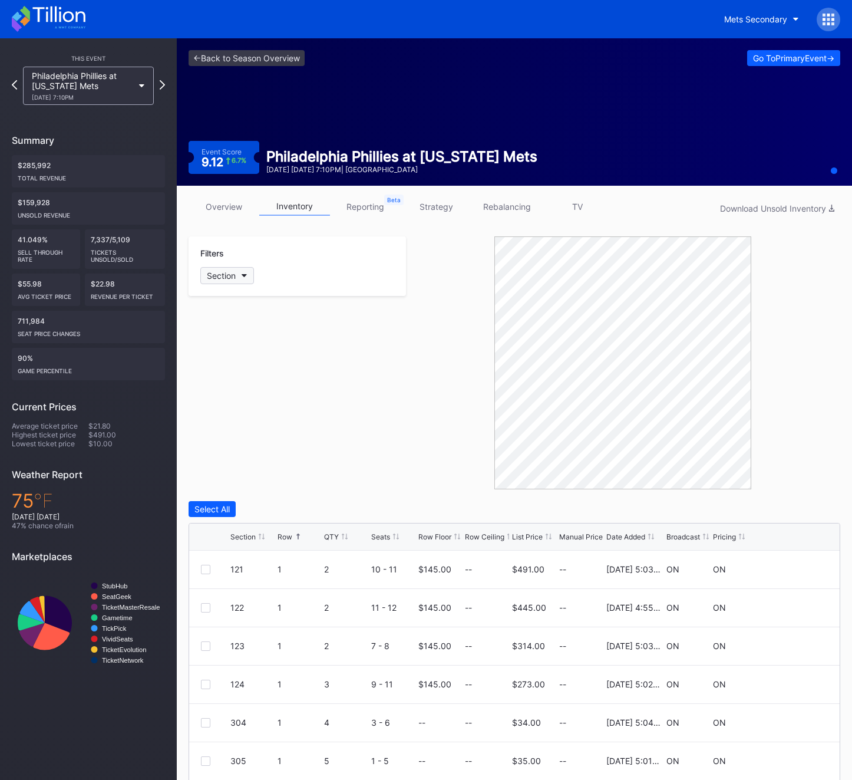
click at [222, 268] on button "Section" at bounding box center [227, 275] width 54 height 17
type input "`"
type input "135"
click at [231, 344] on div "135" at bounding box center [235, 342] width 15 height 10
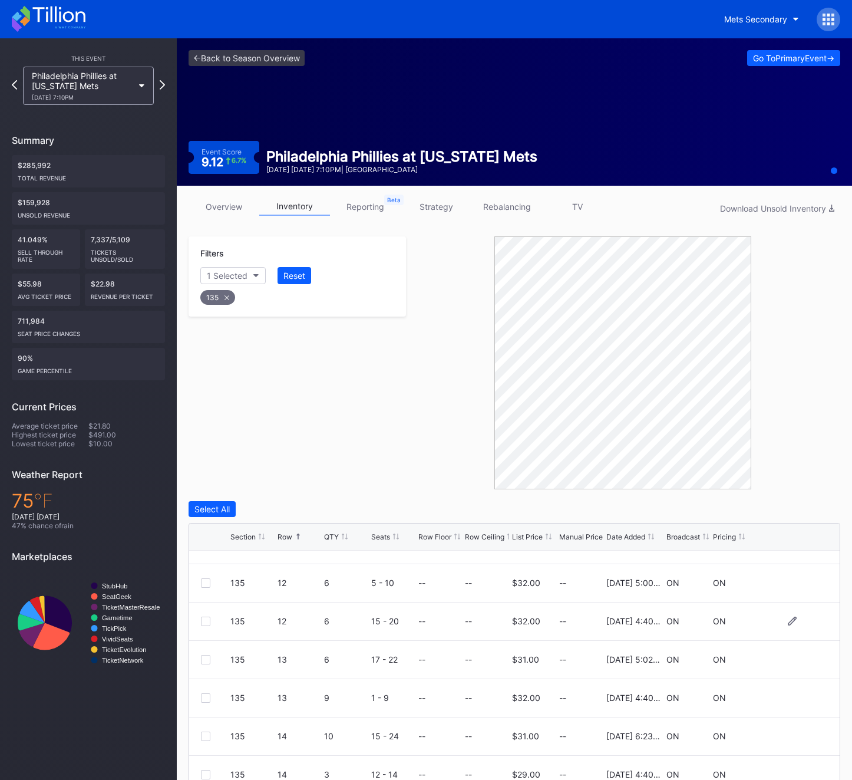
scroll to position [226, 0]
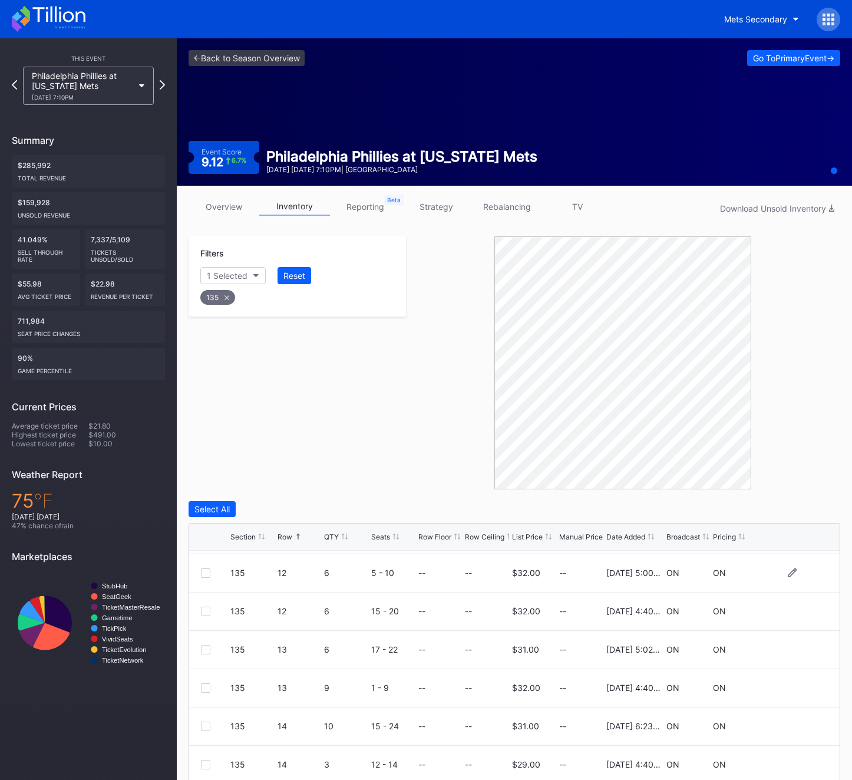
click at [206, 574] on div at bounding box center [205, 572] width 9 height 9
click at [202, 688] on div at bounding box center [205, 687] width 9 height 9
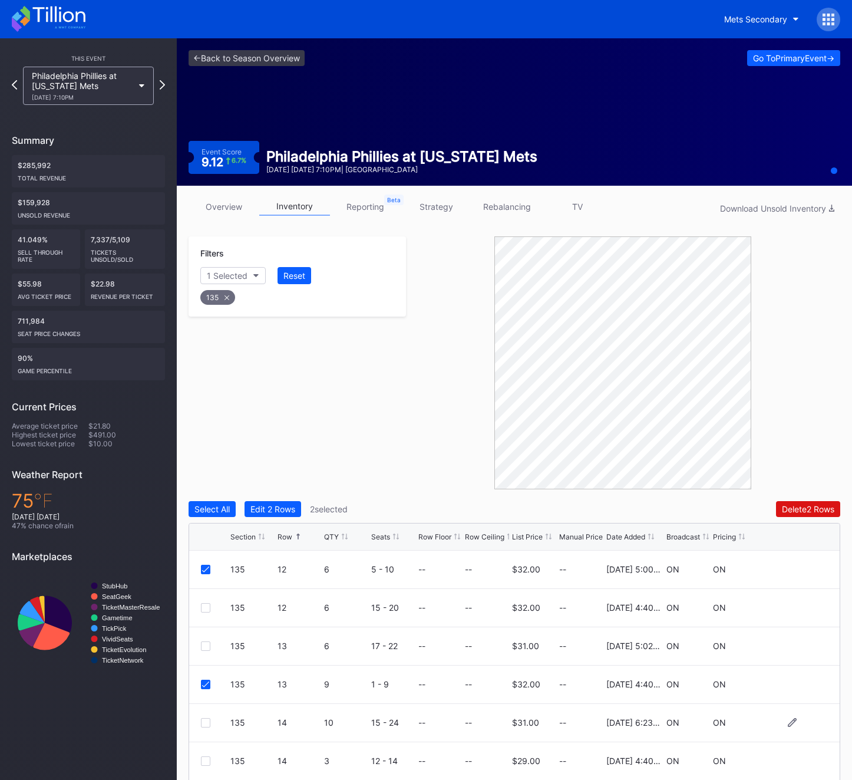
scroll to position [80, 0]
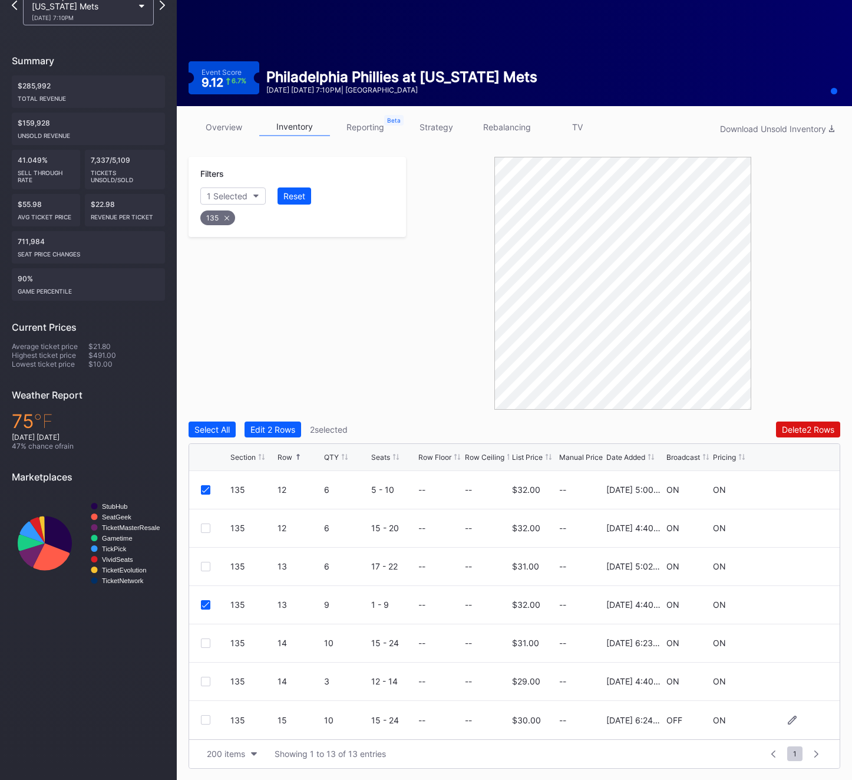
click at [205, 717] on div at bounding box center [205, 719] width 9 height 9
click at [796, 429] on div "Delete 3 Rows" at bounding box center [808, 429] width 53 height 10
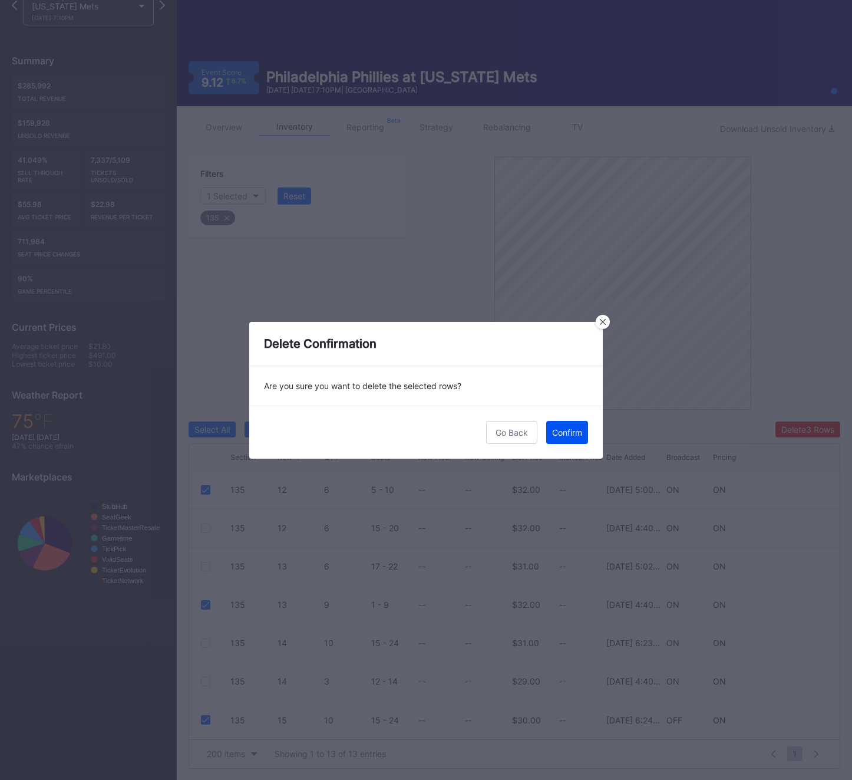
click at [575, 436] on div "Confirm" at bounding box center [567, 432] width 30 height 10
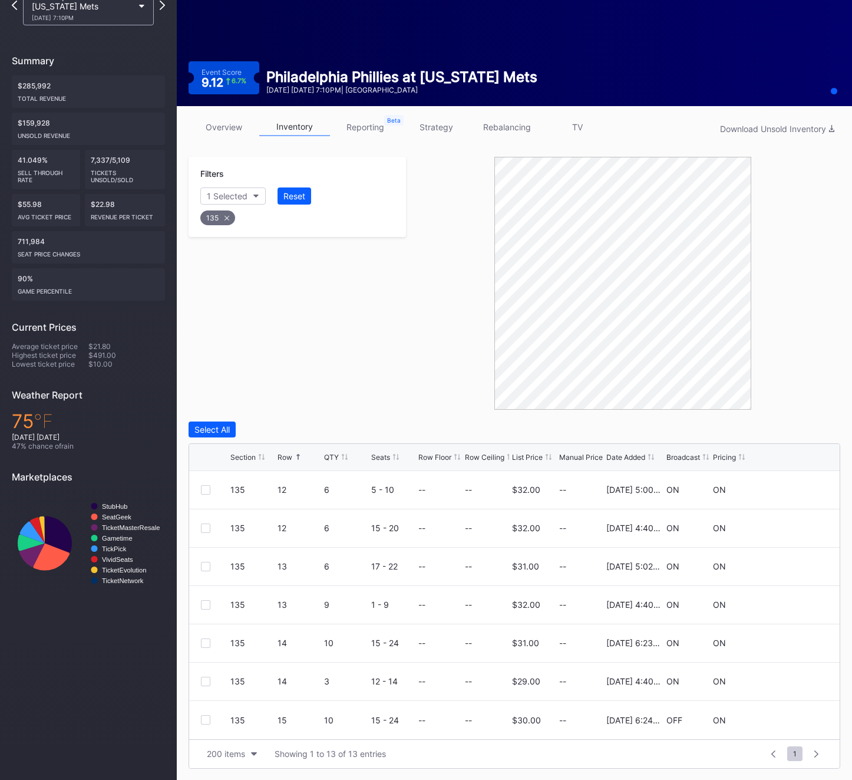
click at [214, 219] on div "135" at bounding box center [217, 217] width 35 height 15
click at [219, 195] on div "Section" at bounding box center [221, 196] width 29 height 10
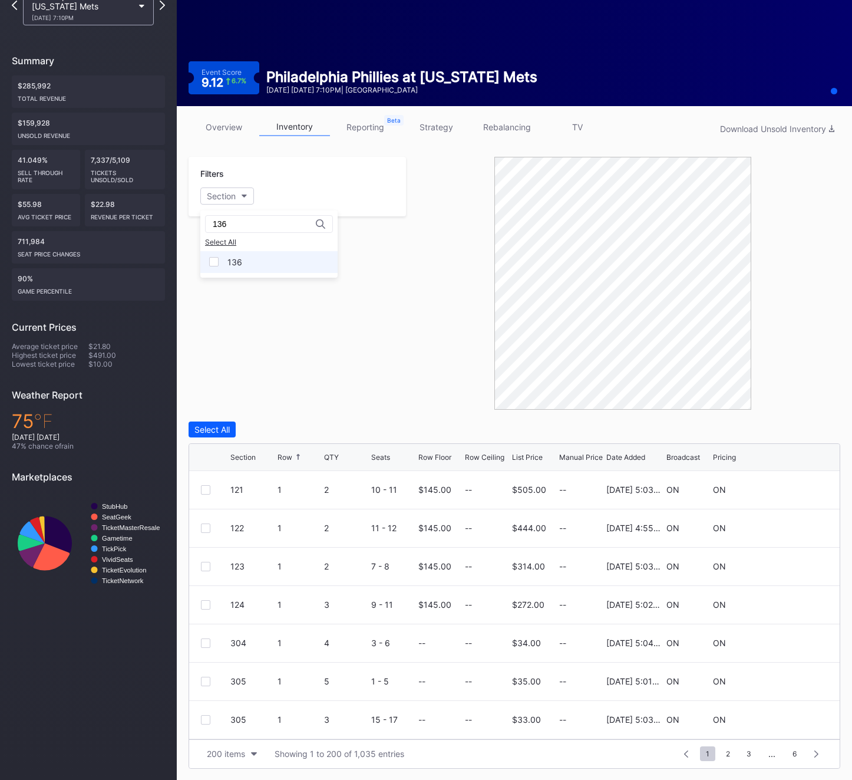
type input "136"
click at [228, 257] on div "136" at bounding box center [235, 262] width 15 height 10
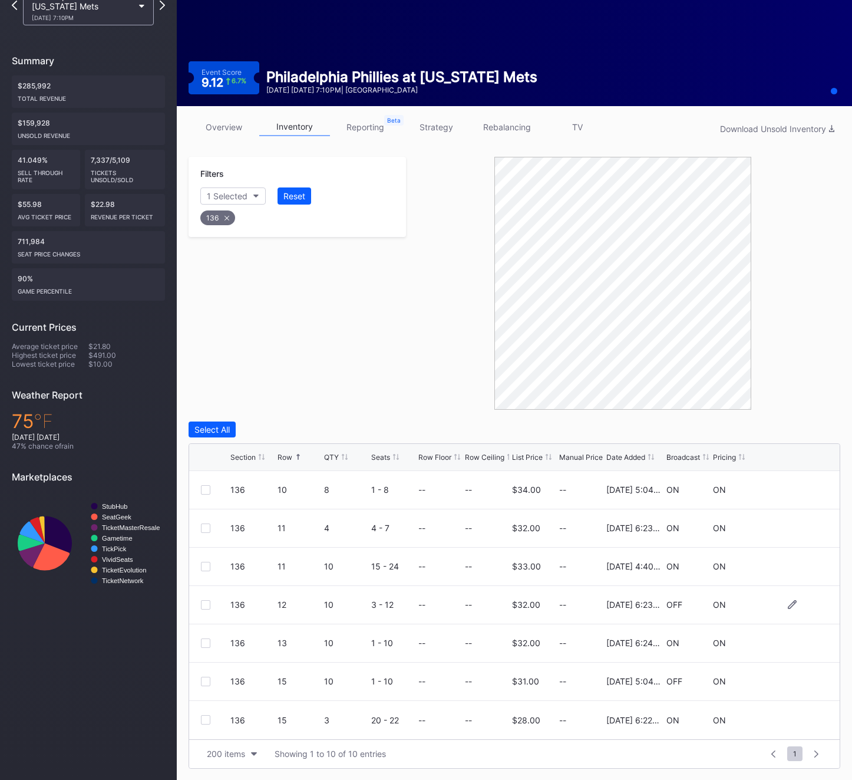
click at [201, 605] on div at bounding box center [205, 604] width 9 height 9
click at [208, 682] on div at bounding box center [205, 681] width 9 height 9
click at [225, 219] on icon at bounding box center [227, 218] width 5 height 5
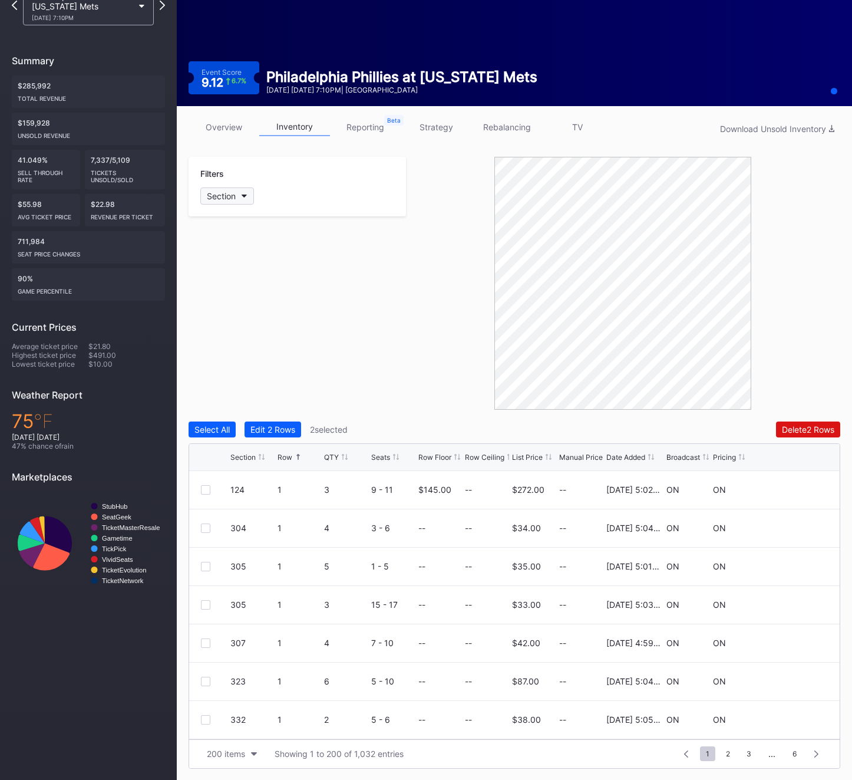
scroll to position [0, 0]
click at [221, 195] on div "Section" at bounding box center [221, 196] width 29 height 10
type input "137"
click at [244, 263] on div "137" at bounding box center [268, 262] width 137 height 22
click at [203, 600] on div at bounding box center [205, 604] width 9 height 9
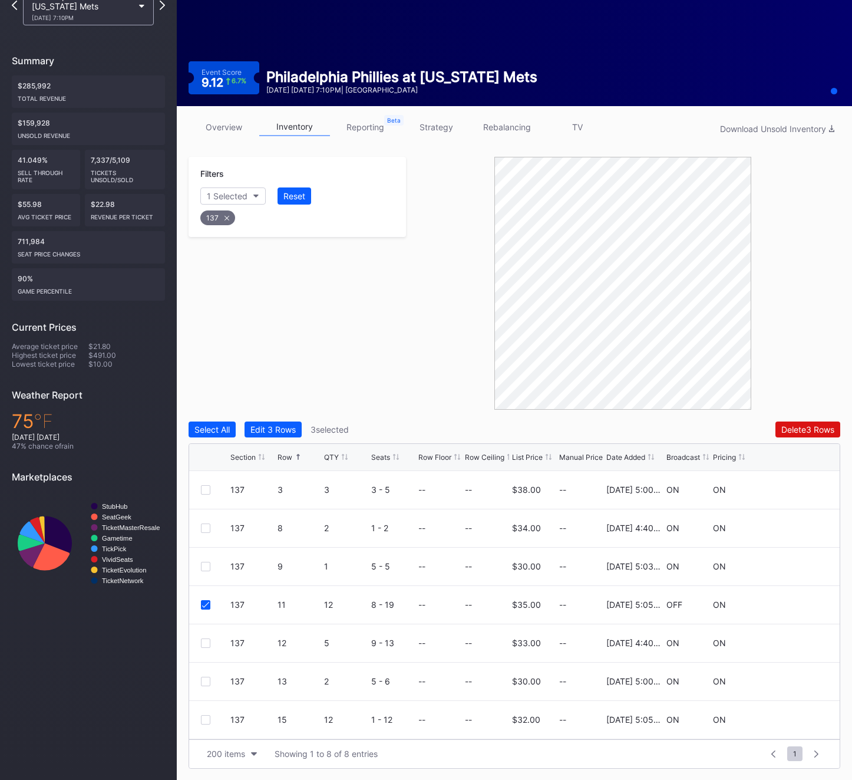
click at [225, 209] on div "137" at bounding box center [297, 215] width 197 height 24
click at [218, 215] on div "137" at bounding box center [217, 217] width 35 height 15
click at [214, 188] on button "Section" at bounding box center [227, 195] width 54 height 17
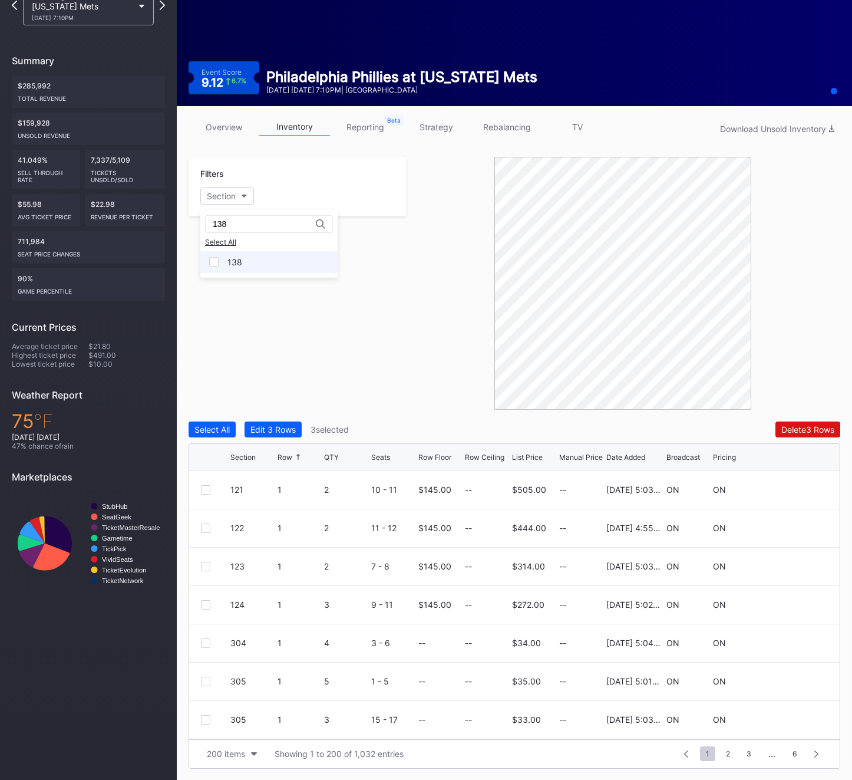
type input "138"
click at [222, 270] on div "138" at bounding box center [268, 262] width 137 height 22
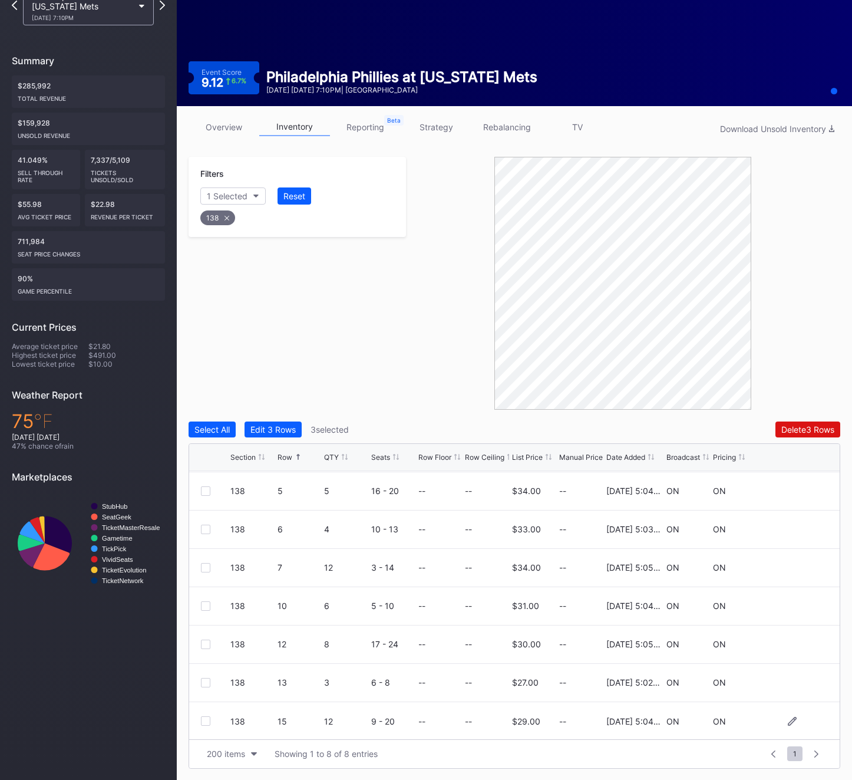
click at [208, 720] on div at bounding box center [205, 720] width 9 height 9
click at [222, 222] on div "138" at bounding box center [217, 217] width 35 height 15
click at [223, 186] on div "Filters Section" at bounding box center [298, 187] width 218 height 60
click at [222, 197] on div "Section" at bounding box center [221, 196] width 29 height 10
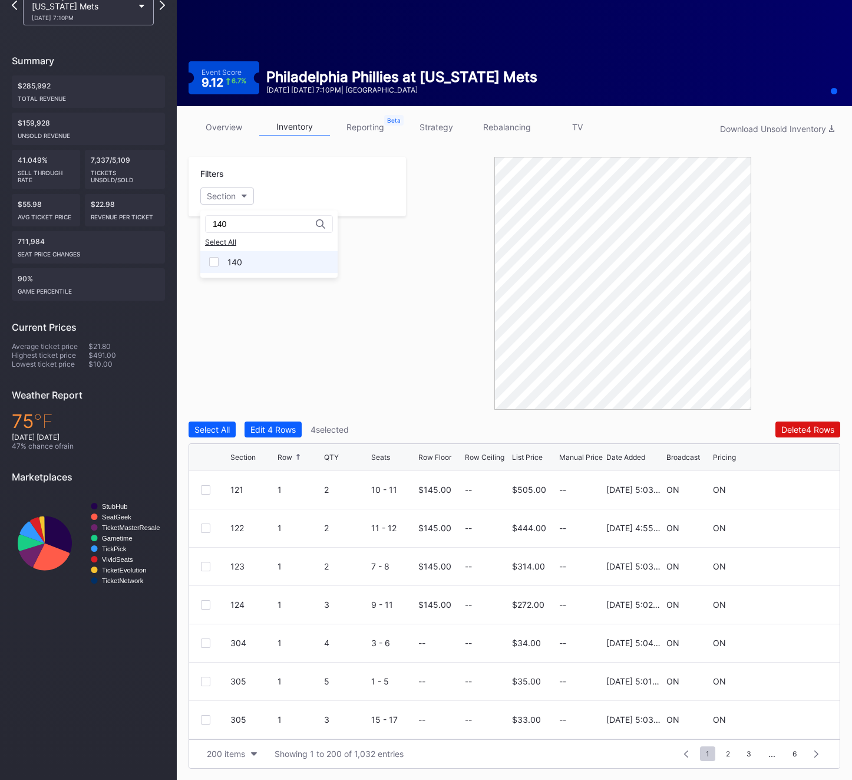
type input "140"
click at [257, 261] on div "140" at bounding box center [268, 262] width 137 height 22
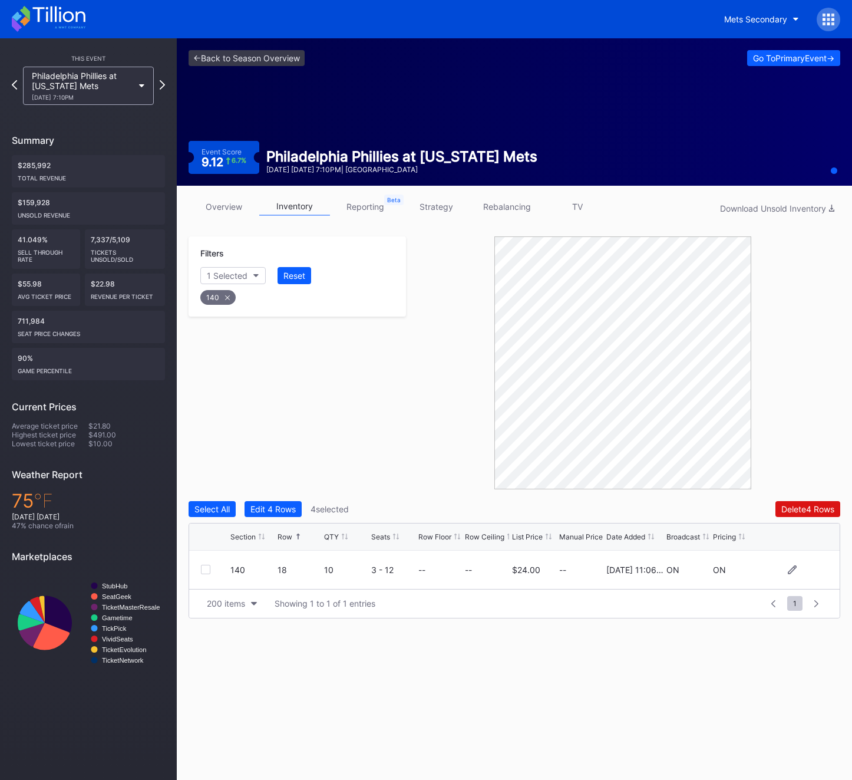
click at [205, 572] on div at bounding box center [205, 569] width 9 height 9
click at [219, 298] on div "140" at bounding box center [217, 297] width 35 height 15
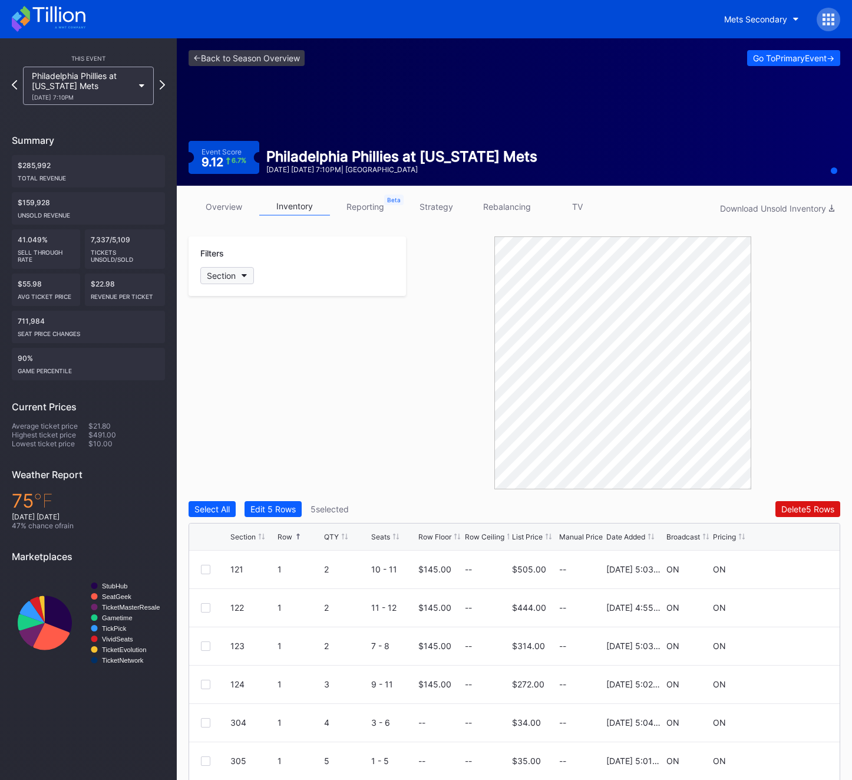
click at [232, 279] on div "Section" at bounding box center [221, 276] width 29 height 10
type input "301"
click at [258, 333] on div "301" at bounding box center [268, 342] width 137 height 22
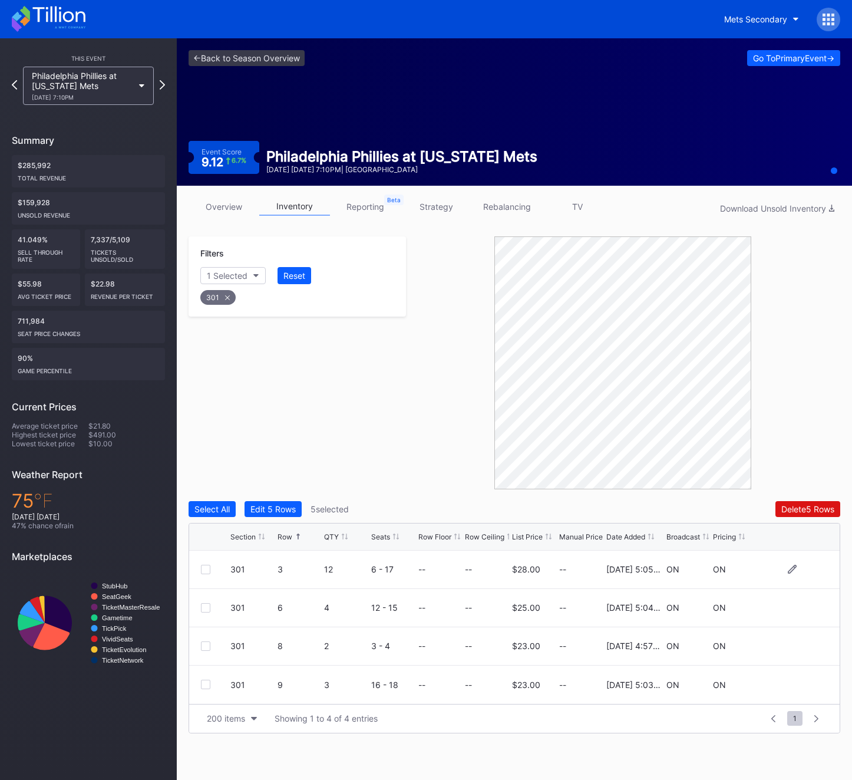
click at [205, 569] on div at bounding box center [205, 569] width 9 height 9
click at [222, 295] on div "301" at bounding box center [217, 297] width 35 height 15
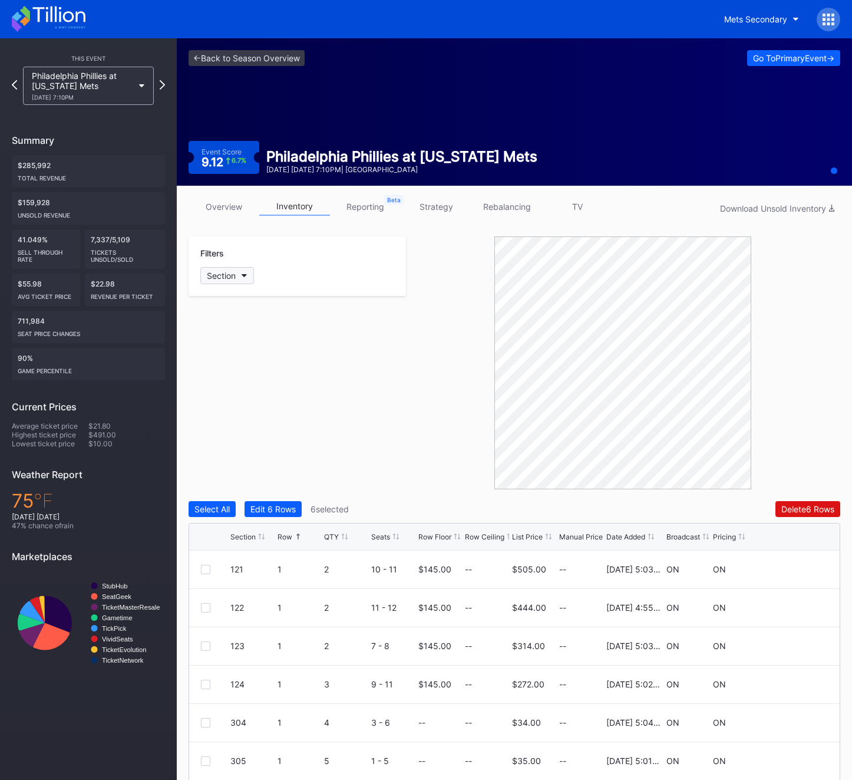
click at [221, 280] on div "Section" at bounding box center [221, 276] width 29 height 10
type input "302"
click at [245, 345] on div "302" at bounding box center [268, 342] width 137 height 22
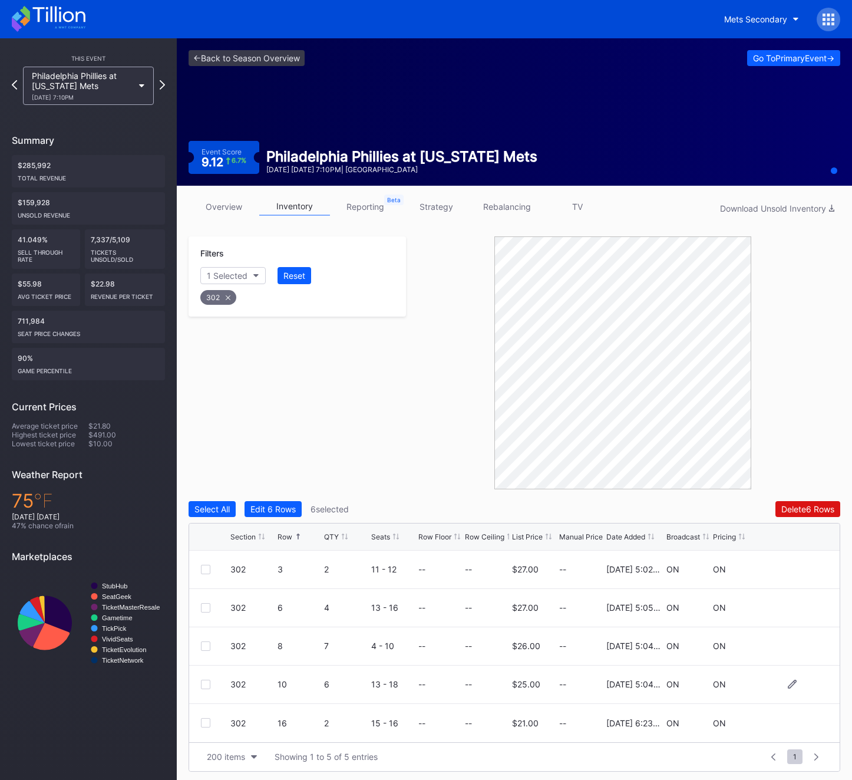
scroll to position [3, 0]
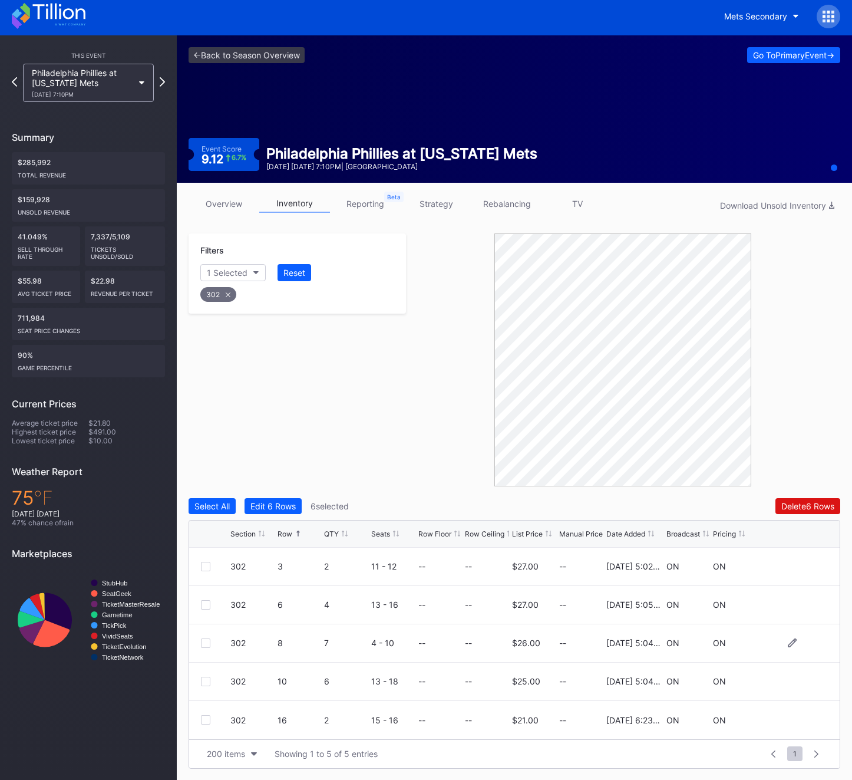
click at [206, 643] on div at bounding box center [205, 642] width 9 height 9
click at [228, 292] on icon at bounding box center [228, 294] width 5 height 5
click at [235, 271] on div "Section" at bounding box center [221, 273] width 29 height 10
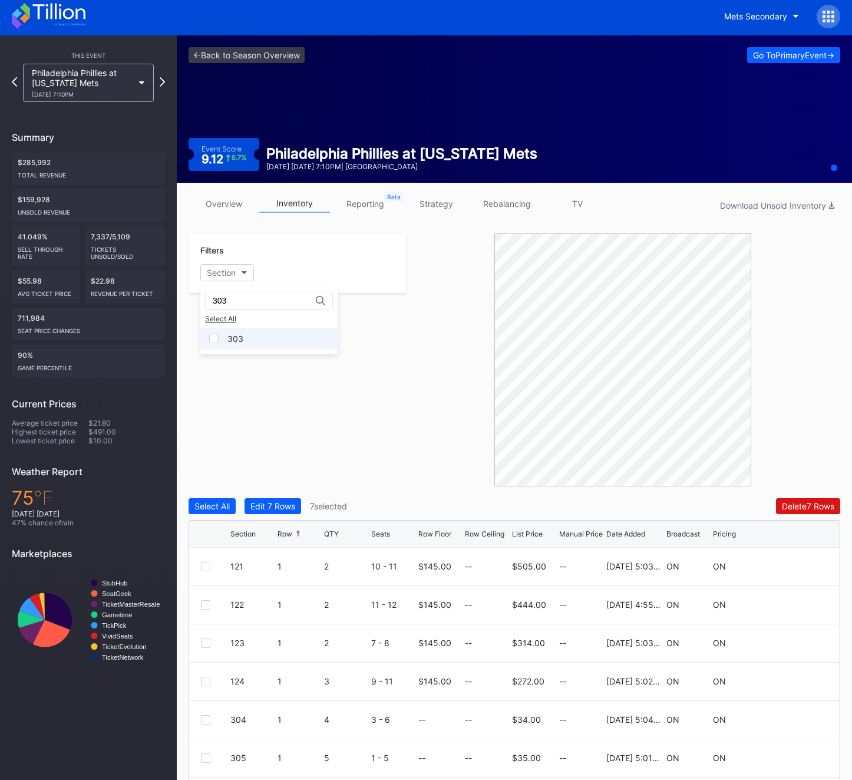
type input "303"
click at [231, 342] on div "303" at bounding box center [236, 339] width 16 height 10
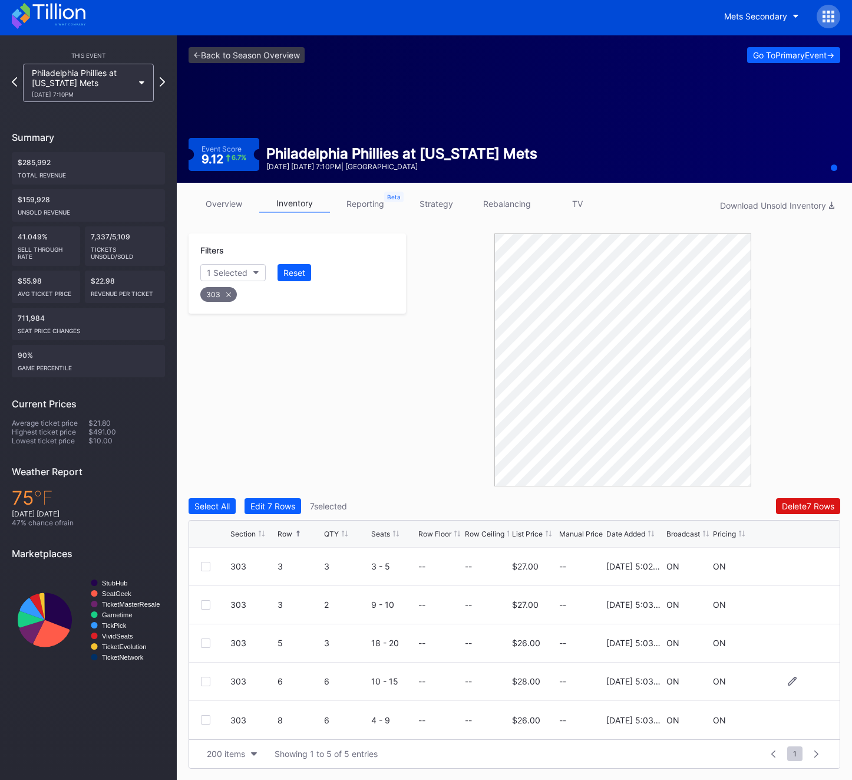
click at [203, 681] on div at bounding box center [205, 681] width 9 height 9
click at [218, 298] on div "303" at bounding box center [218, 294] width 37 height 15
click at [219, 268] on div "Section" at bounding box center [221, 273] width 29 height 10
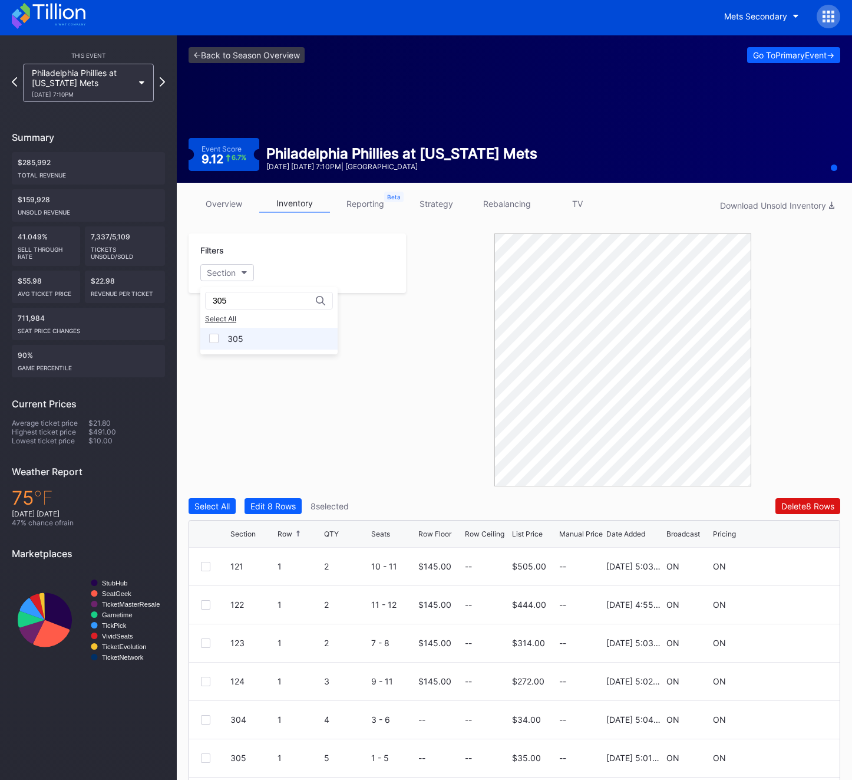
type input "305"
click at [231, 343] on div "305" at bounding box center [236, 339] width 16 height 10
click at [199, 721] on div "305 9 10 1 - 10 -- -- $25.00 -- [DATE] 6:23PM OFF ON" at bounding box center [514, 720] width 651 height 38
click at [206, 720] on div at bounding box center [205, 719] width 9 height 9
click at [220, 294] on div "305" at bounding box center [218, 294] width 36 height 15
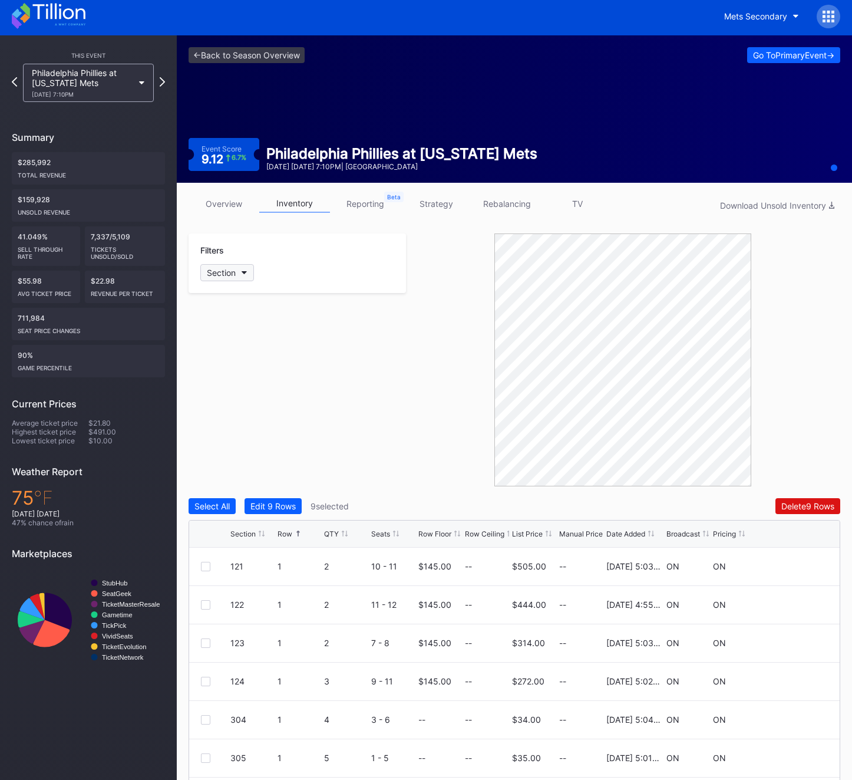
click at [233, 268] on div "Section" at bounding box center [221, 273] width 29 height 10
type input "309"
click at [262, 339] on div "309" at bounding box center [268, 339] width 137 height 22
click at [205, 677] on div at bounding box center [205, 681] width 9 height 9
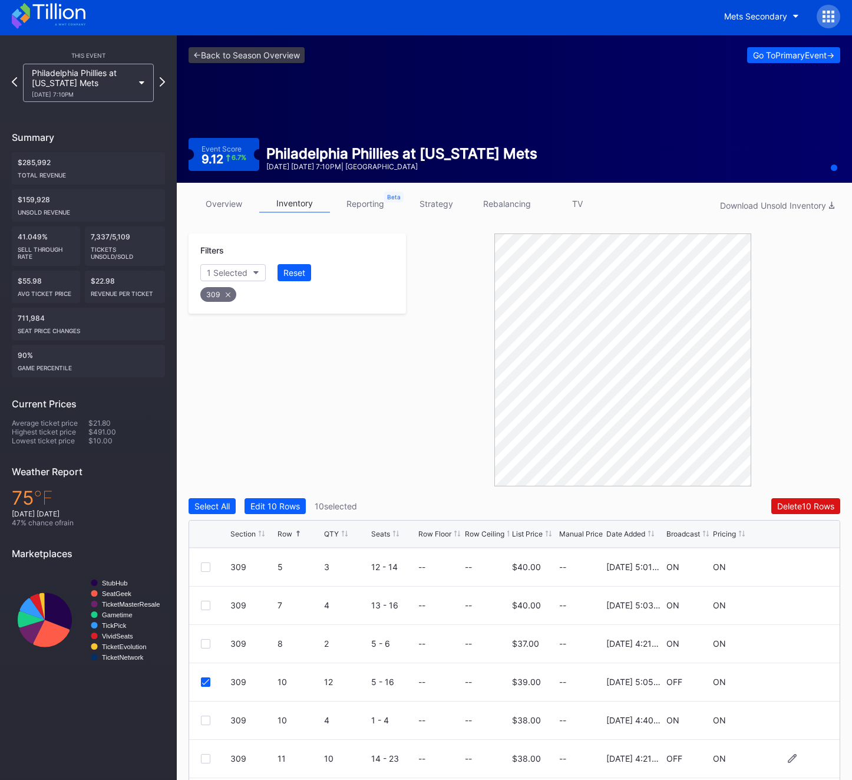
click at [206, 758] on div at bounding box center [205, 758] width 9 height 9
click at [229, 289] on div "309" at bounding box center [218, 294] width 36 height 15
click at [221, 266] on button "Section" at bounding box center [227, 272] width 54 height 17
type input "310"
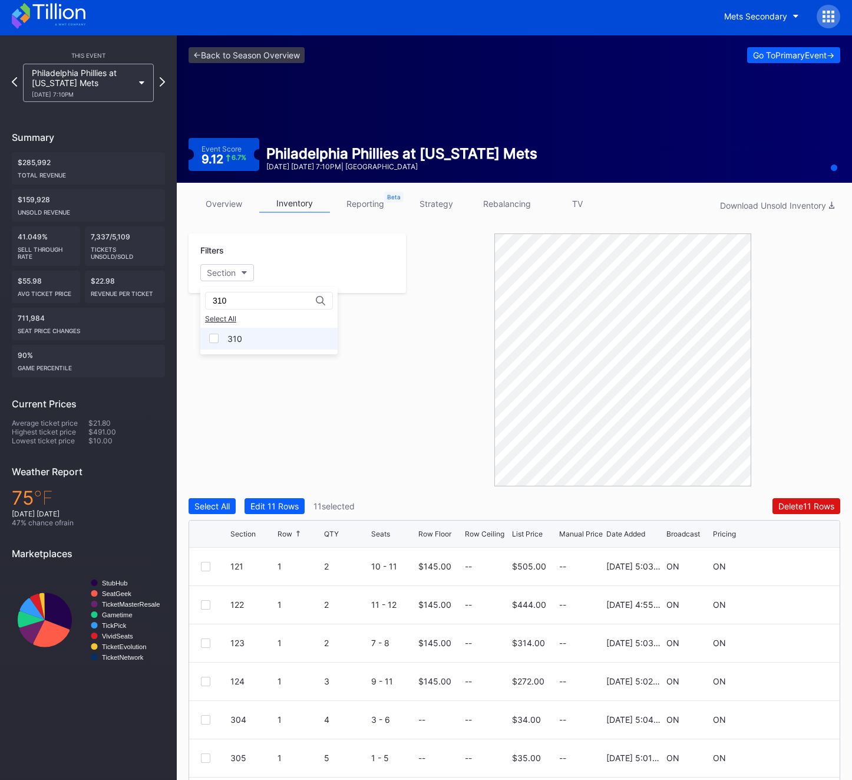
click at [225, 339] on div "310" at bounding box center [268, 339] width 137 height 22
click at [204, 562] on div at bounding box center [205, 566] width 9 height 9
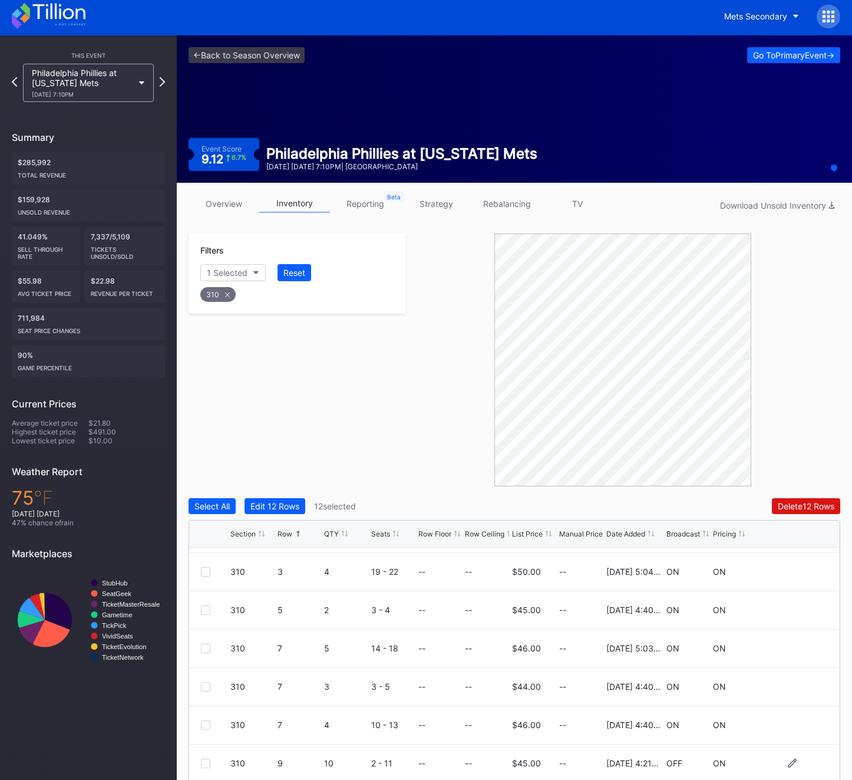
click at [203, 764] on div at bounding box center [205, 763] width 9 height 9
click at [223, 293] on div "310" at bounding box center [217, 294] width 35 height 15
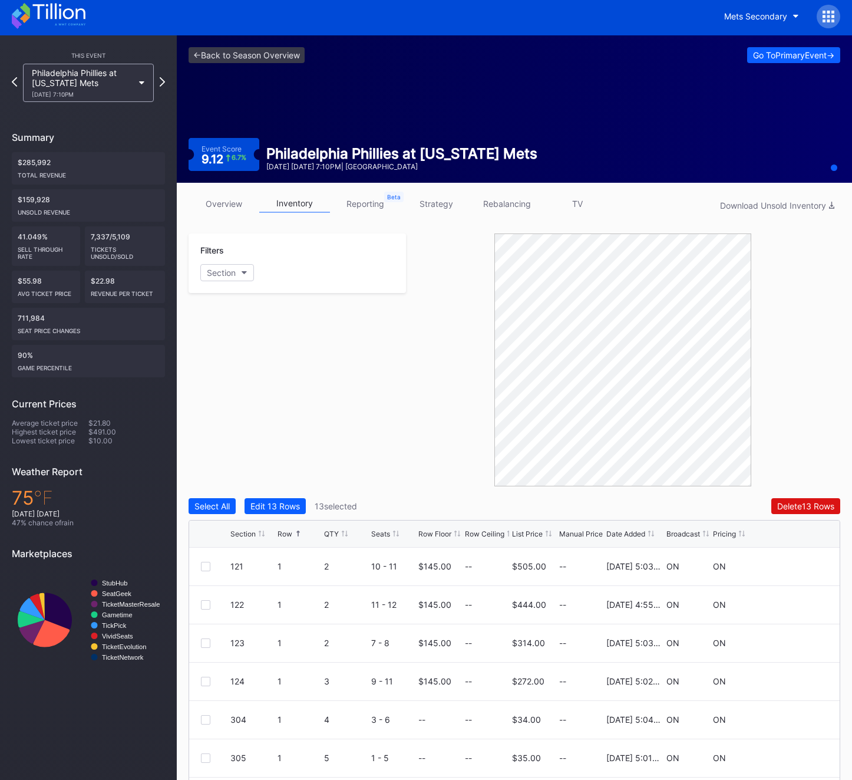
click at [228, 263] on div "Filters Section" at bounding box center [298, 263] width 218 height 60
click at [225, 272] on div "Section" at bounding box center [221, 273] width 29 height 10
type input "323"
click at [235, 343] on div "323" at bounding box center [235, 339] width 15 height 10
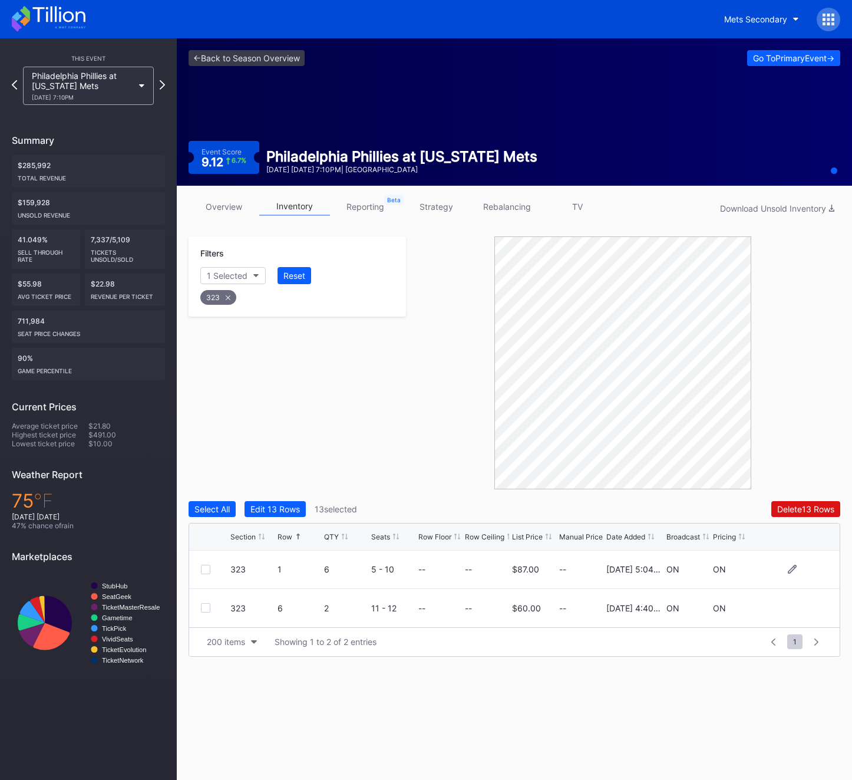
click at [209, 567] on div at bounding box center [205, 569] width 9 height 9
click at [227, 292] on div "323" at bounding box center [218, 297] width 36 height 15
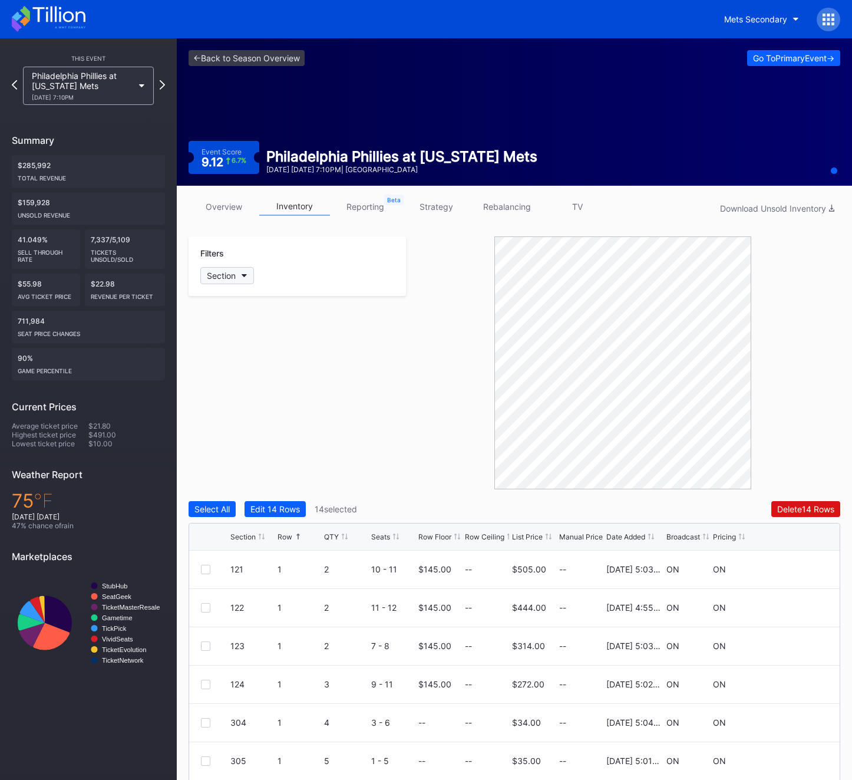
click at [226, 274] on div "Section" at bounding box center [221, 276] width 29 height 10
type input "327"
click at [241, 340] on div "327" at bounding box center [235, 342] width 15 height 10
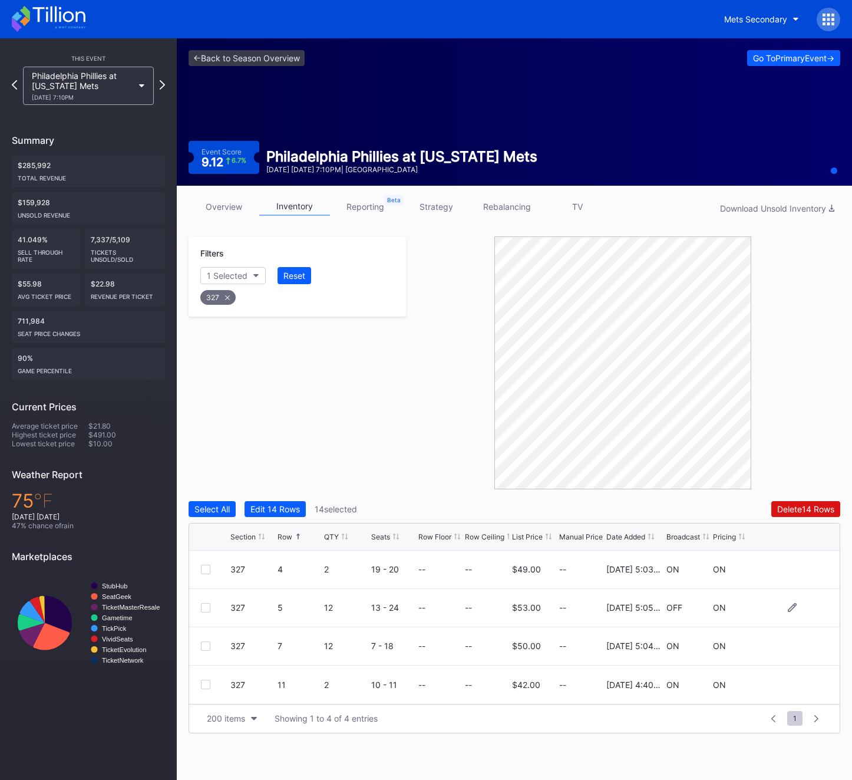
click at [212, 609] on div at bounding box center [215, 607] width 29 height 9
click at [203, 609] on div at bounding box center [205, 607] width 9 height 9
click at [216, 295] on div "327" at bounding box center [217, 297] width 35 height 15
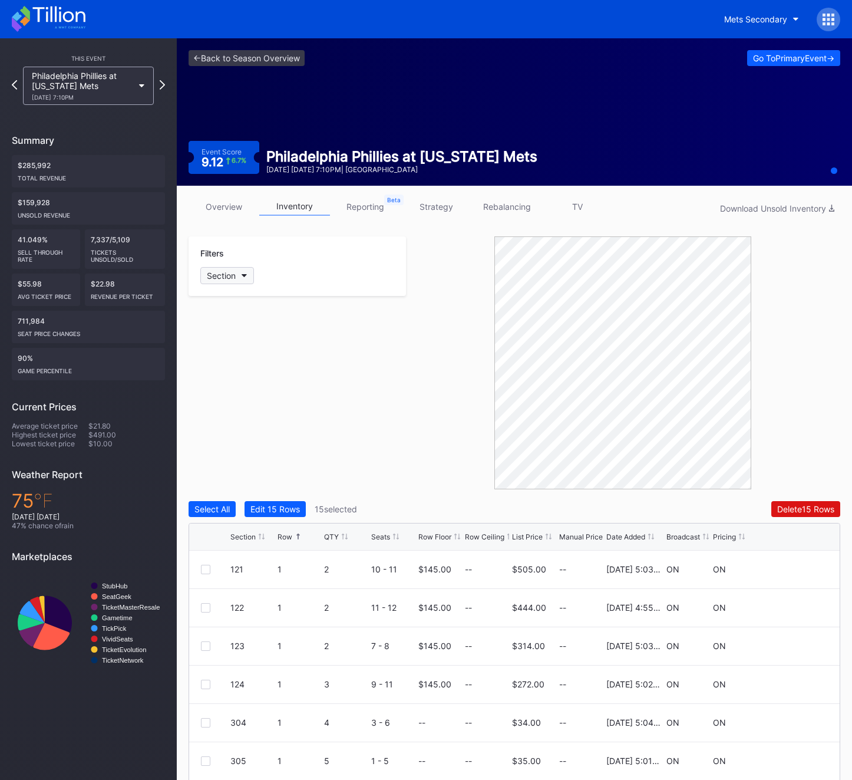
click at [223, 272] on div "Section" at bounding box center [221, 276] width 29 height 10
type input "328"
click at [230, 344] on div "328" at bounding box center [235, 342] width 15 height 10
click at [206, 727] on div at bounding box center [205, 722] width 9 height 9
click at [228, 291] on div "328" at bounding box center [217, 297] width 35 height 15
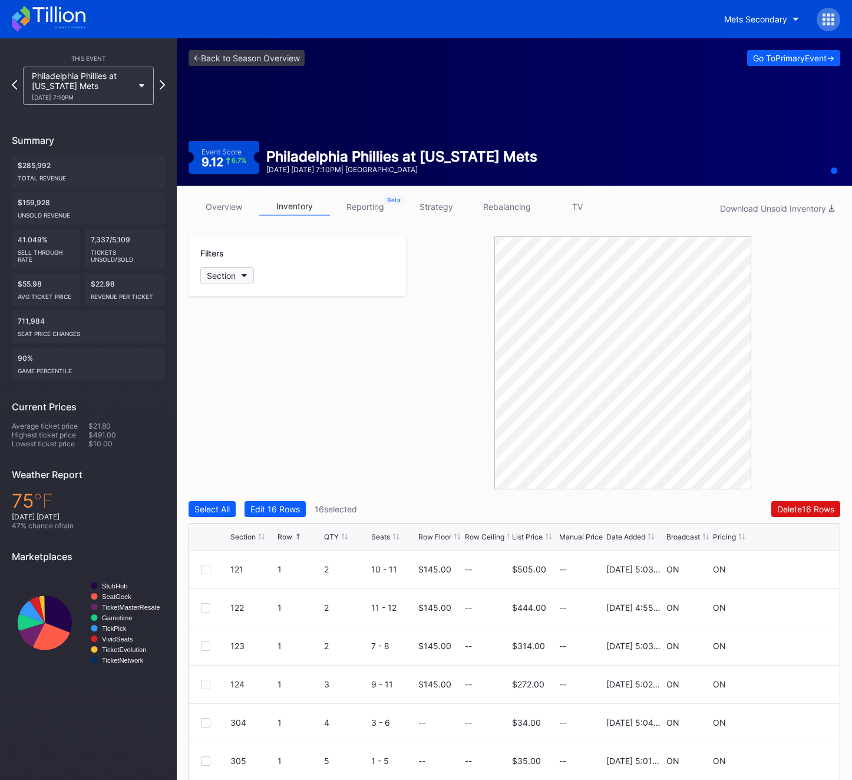
click at [228, 271] on div "Section" at bounding box center [221, 276] width 29 height 10
type input "329"
click at [245, 343] on div "329" at bounding box center [268, 342] width 137 height 22
click at [206, 685] on div at bounding box center [205, 684] width 9 height 9
click at [205, 571] on div at bounding box center [205, 569] width 9 height 9
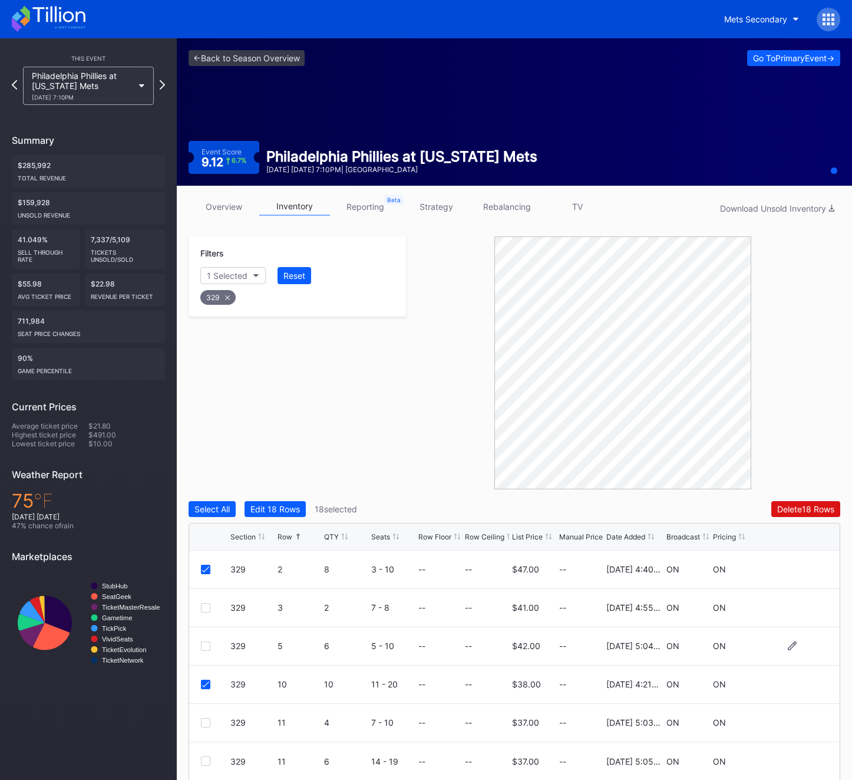
click at [205, 646] on div at bounding box center [205, 645] width 9 height 9
click at [228, 298] on icon at bounding box center [227, 297] width 5 height 5
click at [228, 278] on div "Section" at bounding box center [221, 276] width 29 height 10
type input "331"
click at [266, 347] on div "331" at bounding box center [268, 342] width 137 height 22
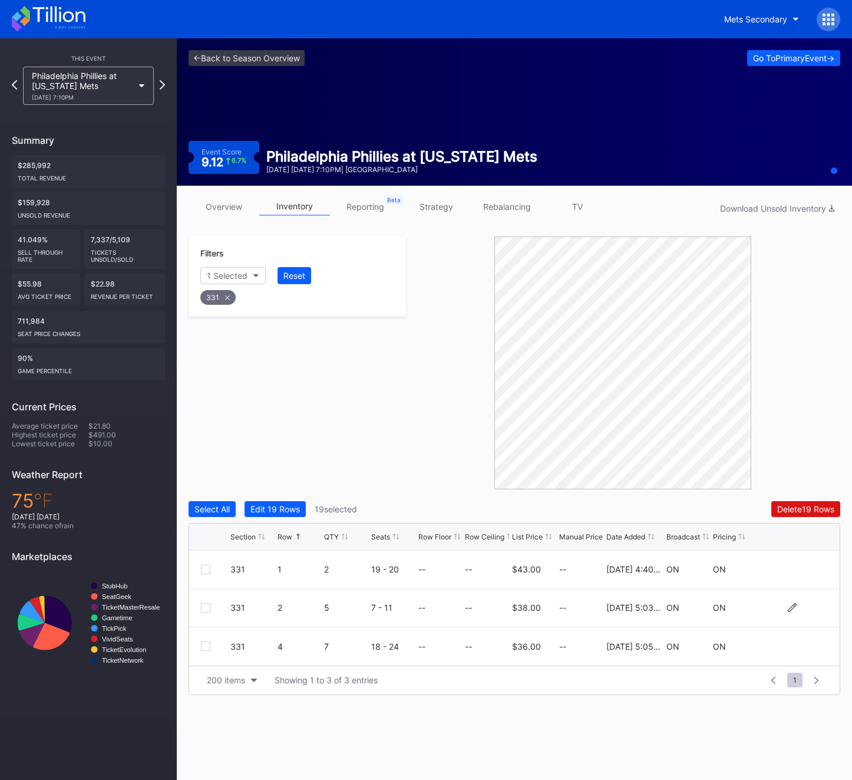
click at [204, 600] on div "331 2 5 7 - 11 -- -- $38.00 -- [DATE] 5:03PM ON ON" at bounding box center [514, 608] width 651 height 38
click at [220, 296] on div "331" at bounding box center [217, 297] width 35 height 15
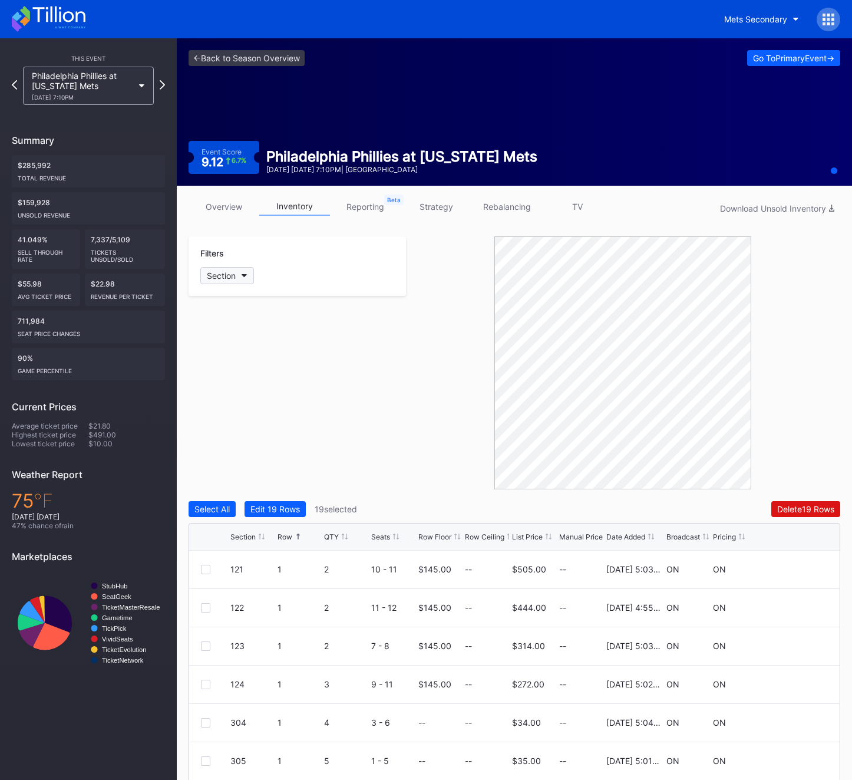
click at [220, 279] on div "Section" at bounding box center [221, 276] width 29 height 10
type input "334"
click at [246, 347] on div "334" at bounding box center [268, 342] width 137 height 22
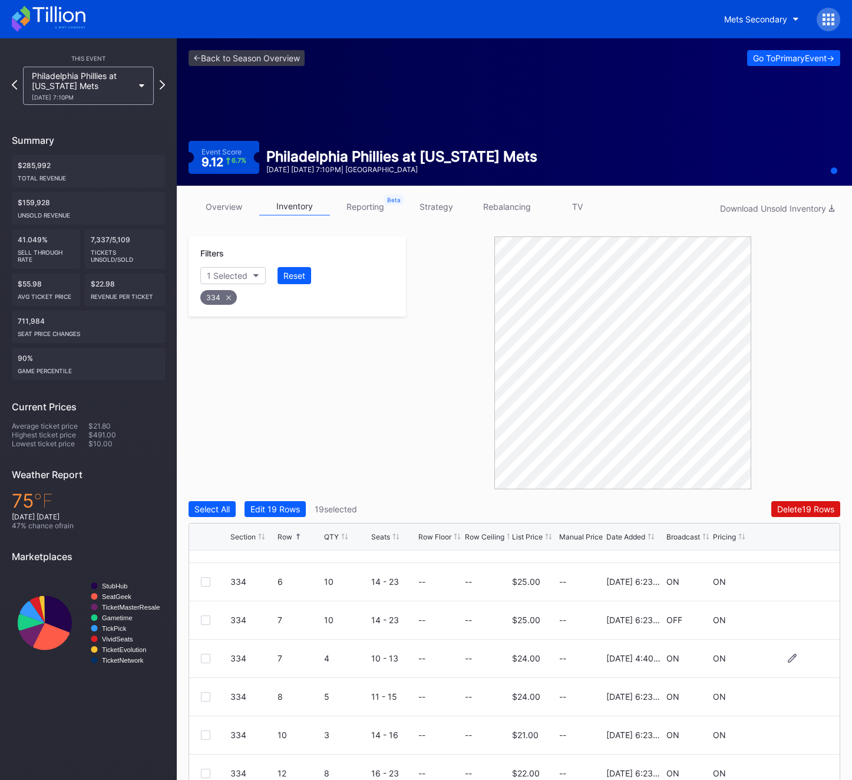
scroll to position [76, 0]
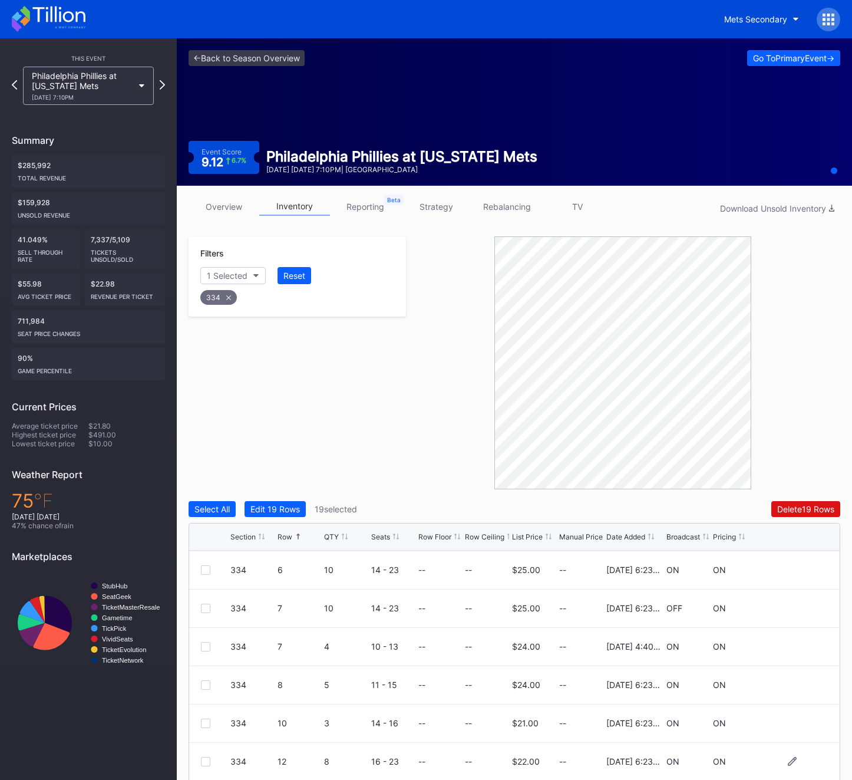
click at [206, 758] on div at bounding box center [205, 761] width 9 height 9
click at [202, 606] on div at bounding box center [205, 608] width 9 height 9
click at [226, 295] on icon at bounding box center [228, 297] width 5 height 5
click at [219, 279] on div "Section" at bounding box center [221, 276] width 29 height 10
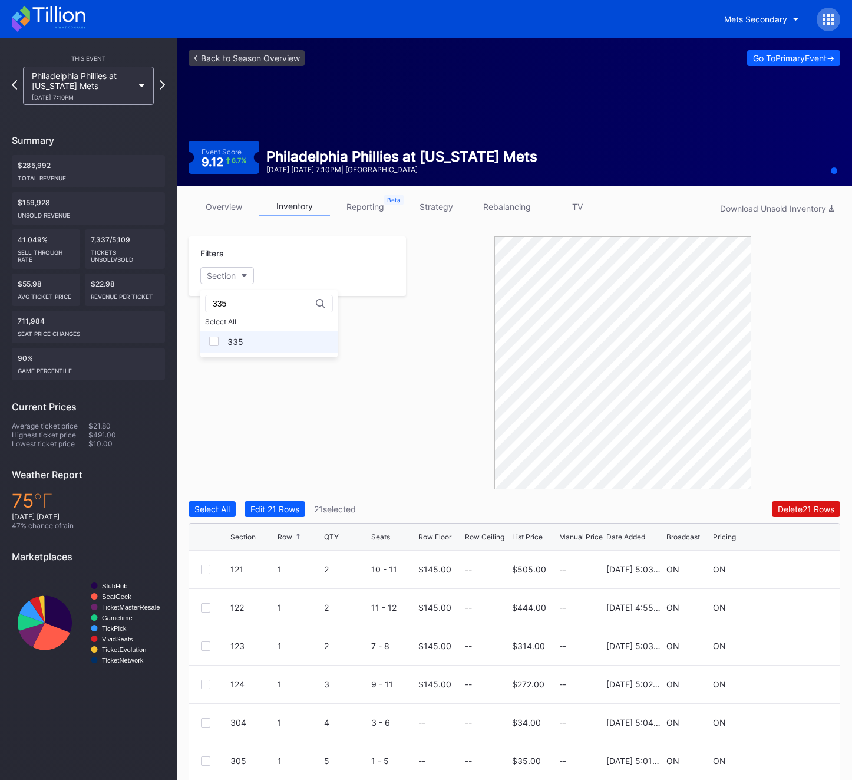
type input "335"
click at [236, 344] on div "335" at bounding box center [236, 342] width 16 height 10
click at [205, 646] on div at bounding box center [205, 645] width 9 height 9
click at [220, 297] on div "335" at bounding box center [218, 297] width 36 height 15
click at [220, 284] on div "Filters Section" at bounding box center [298, 266] width 218 height 60
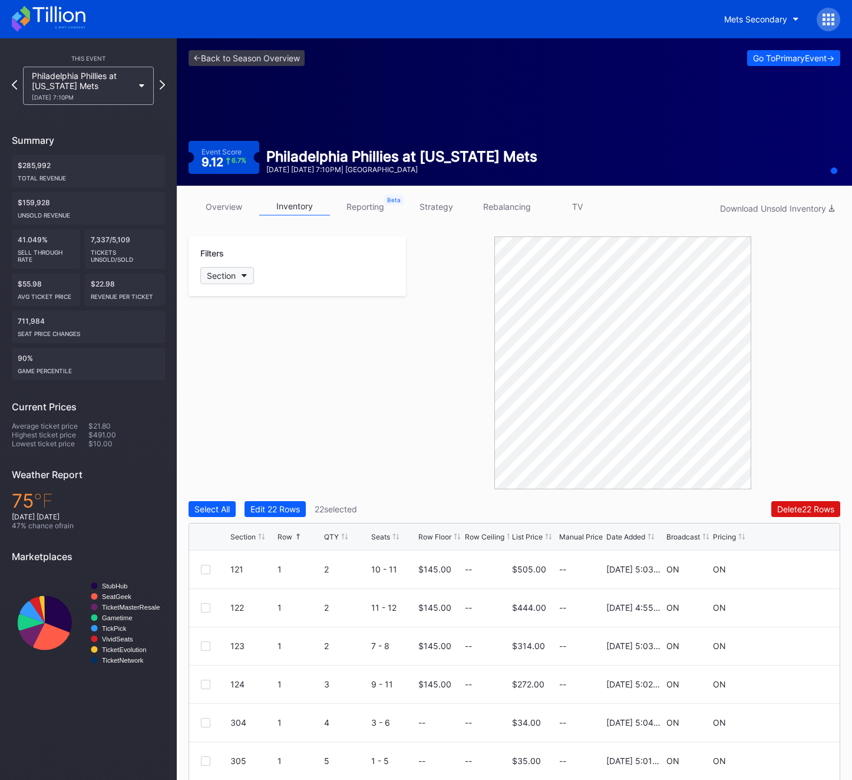
click at [220, 275] on div "Section" at bounding box center [221, 276] width 29 height 10
type input "336"
click at [242, 335] on div "336" at bounding box center [268, 342] width 137 height 22
click at [210, 724] on div at bounding box center [205, 722] width 9 height 9
click at [430, 429] on div at bounding box center [623, 362] width 434 height 253
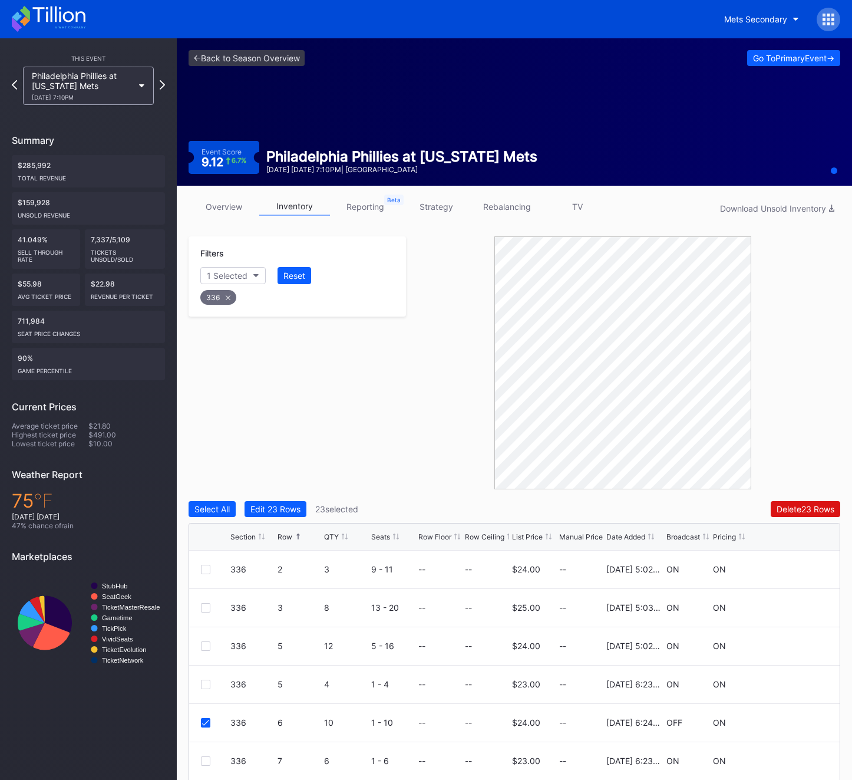
click at [226, 300] on div "336" at bounding box center [218, 297] width 36 height 15
click at [224, 273] on div "Section" at bounding box center [221, 276] width 29 height 10
type input "337"
click at [232, 338] on div "337" at bounding box center [235, 342] width 15 height 10
click at [210, 611] on div at bounding box center [215, 607] width 29 height 9
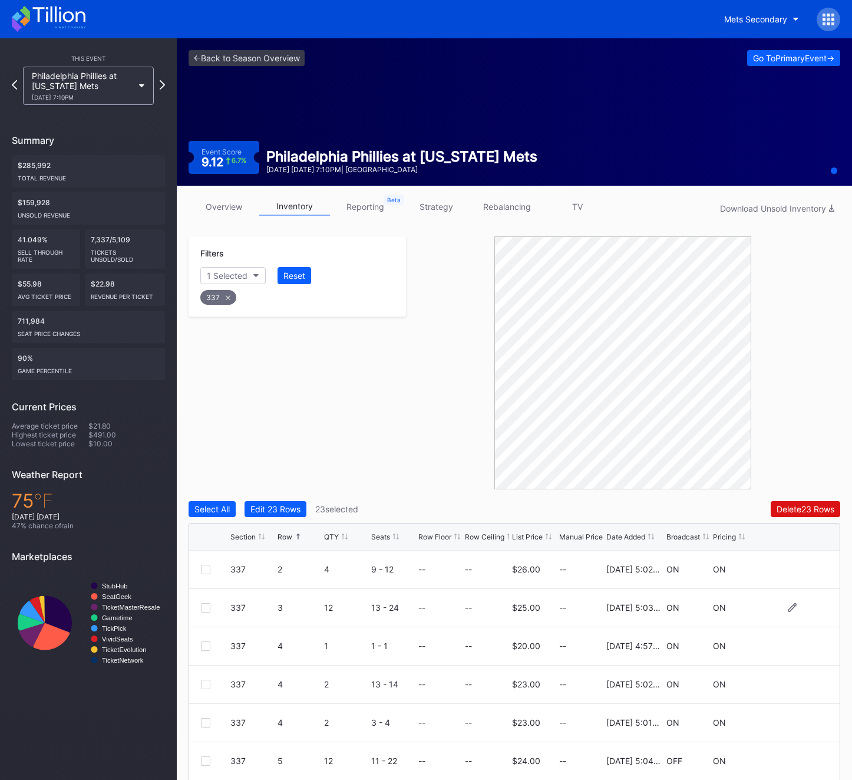
click at [209, 611] on div at bounding box center [205, 607] width 9 height 9
click at [343, 355] on div "Filters 1 Selected Reset 337" at bounding box center [298, 362] width 218 height 253
click at [222, 298] on div "337" at bounding box center [218, 297] width 36 height 15
click at [222, 281] on button "Section" at bounding box center [227, 275] width 54 height 17
type input "338"
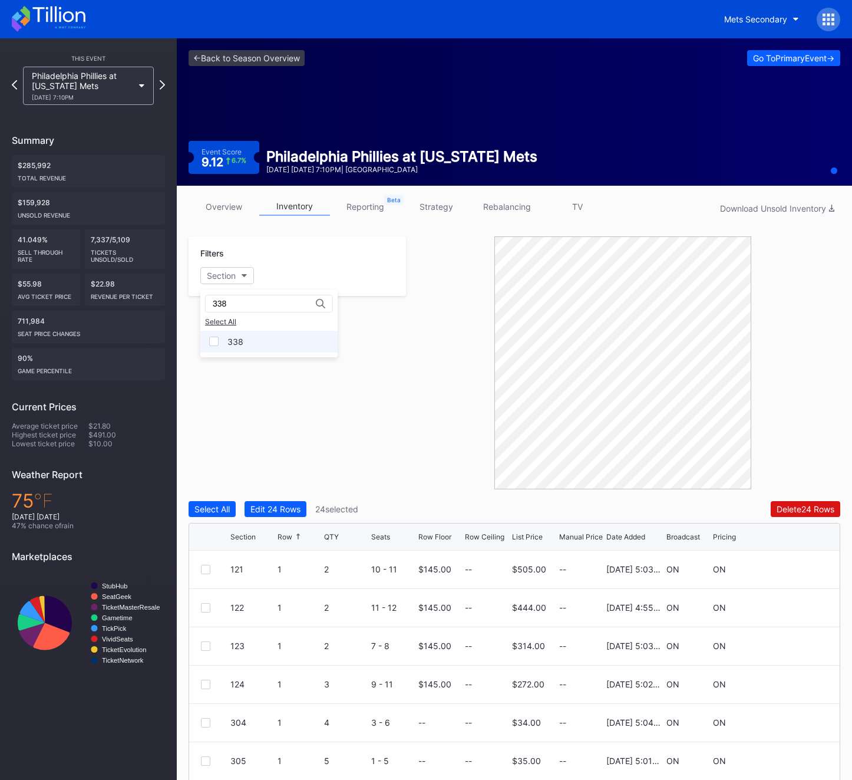
click at [237, 350] on div "338" at bounding box center [268, 342] width 137 height 22
click at [202, 601] on div "338 4 10 1 - 10 -- -- $24.00 -- [DATE] 6:23PM OFF ON" at bounding box center [514, 608] width 651 height 38
click at [201, 608] on div at bounding box center [205, 607] width 9 height 9
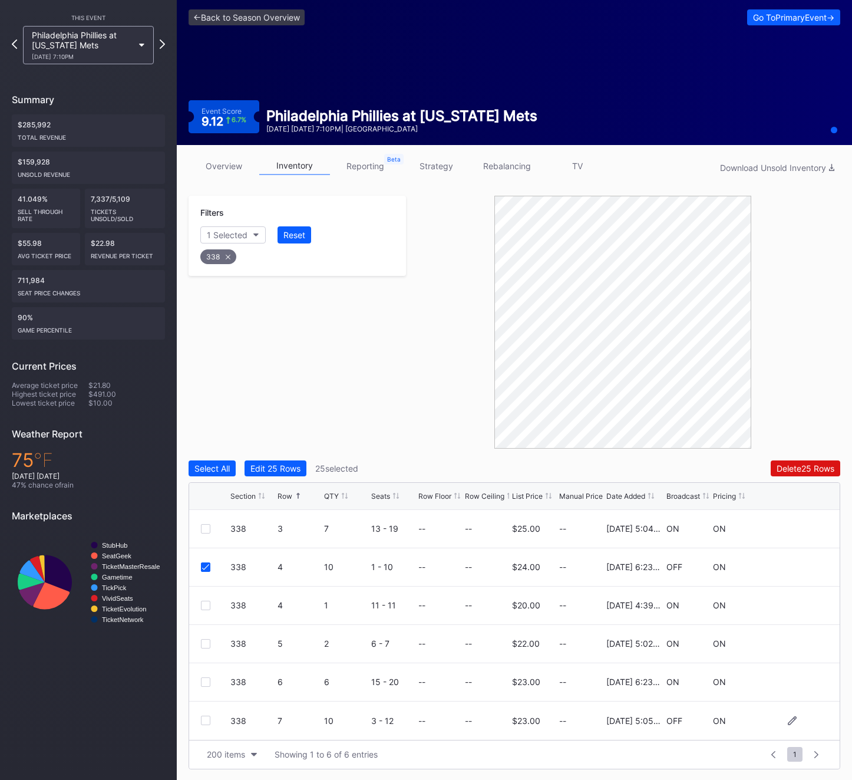
click at [208, 719] on div at bounding box center [205, 720] width 9 height 9
click at [811, 464] on div "Delete 26 Rows" at bounding box center [806, 468] width 58 height 10
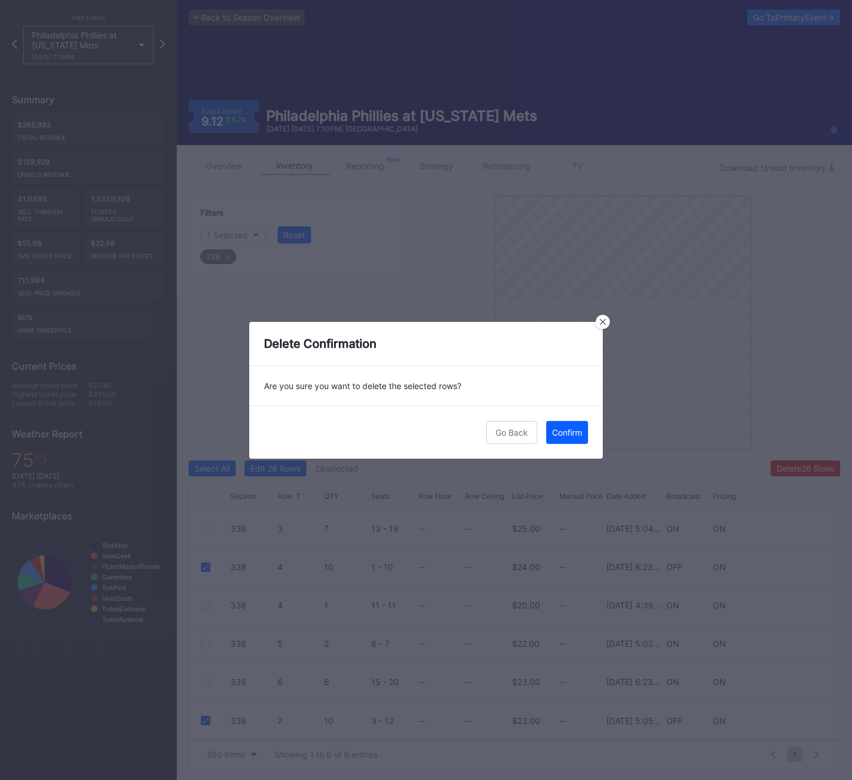
click at [588, 440] on div "Go Back Confirm" at bounding box center [426, 432] width 354 height 53
click at [574, 434] on div "Confirm" at bounding box center [567, 432] width 30 height 10
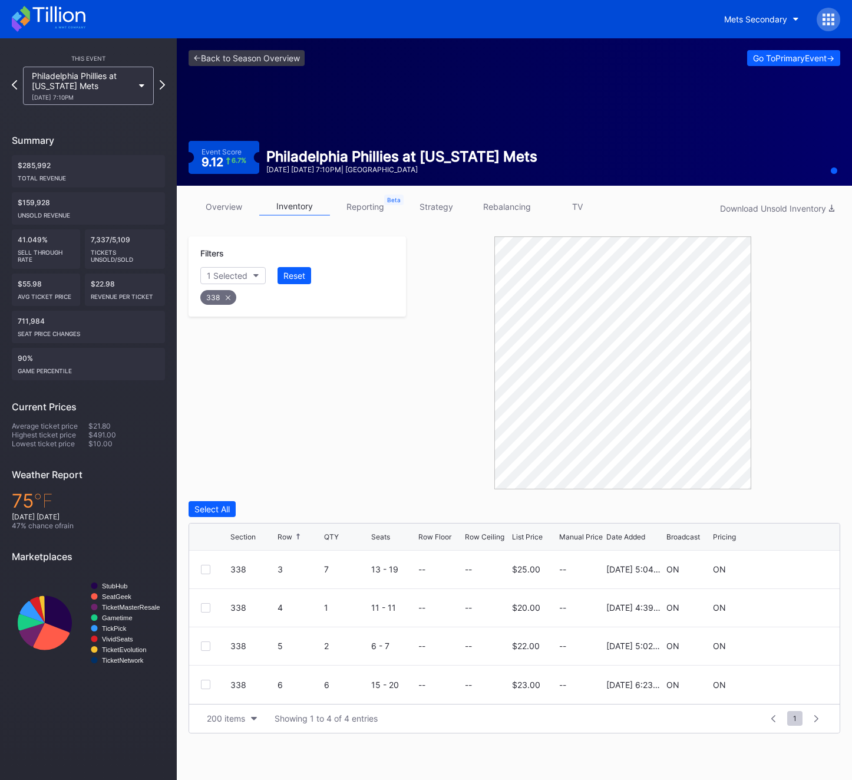
scroll to position [0, 0]
click at [829, 19] on icon at bounding box center [829, 19] width 3 height 3
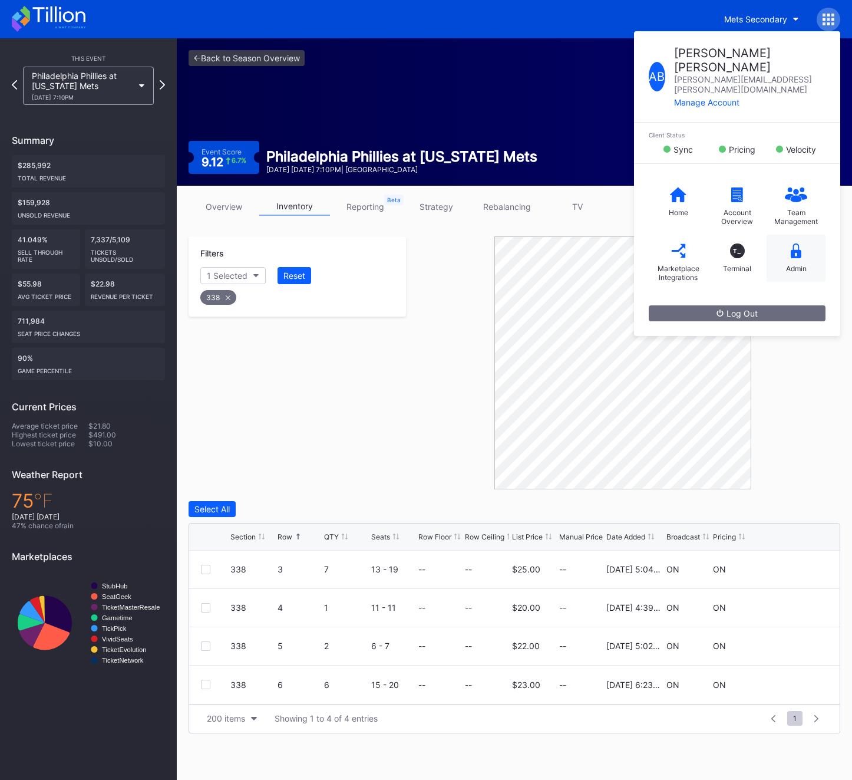
click at [791, 243] on icon at bounding box center [796, 250] width 11 height 15
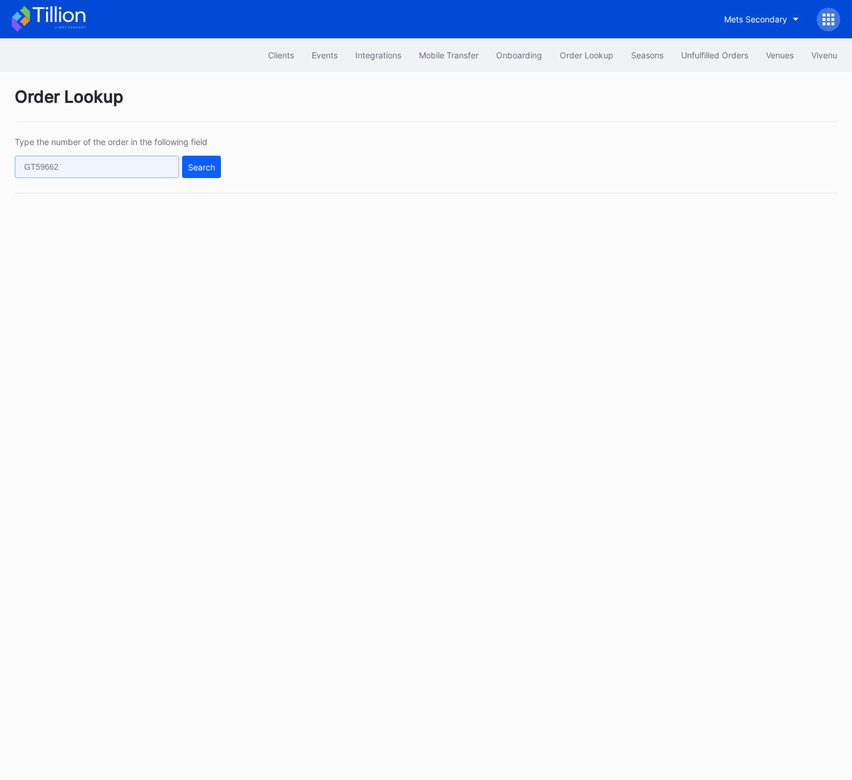
click at [56, 164] on input "text" at bounding box center [97, 167] width 164 height 22
paste input "621166942"
type input "621166942"
click at [206, 166] on div "Search" at bounding box center [201, 167] width 27 height 10
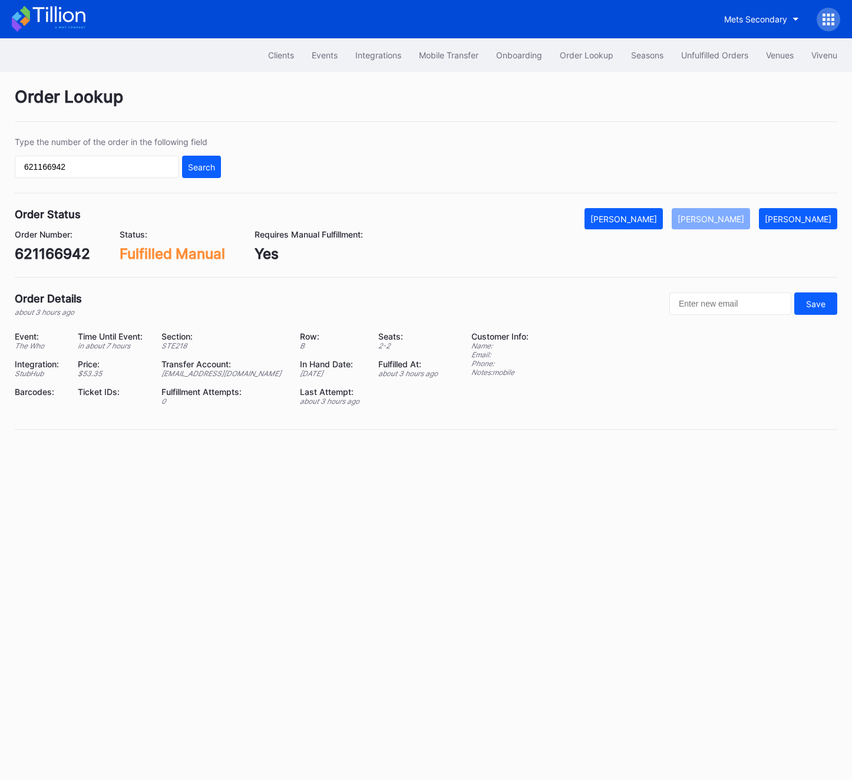
click at [50, 249] on div "621166942" at bounding box center [52, 253] width 75 height 17
click at [717, 49] on button "Unfulfilled Orders" at bounding box center [715, 55] width 85 height 22
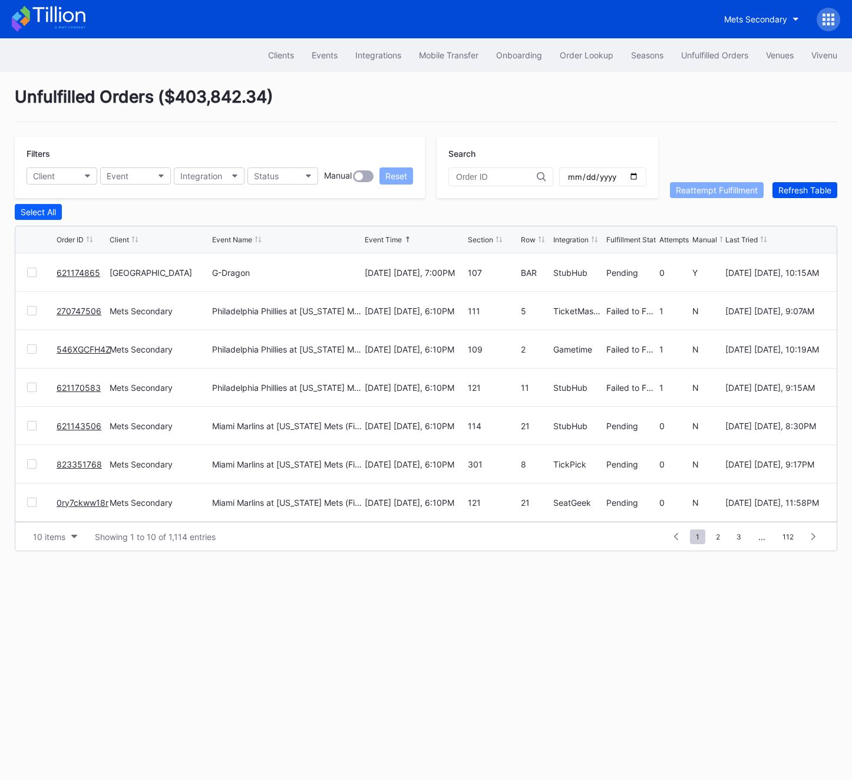
click at [810, 184] on button "Refresh Table" at bounding box center [805, 190] width 65 height 16
click at [828, 25] on div at bounding box center [829, 20] width 24 height 24
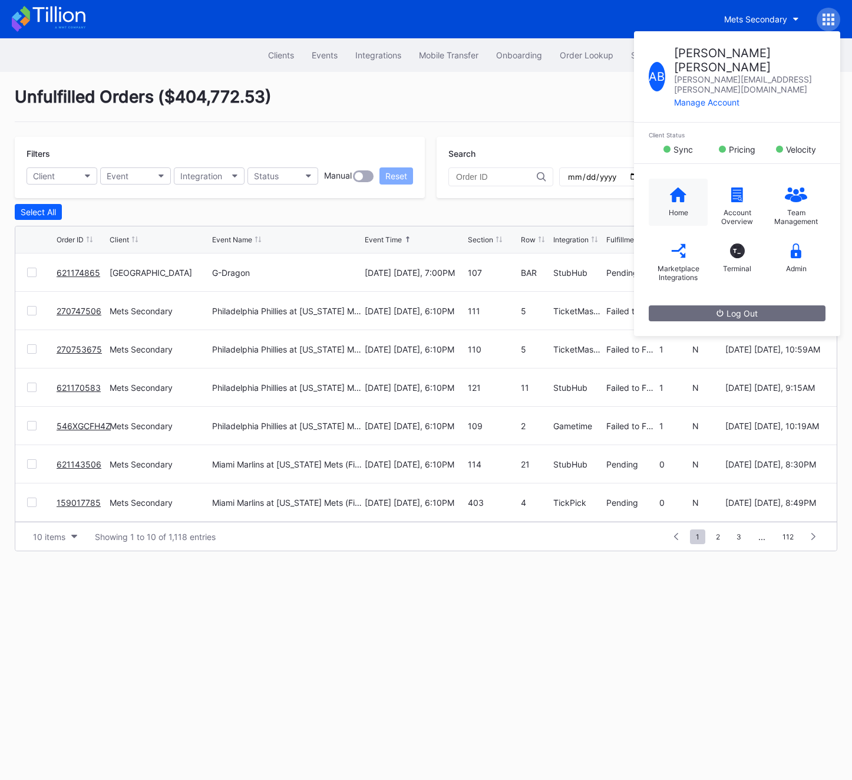
click at [669, 179] on div "Home" at bounding box center [678, 202] width 59 height 47
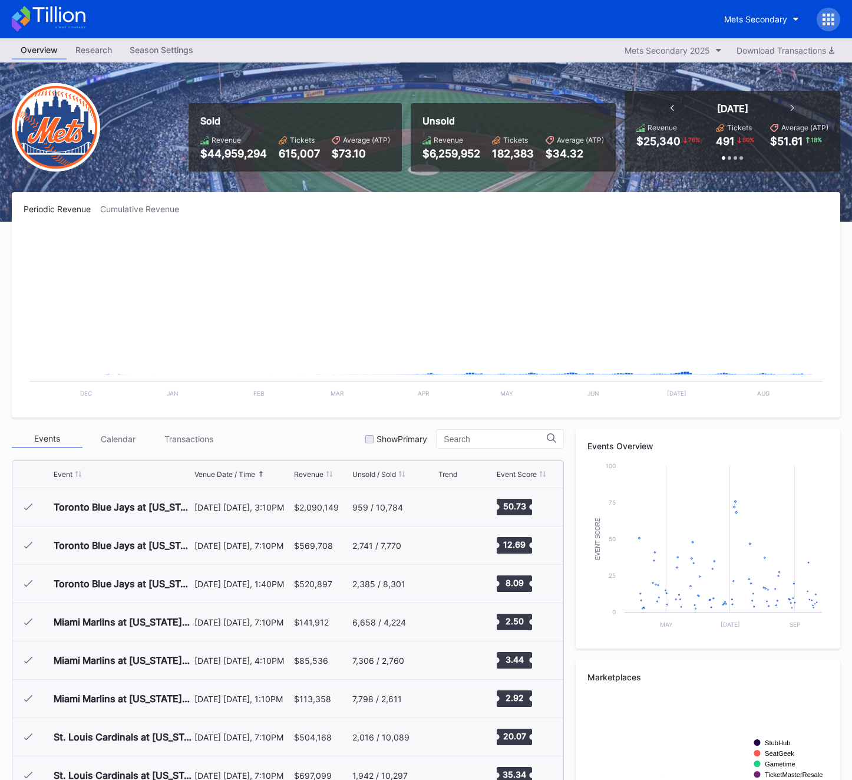
scroll to position [2453, 0]
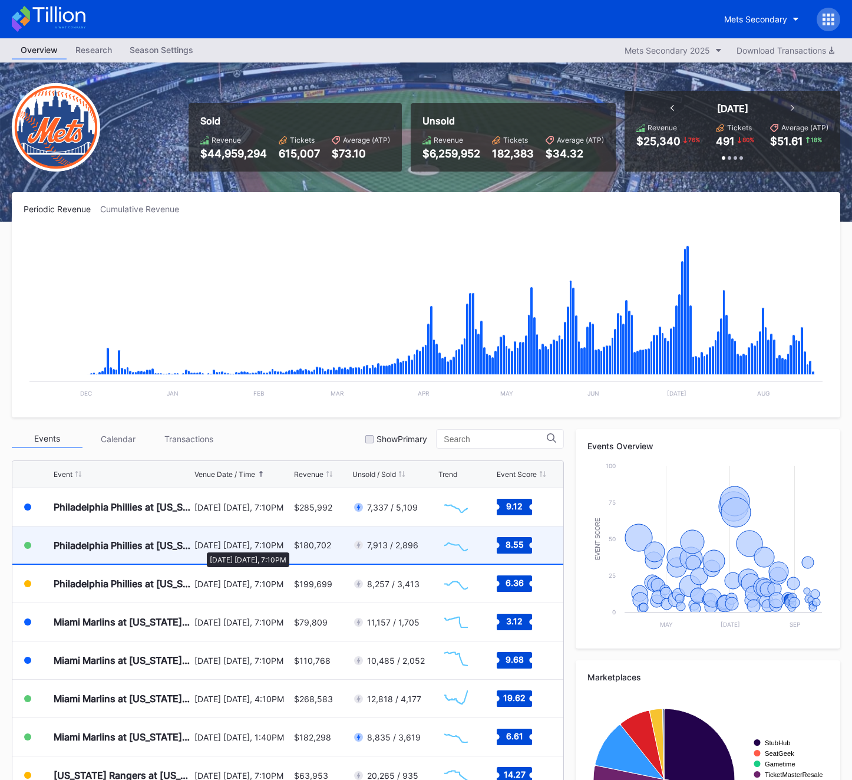
click at [201, 547] on div "[DATE] [DATE], 7:10PM" at bounding box center [243, 545] width 97 height 10
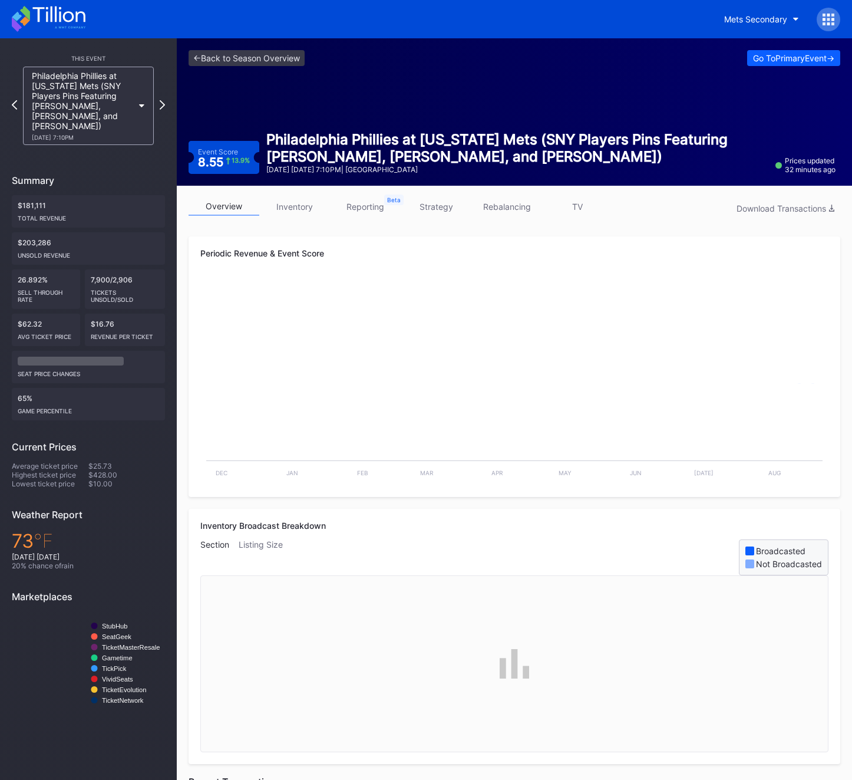
click at [288, 212] on link "inventory" at bounding box center [294, 206] width 71 height 18
